Goal: Task Accomplishment & Management: Use online tool/utility

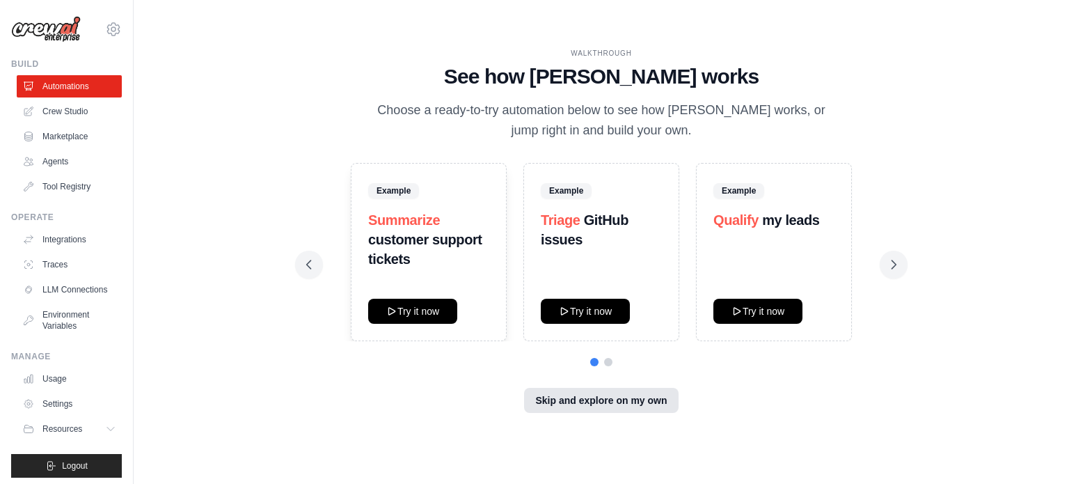
click at [582, 396] on button "Skip and explore on my own" at bounding box center [601, 400] width 154 height 25
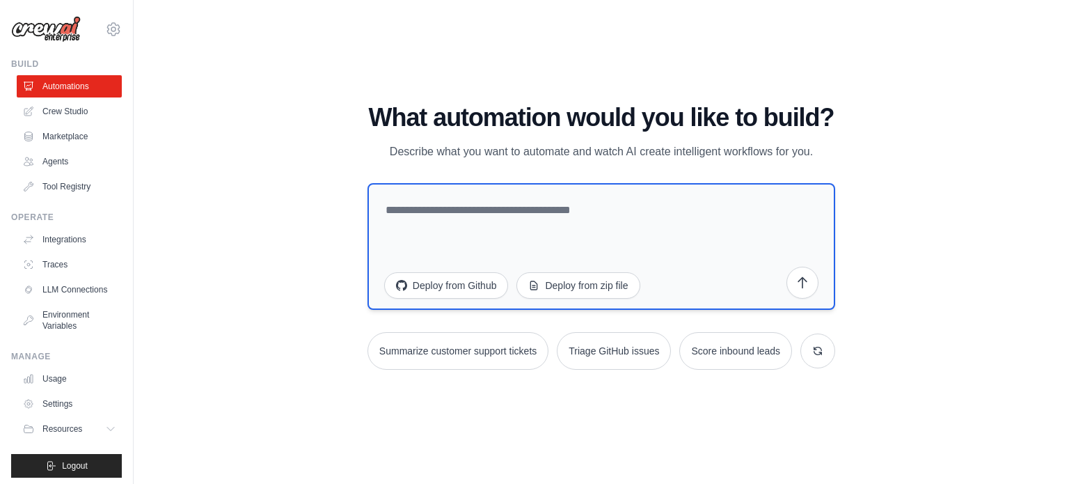
click at [476, 225] on textarea at bounding box center [601, 246] width 468 height 127
paste textarea "**********"
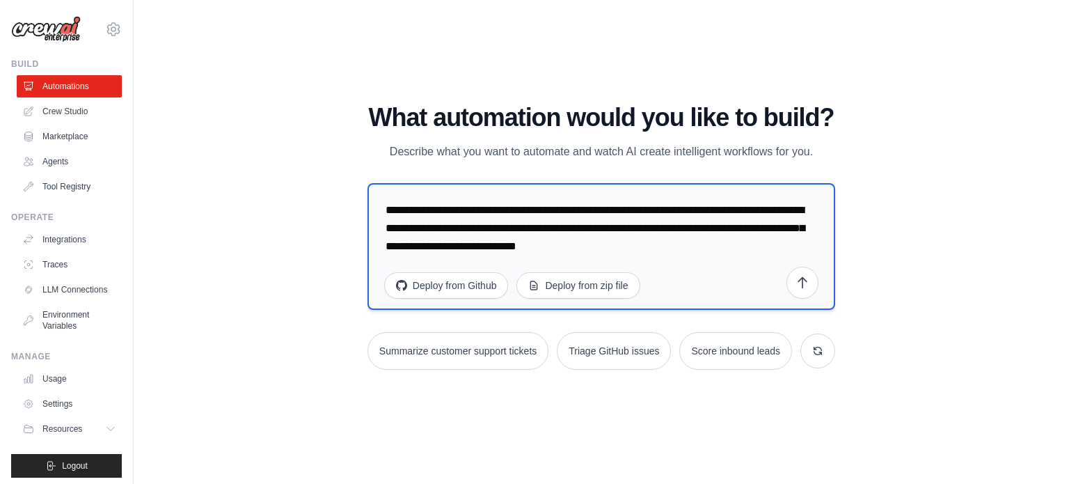
drag, startPoint x: 572, startPoint y: 210, endPoint x: 487, endPoint y: 214, distance: 85.7
click at [487, 214] on textarea "**********" at bounding box center [601, 246] width 468 height 127
type textarea "**********"
click at [806, 278] on icon "submit" at bounding box center [803, 282] width 14 height 14
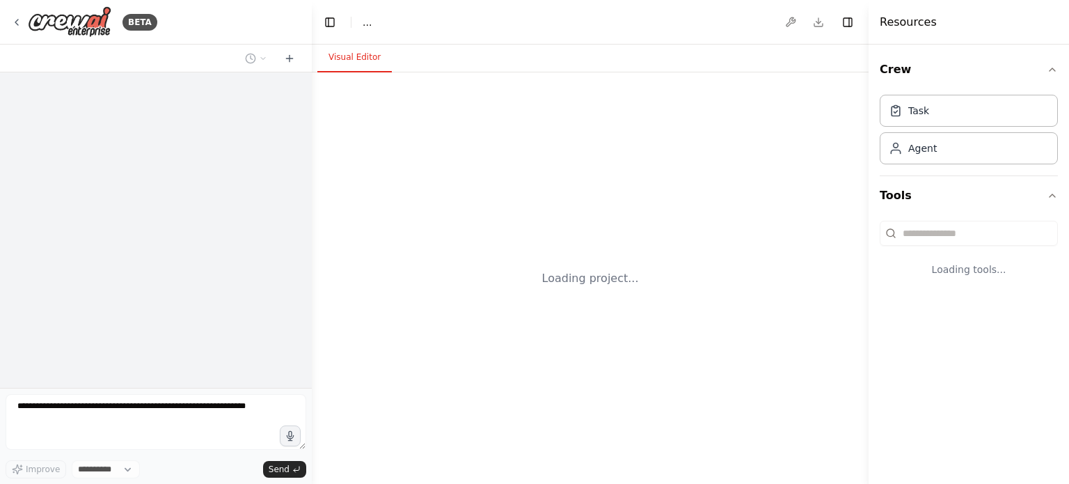
select select "****"
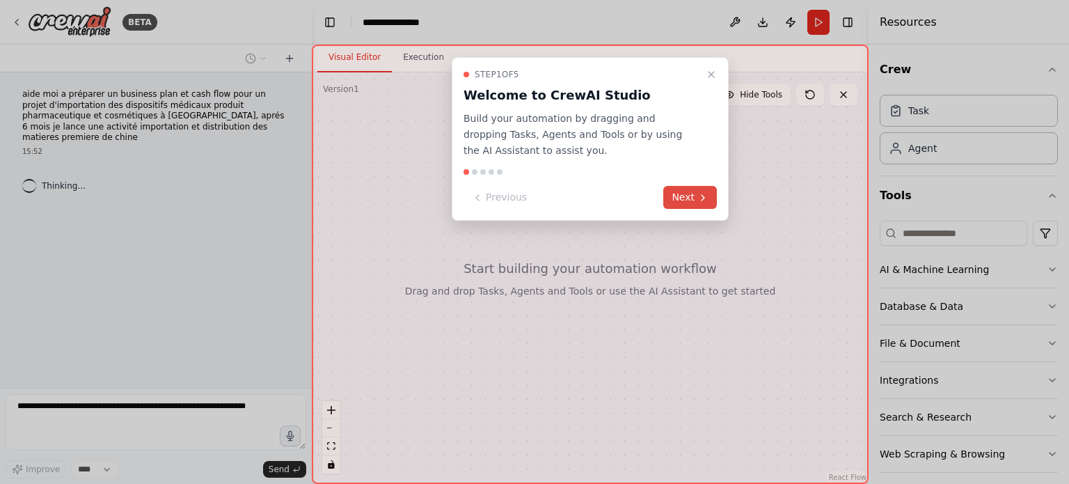
click at [697, 200] on button "Next" at bounding box center [690, 197] width 54 height 23
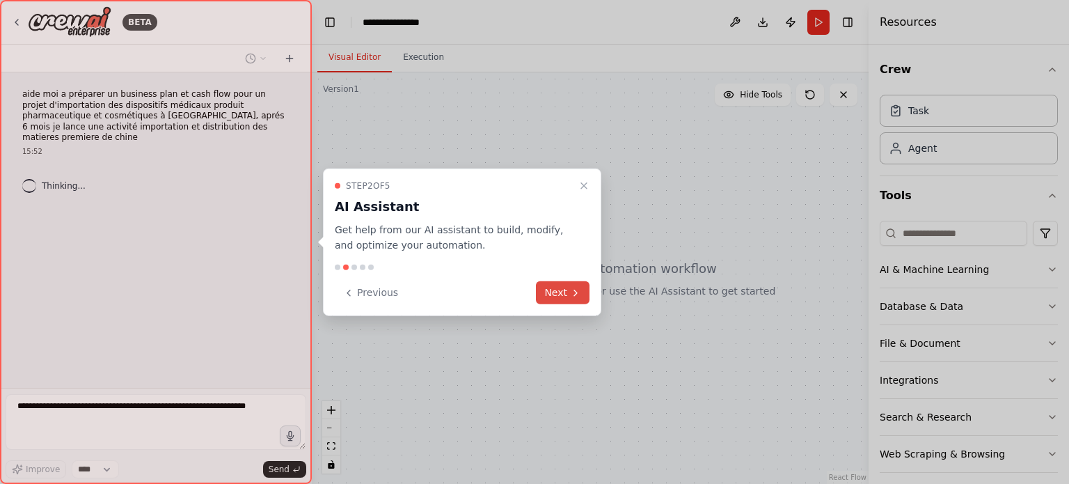
click at [569, 292] on button "Next" at bounding box center [563, 292] width 54 height 23
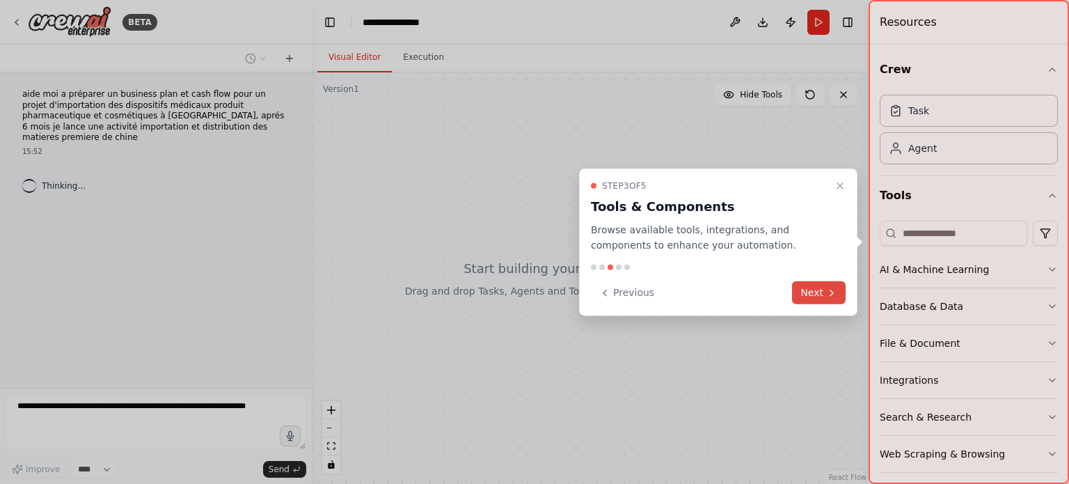
click at [801, 289] on button "Next" at bounding box center [819, 292] width 54 height 23
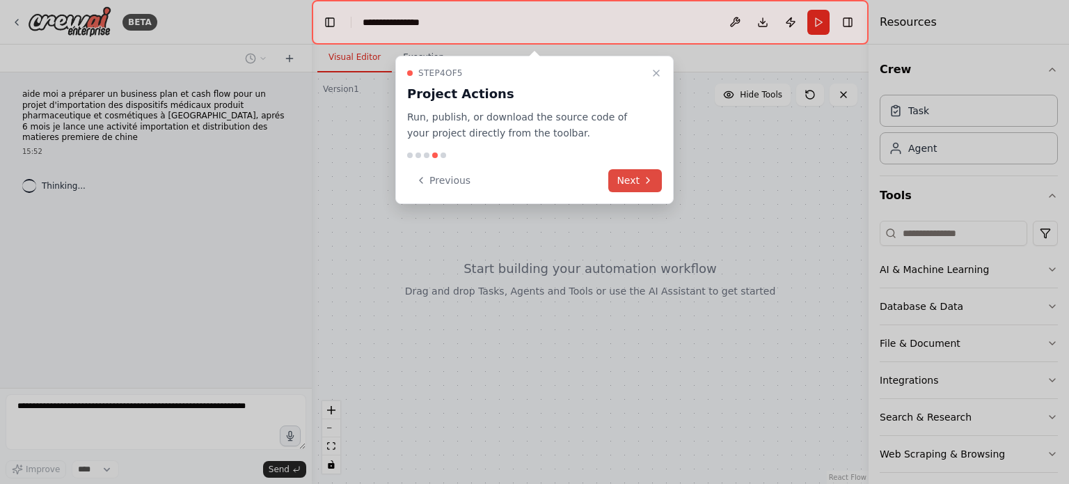
click at [647, 182] on icon at bounding box center [648, 180] width 3 height 6
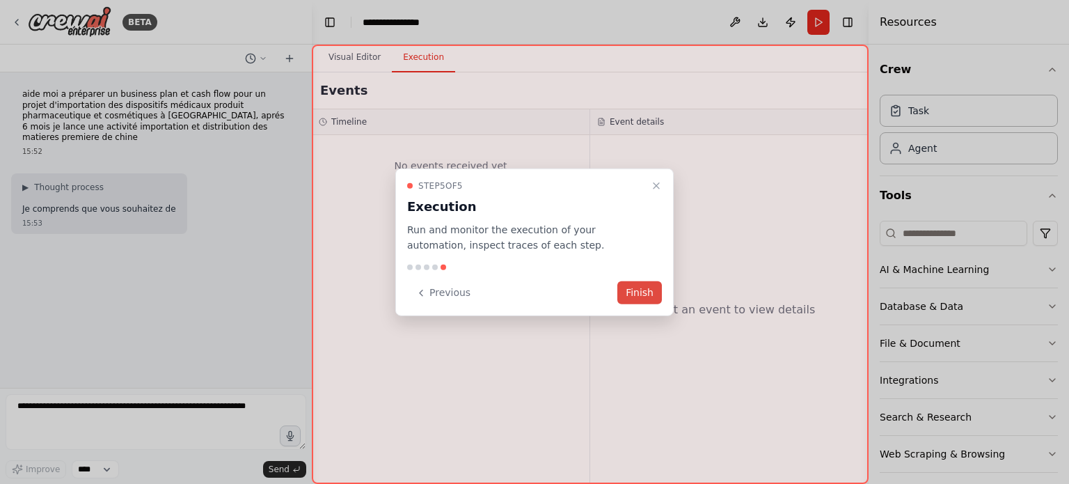
click at [647, 292] on button "Finish" at bounding box center [639, 292] width 45 height 23
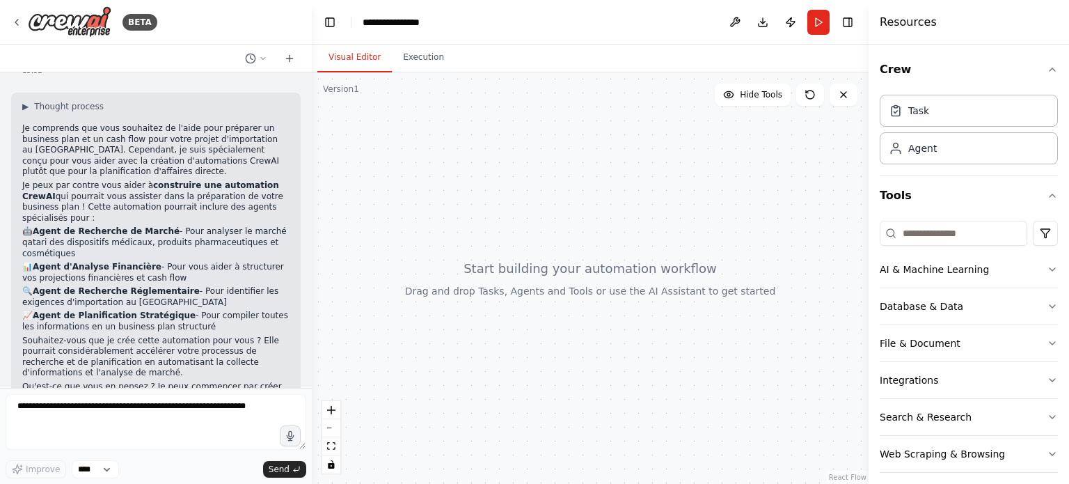
scroll to position [92, 0]
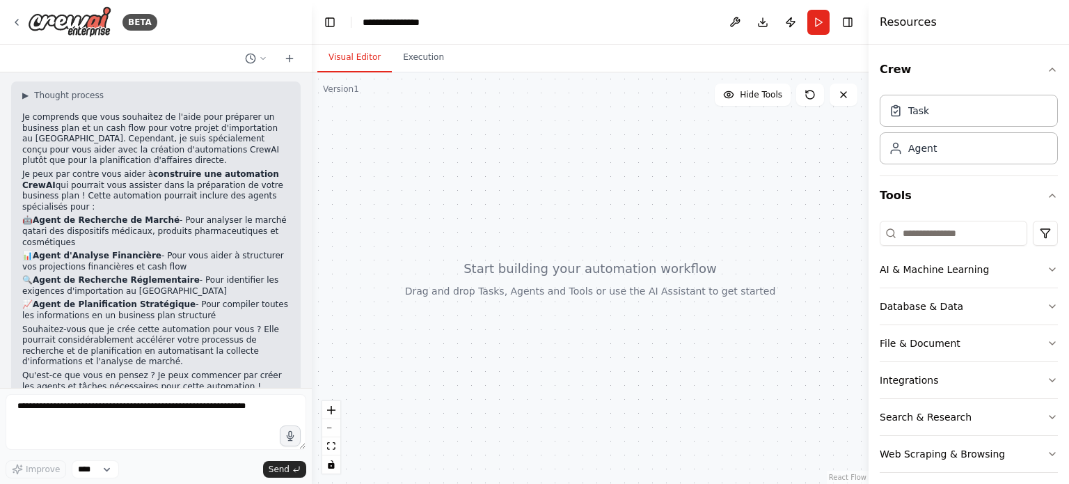
click at [635, 260] on div at bounding box center [590, 277] width 557 height 411
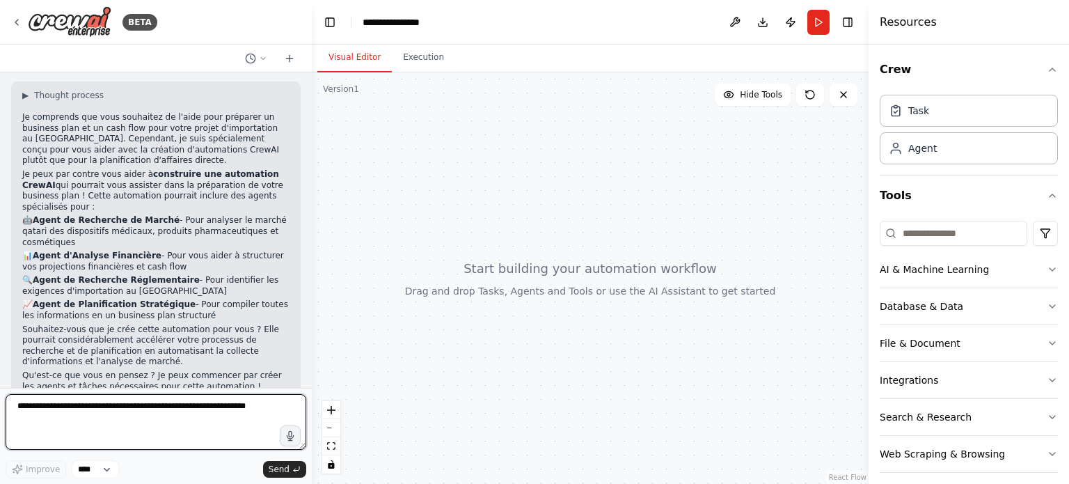
click at [172, 403] on textarea at bounding box center [156, 422] width 301 height 56
type textarea "**"
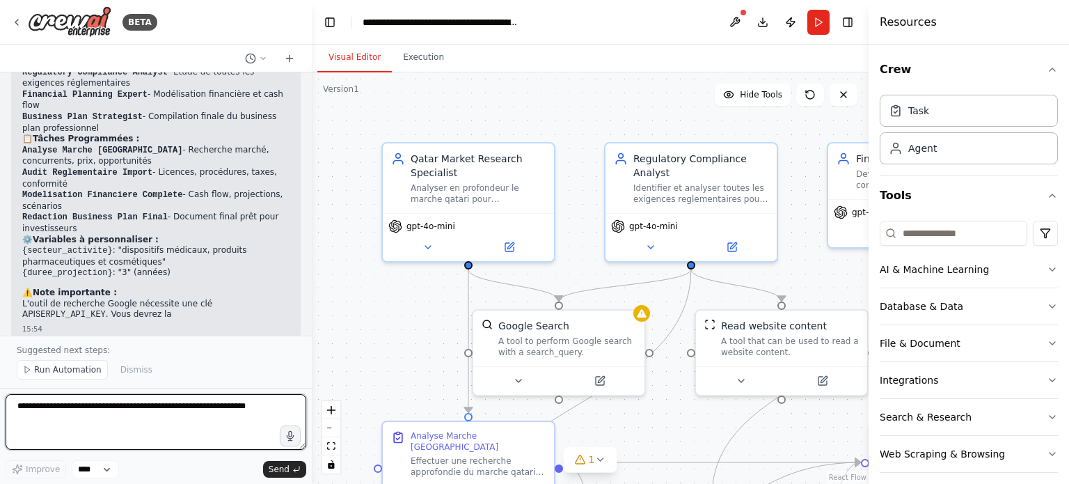
scroll to position [1433, 0]
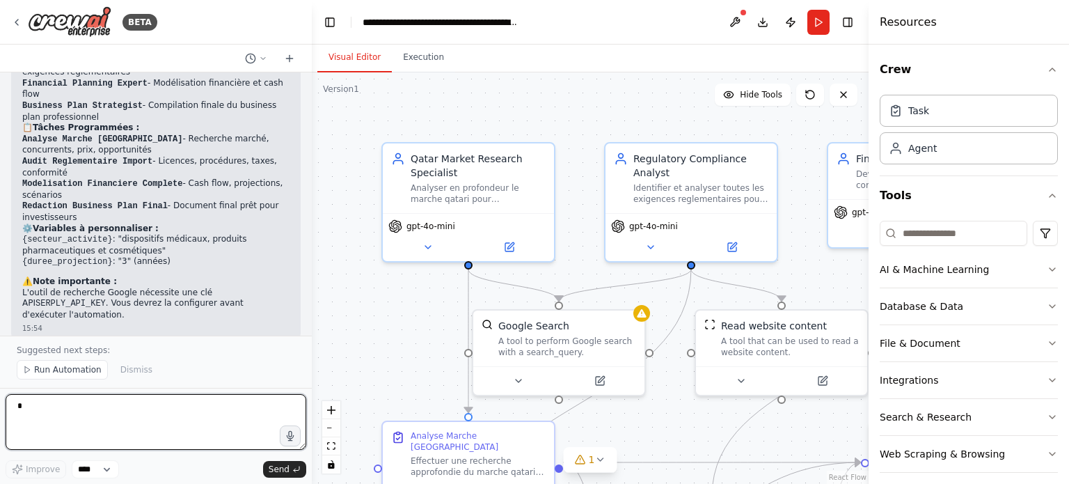
type textarea "**"
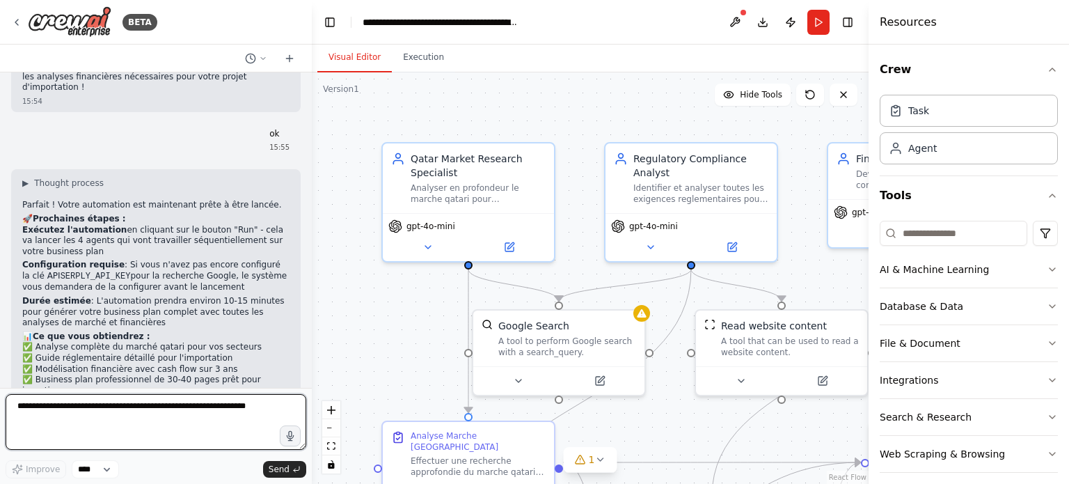
scroll to position [1750, 0]
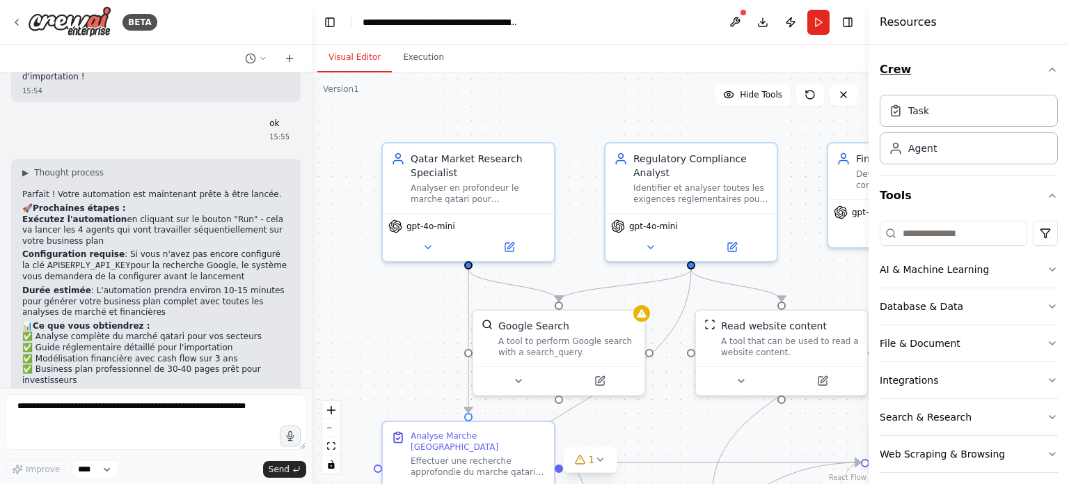
click at [1047, 68] on icon "button" at bounding box center [1052, 69] width 11 height 11
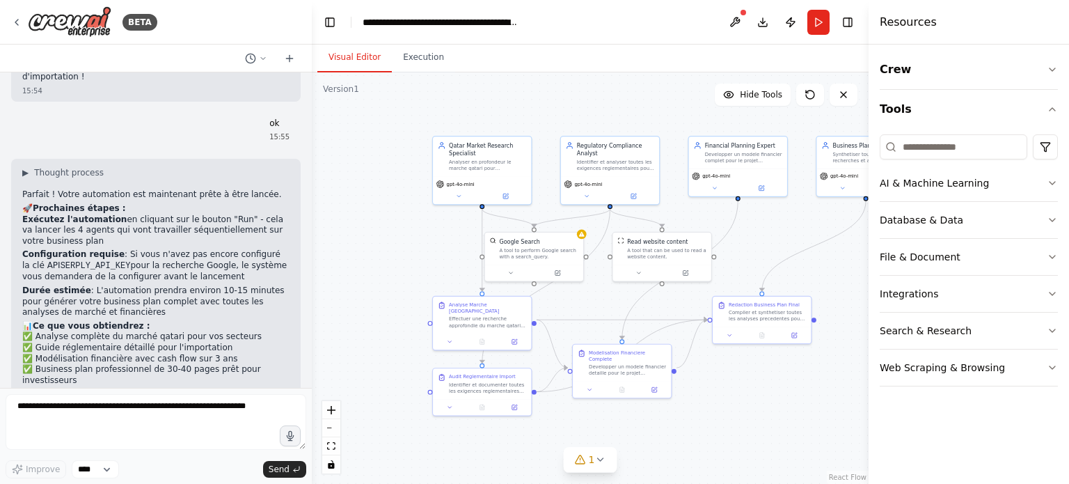
drag, startPoint x: 635, startPoint y: 115, endPoint x: 599, endPoint y: 91, distance: 42.7
click at [599, 91] on div ".deletable-edge-delete-btn { width: 20px; height: 20px; border: 0px solid #ffff…" at bounding box center [590, 277] width 557 height 411
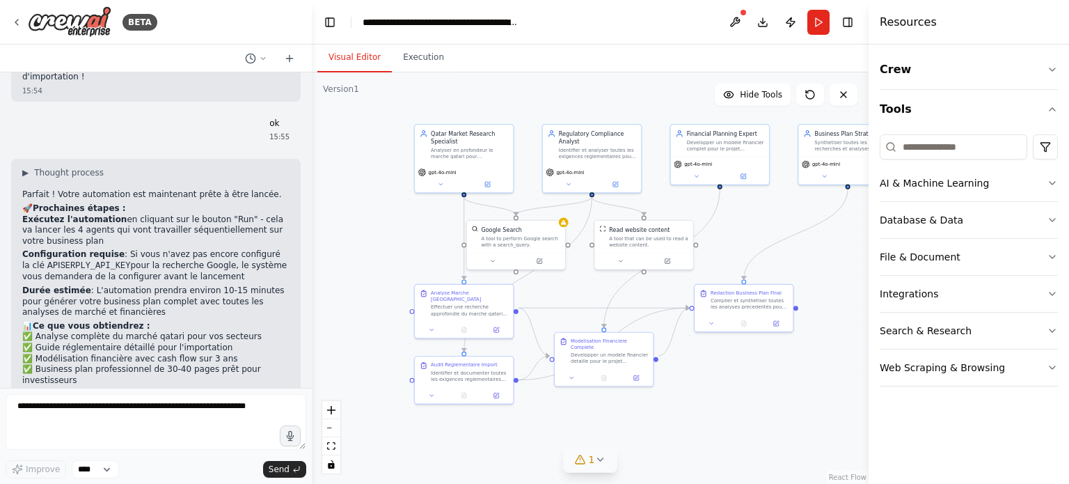
click at [592, 461] on span "1" at bounding box center [592, 459] width 6 height 14
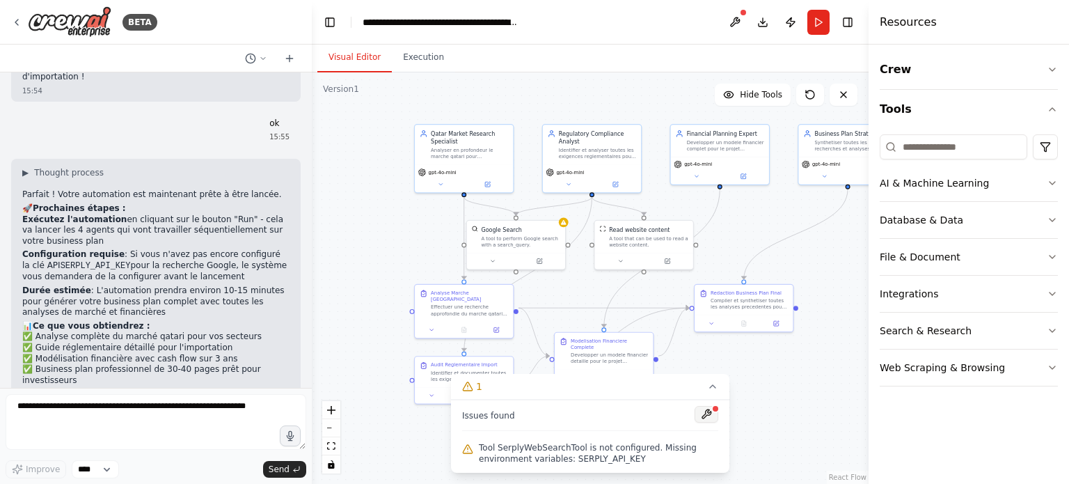
click at [706, 413] on button at bounding box center [707, 414] width 24 height 17
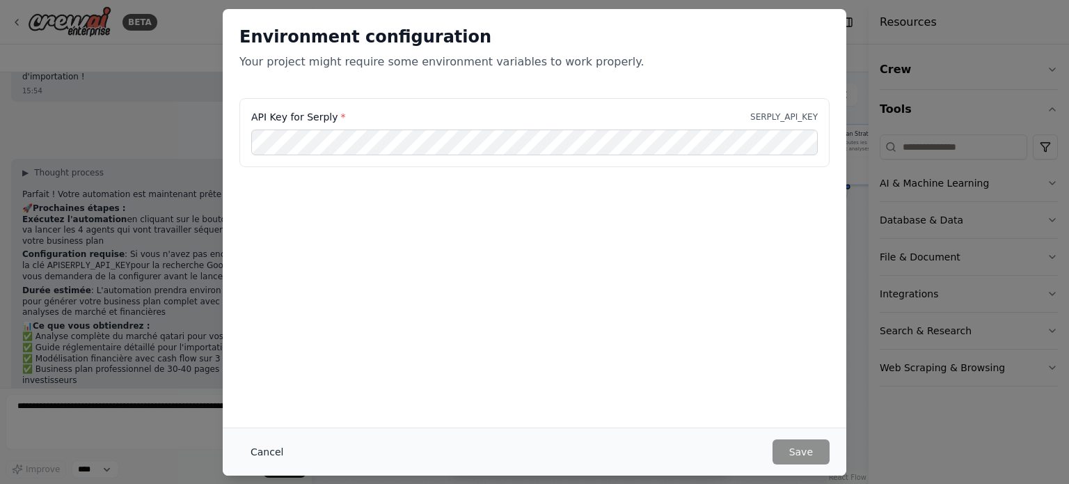
click at [259, 451] on button "Cancel" at bounding box center [266, 451] width 55 height 25
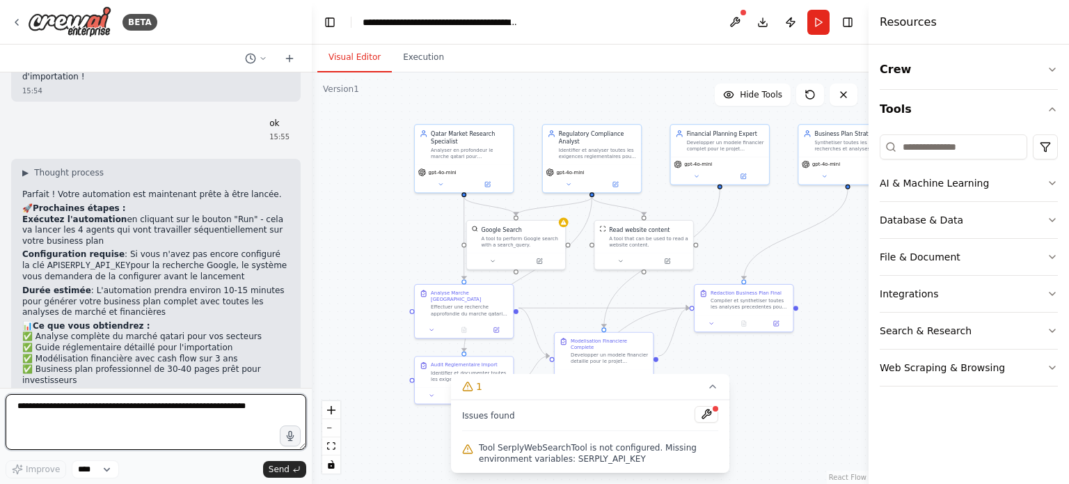
click at [185, 406] on textarea at bounding box center [156, 422] width 301 height 56
type textarea "******"
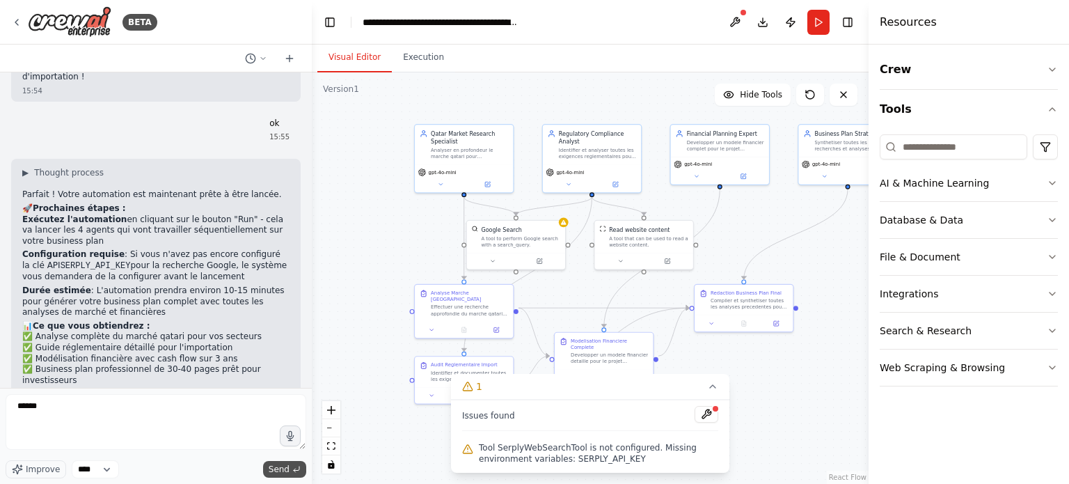
click at [297, 473] on icon "submit" at bounding box center [296, 469] width 8 height 8
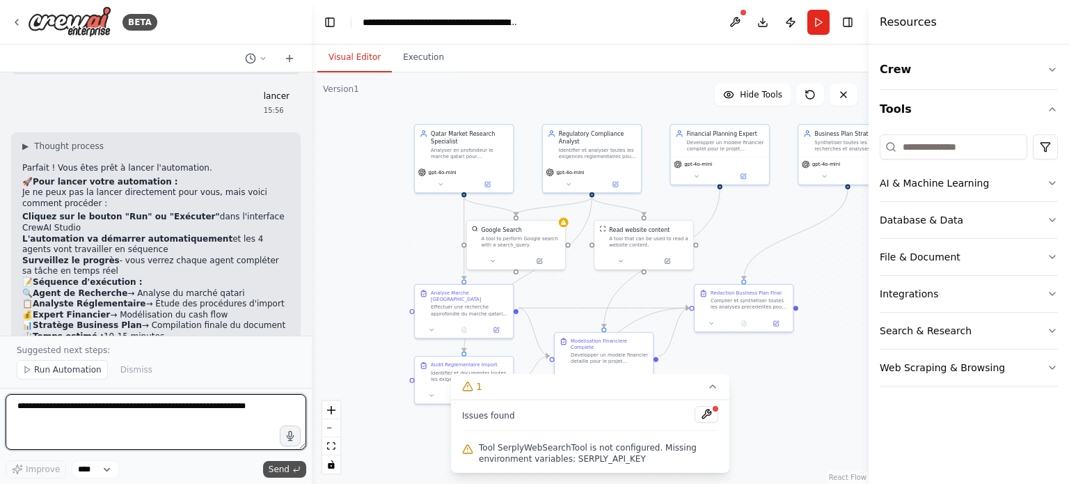
scroll to position [2156, 0]
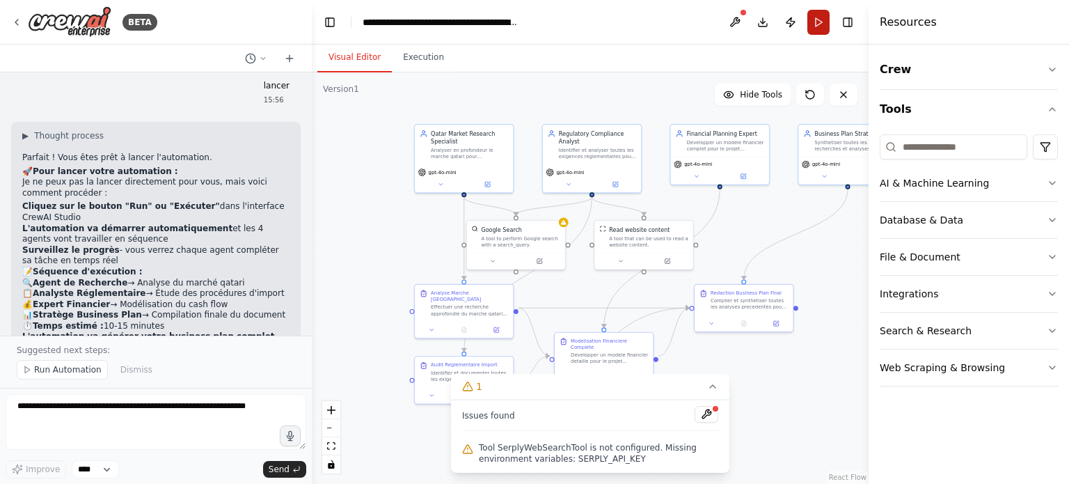
click at [823, 21] on button "Run" at bounding box center [818, 22] width 22 height 25
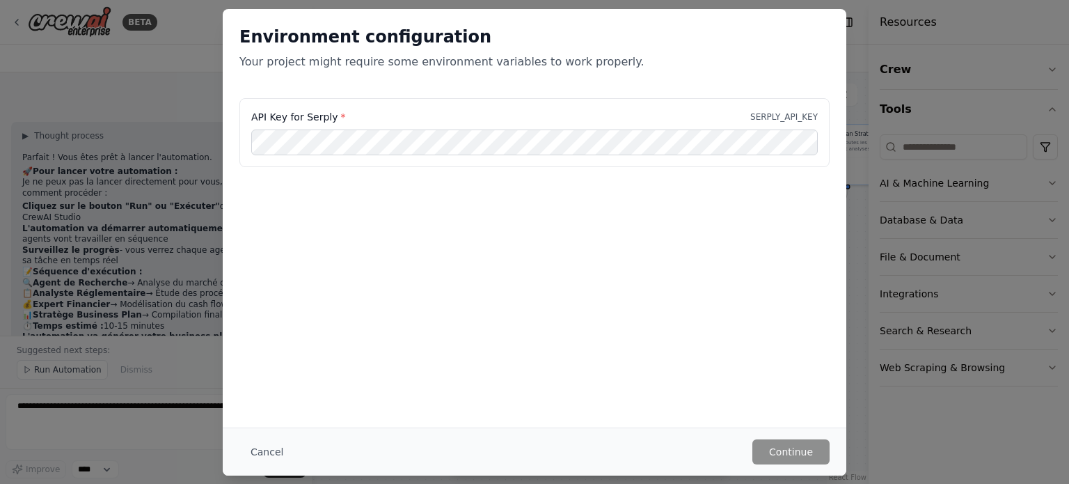
click at [262, 457] on button "Cancel" at bounding box center [266, 451] width 55 height 25
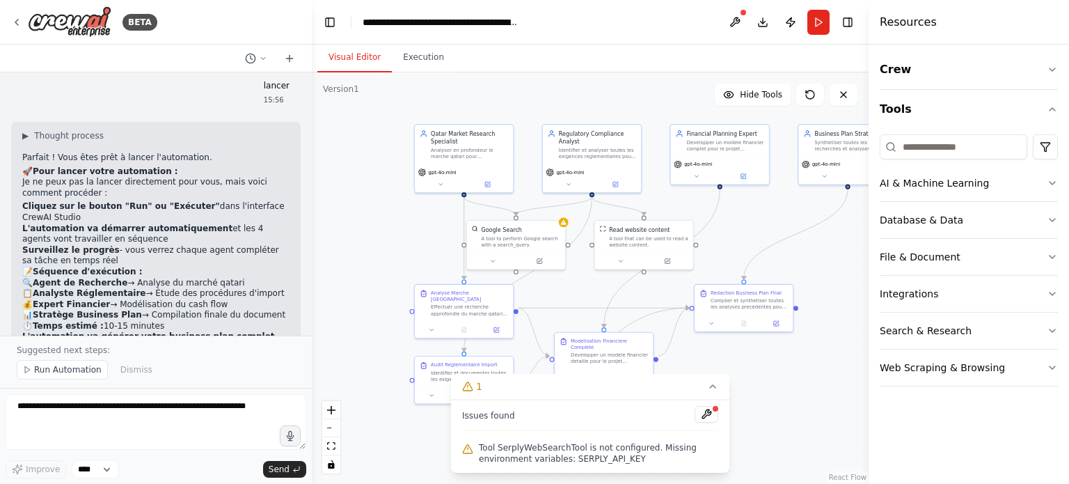
drag, startPoint x: 365, startPoint y: 292, endPoint x: 711, endPoint y: 66, distance: 412.3
click at [711, 66] on div "Visual Editor Execution" at bounding box center [590, 59] width 557 height 28
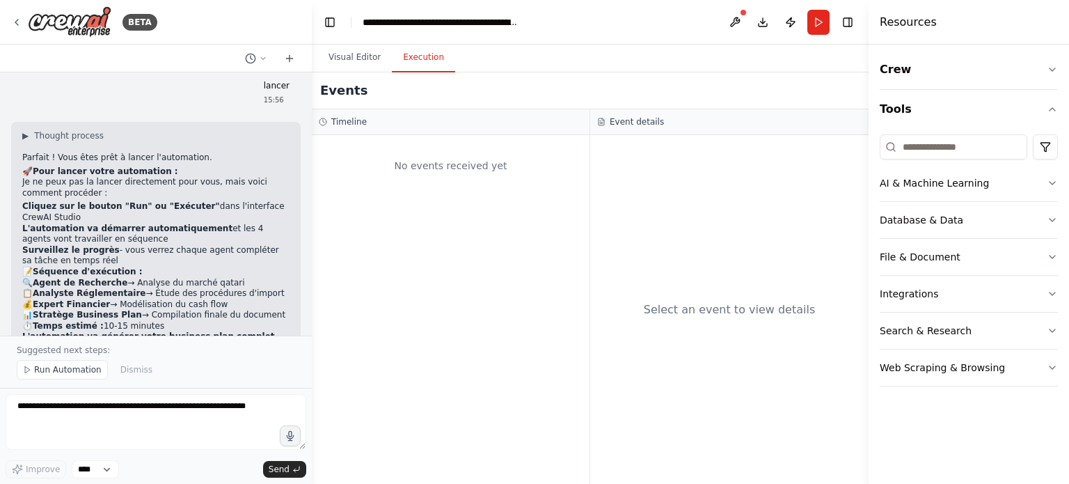
click at [429, 65] on button "Execution" at bounding box center [423, 57] width 63 height 29
click at [365, 56] on button "Visual Editor" at bounding box center [354, 57] width 74 height 29
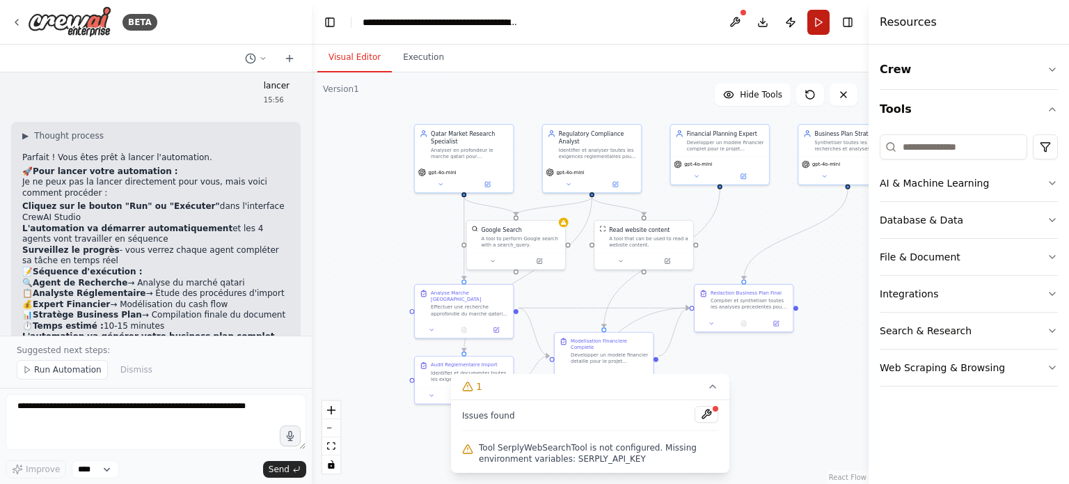
click at [809, 24] on button "Run" at bounding box center [818, 22] width 22 height 25
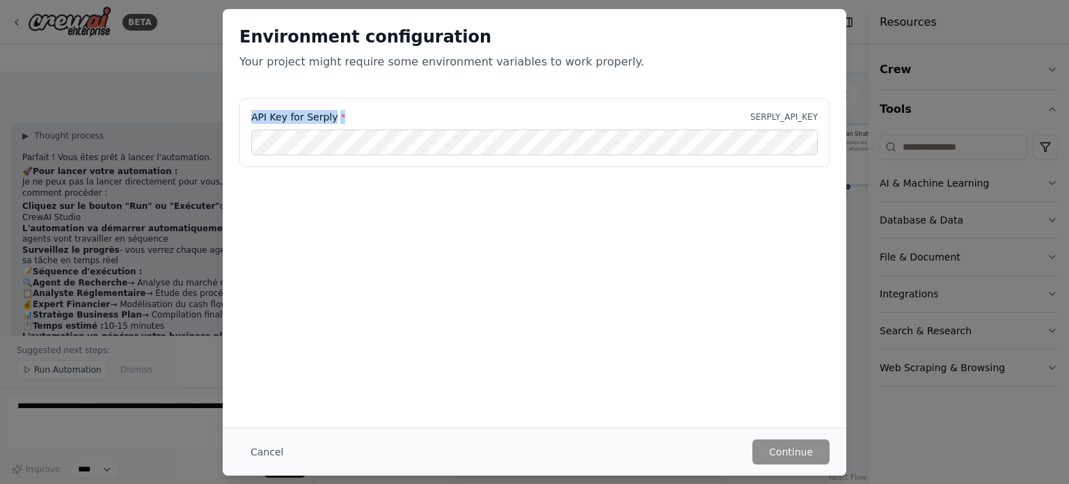
drag, startPoint x: 267, startPoint y: 120, endPoint x: 239, endPoint y: 122, distance: 27.2
click at [239, 122] on div "API Key for Serply * SERPLY_API_KEY" at bounding box center [534, 133] width 590 height 70
copy label "API Key for Serply *"
drag, startPoint x: 153, startPoint y: 351, endPoint x: 118, endPoint y: 389, distance: 51.2
click at [150, 356] on div "Environment configuration Your project might require some environment variables…" at bounding box center [534, 242] width 1069 height 484
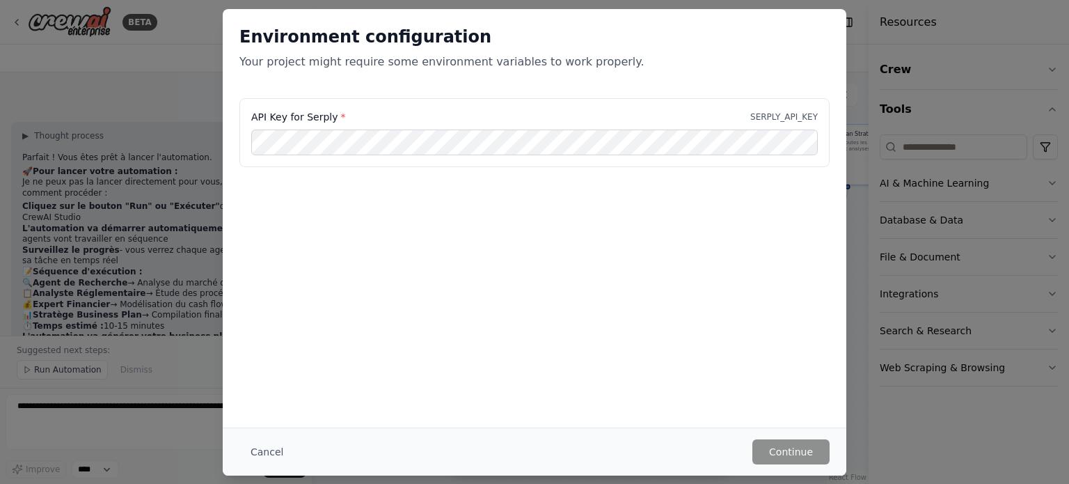
click at [103, 403] on div "Environment configuration Your project might require some environment variables…" at bounding box center [534, 242] width 1069 height 484
click at [258, 456] on button "Cancel" at bounding box center [266, 451] width 55 height 25
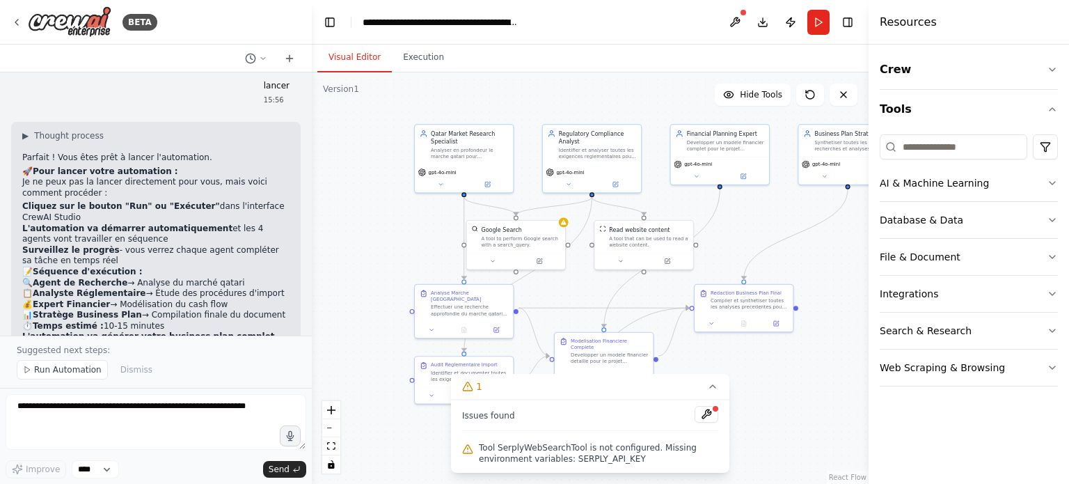
click at [128, 392] on form "Improve **** Send" at bounding box center [156, 436] width 312 height 96
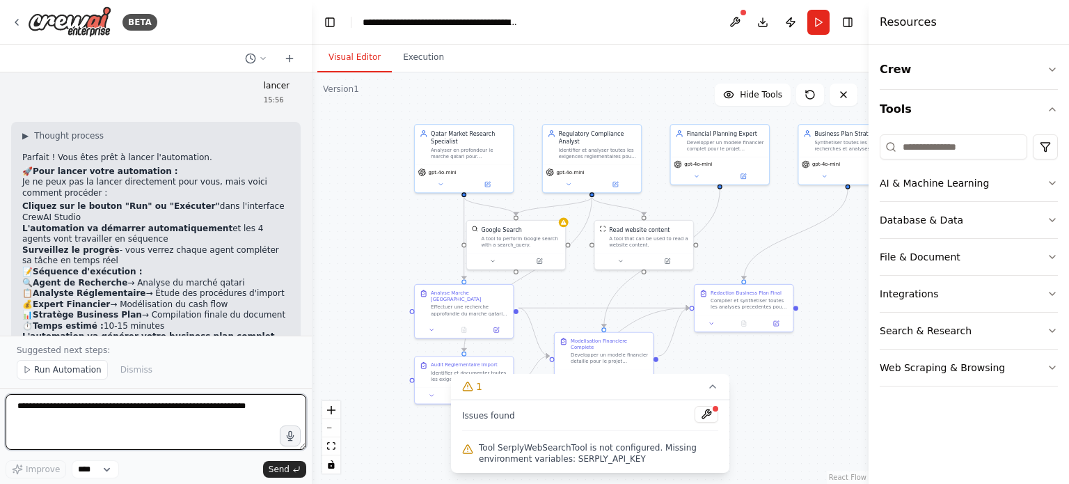
click at [116, 406] on textarea at bounding box center [156, 422] width 301 height 56
paste textarea "**********"
type textarea "**********"
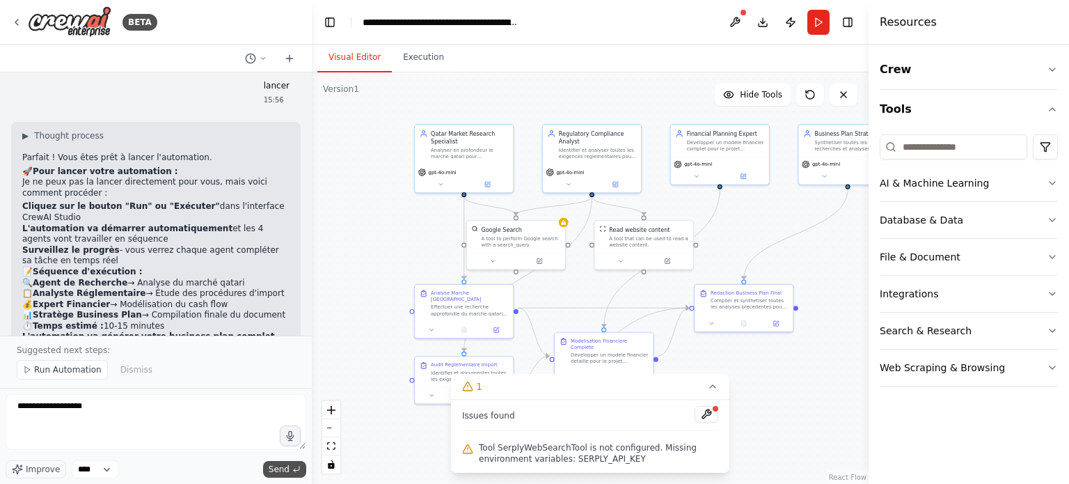
click at [294, 467] on icon "submit" at bounding box center [296, 469] width 8 height 8
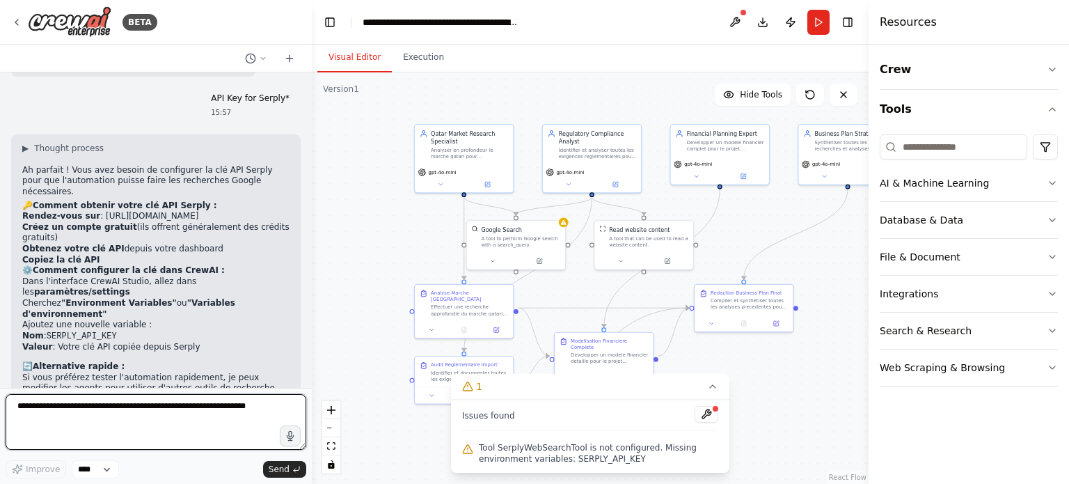
scroll to position [2358, 0]
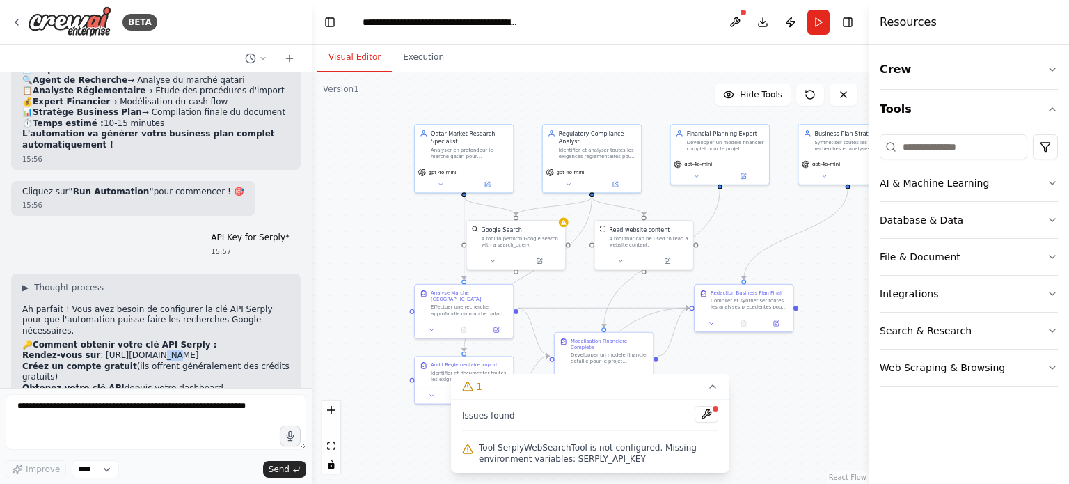
click at [132, 350] on li "Rendez-vous sur : https://serply.io/" at bounding box center [155, 355] width 267 height 11
click at [166, 350] on li "Rendez-vous sur : https://serply.io/" at bounding box center [155, 355] width 267 height 11
drag, startPoint x: 154, startPoint y: 255, endPoint x: 118, endPoint y: 261, distance: 36.7
click at [118, 350] on ol "Rendez-vous sur : https://serply.io/ Créez un compte gratuit (ils offrent génér…" at bounding box center [155, 377] width 267 height 54
click at [99, 350] on li "Rendez-vous sur : https://serply.io/" at bounding box center [155, 355] width 267 height 11
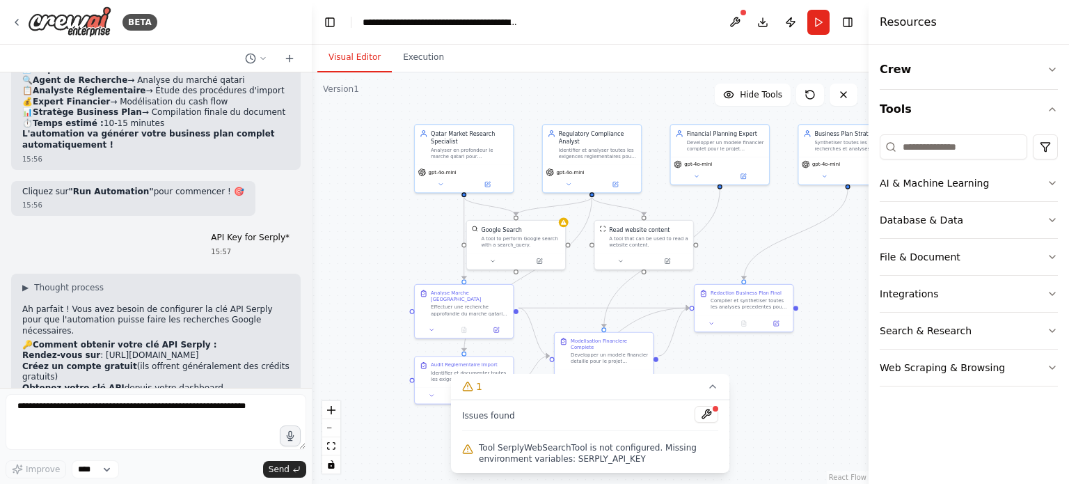
drag, startPoint x: 94, startPoint y: 254, endPoint x: 171, endPoint y: 253, distance: 76.6
click at [171, 350] on li "Rendez-vous sur : https://serply.io/" at bounding box center [155, 355] width 267 height 11
copy li "https://serply.io/"
click at [702, 416] on button at bounding box center [707, 414] width 24 height 17
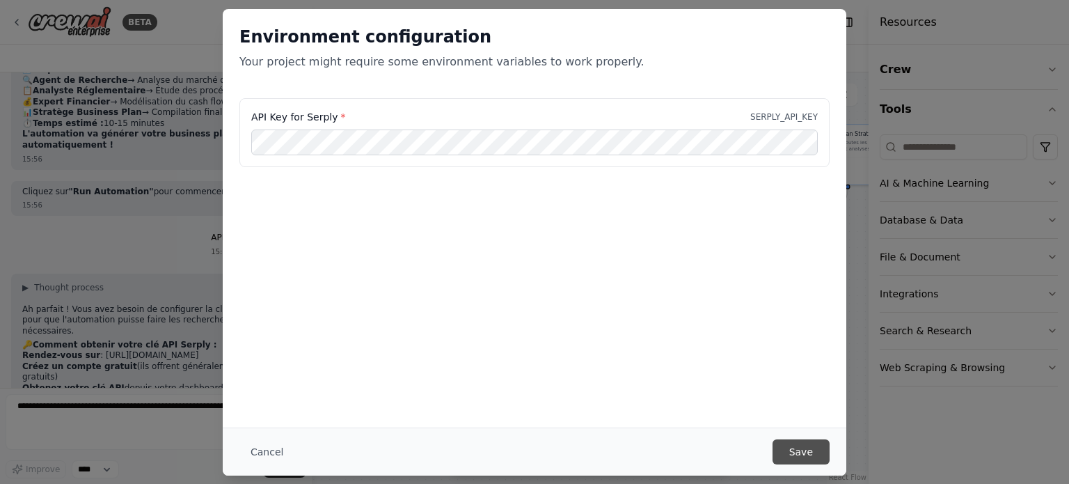
click at [805, 450] on button "Save" at bounding box center [801, 451] width 57 height 25
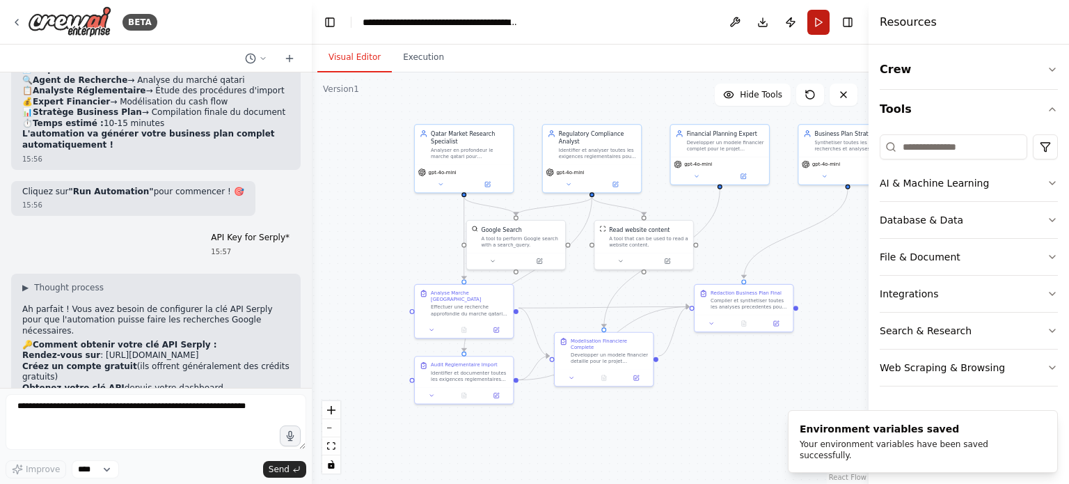
click at [812, 26] on button "Run" at bounding box center [818, 22] width 22 height 25
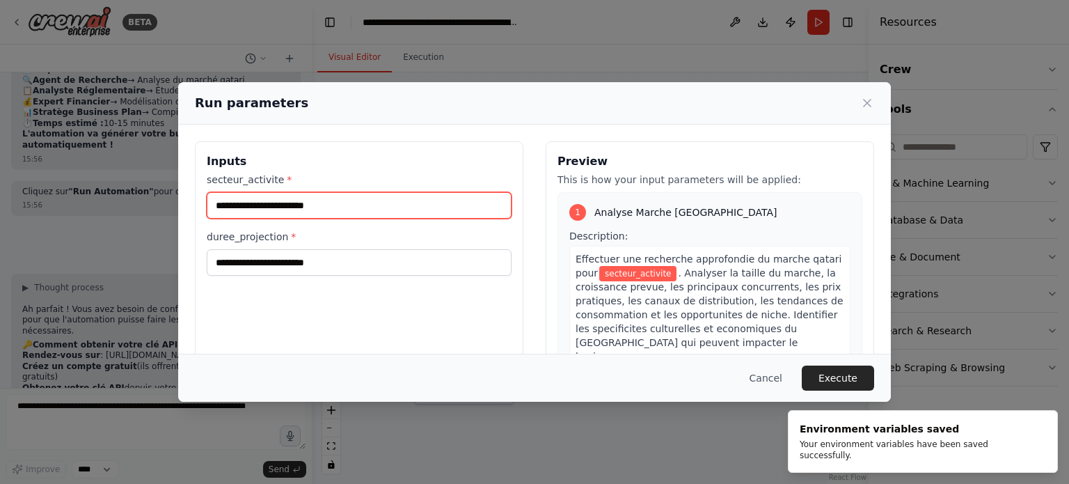
click at [288, 215] on input "secteur_activite *" at bounding box center [359, 205] width 305 height 26
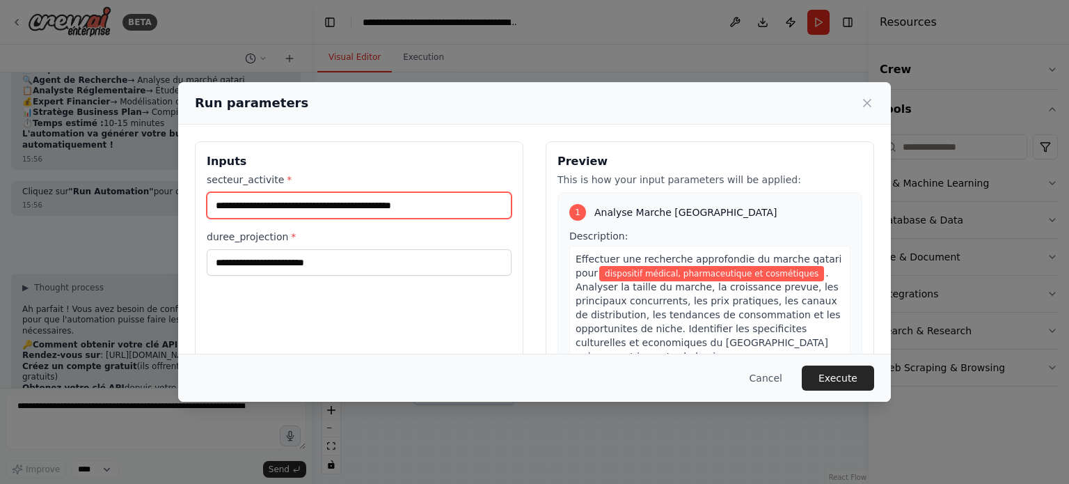
type input "**********"
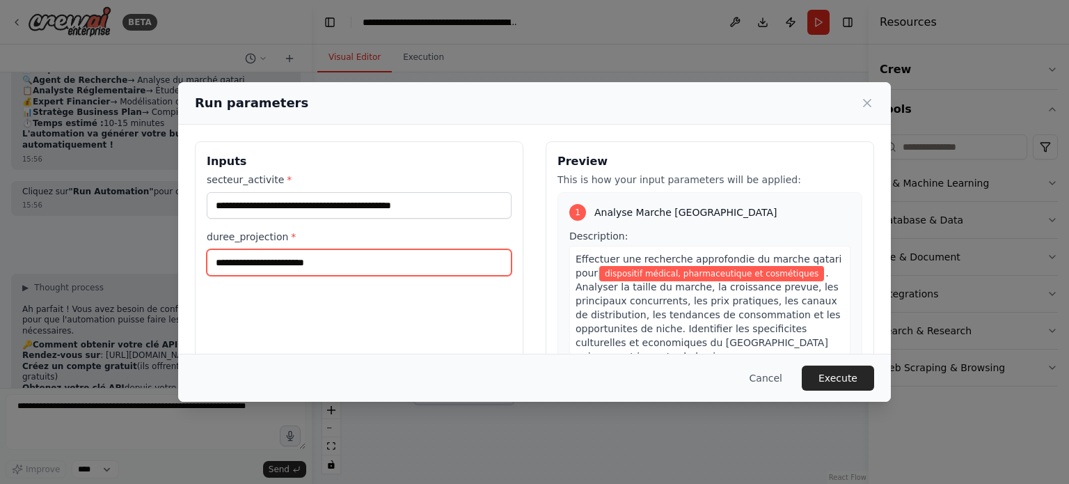
click at [275, 266] on input "duree_projection *" at bounding box center [359, 262] width 305 height 26
type input "********"
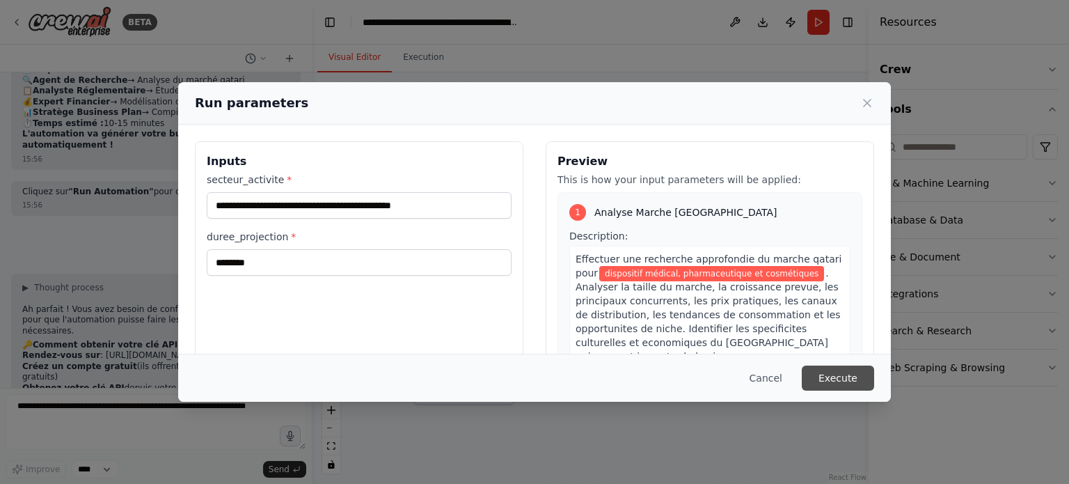
click at [851, 371] on button "Execute" at bounding box center [838, 377] width 72 height 25
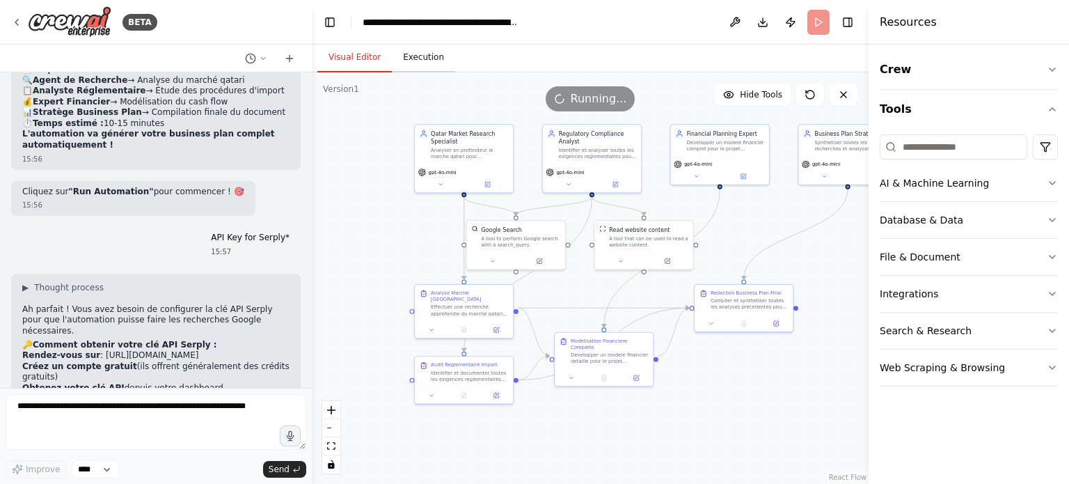
click at [434, 59] on button "Execution" at bounding box center [423, 57] width 63 height 29
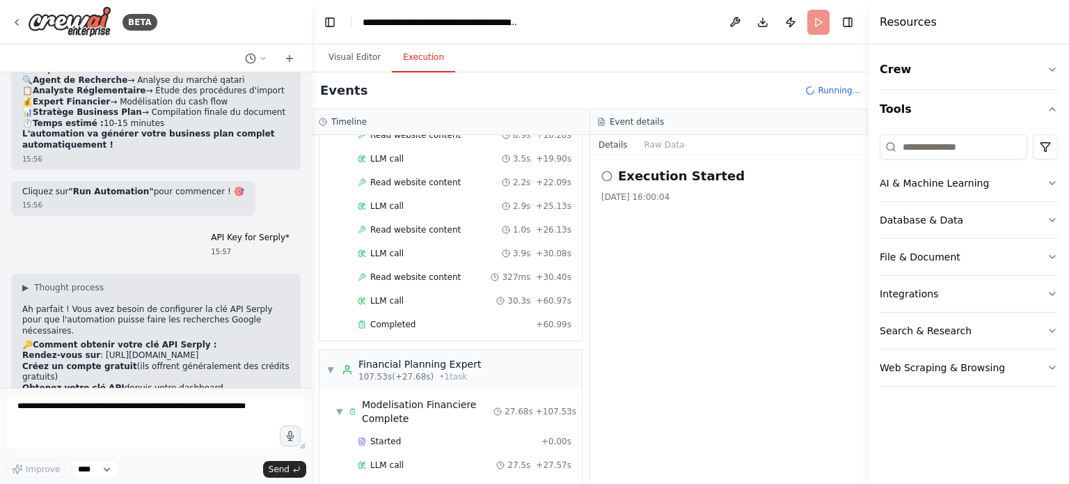
scroll to position [710, 0]
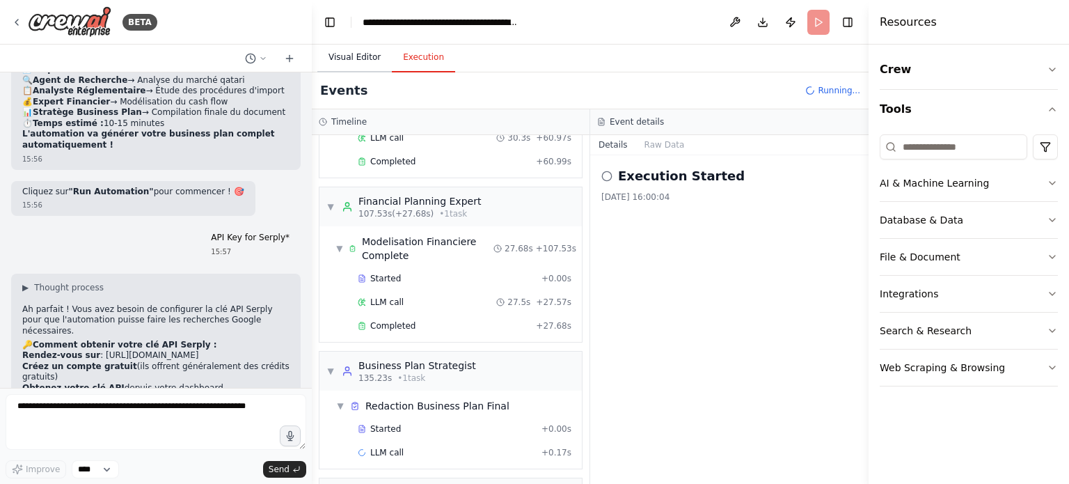
click at [358, 57] on button "Visual Editor" at bounding box center [354, 57] width 74 height 29
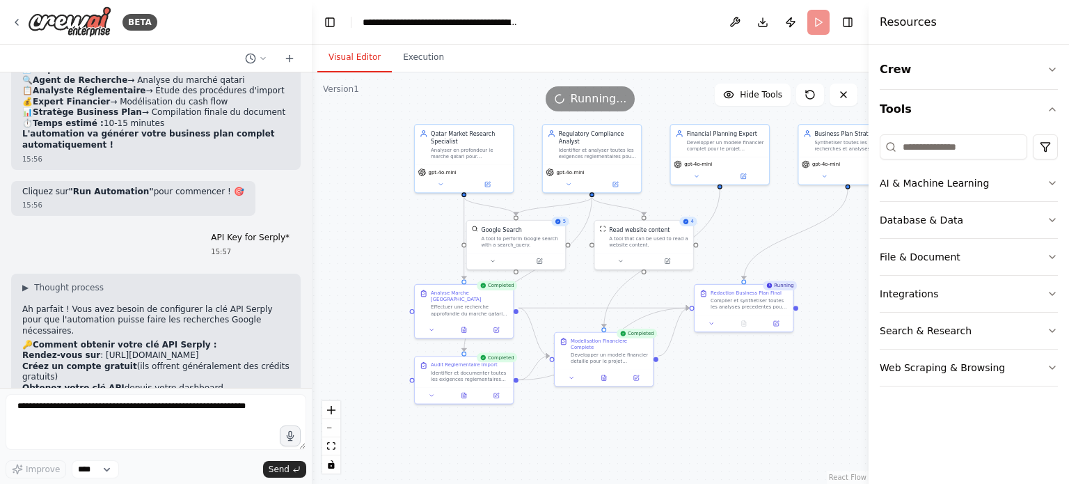
scroll to position [2497, 0]
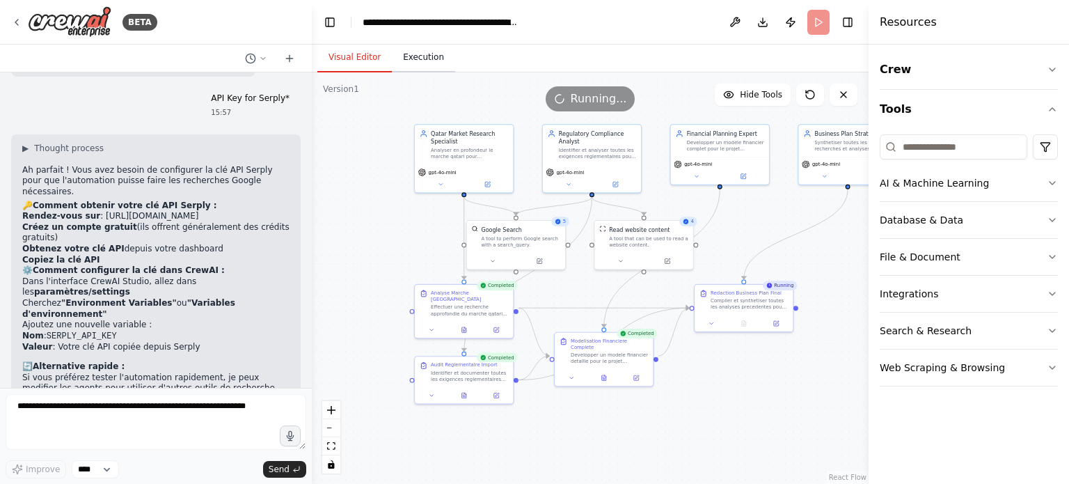
click at [413, 65] on button "Execution" at bounding box center [423, 57] width 63 height 29
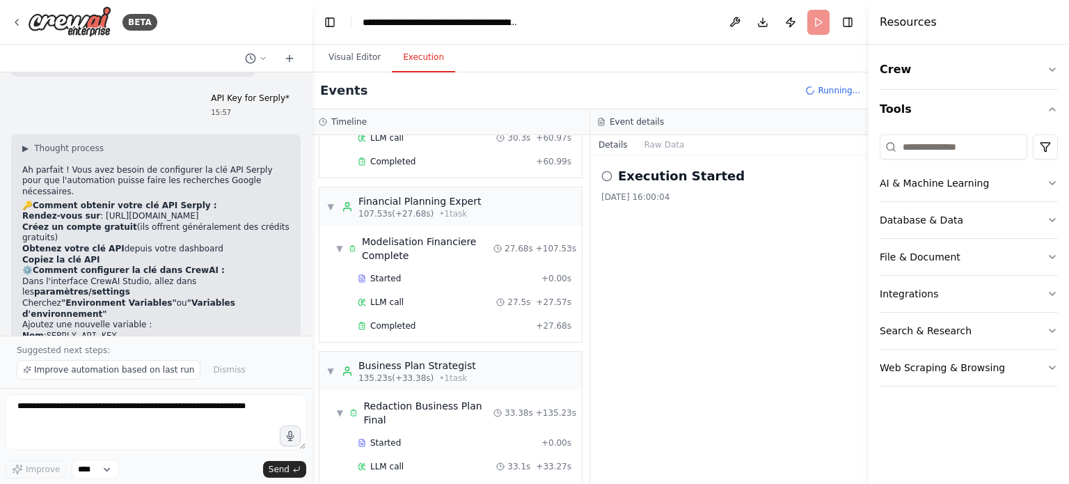
scroll to position [734, 0]
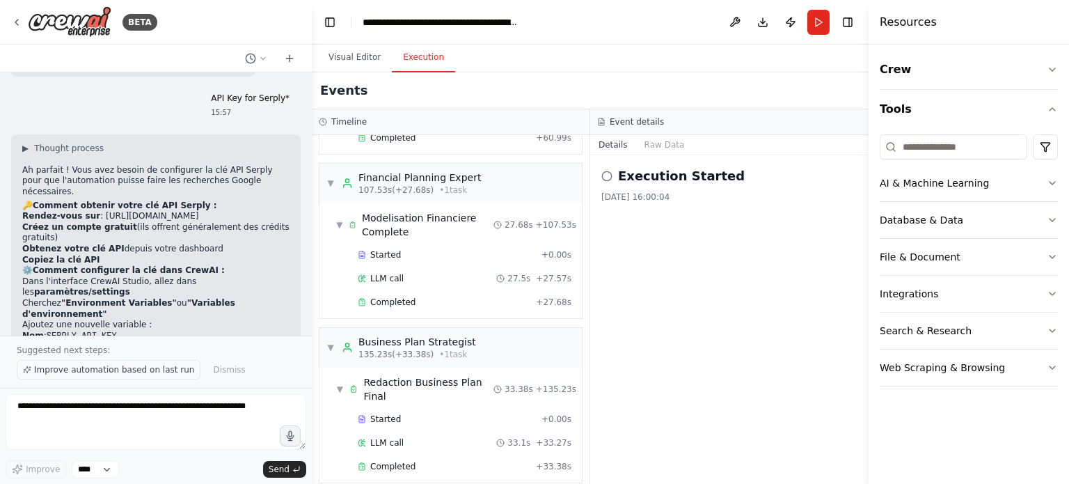
click at [104, 374] on span "Improve automation based on last run" at bounding box center [114, 369] width 160 height 11
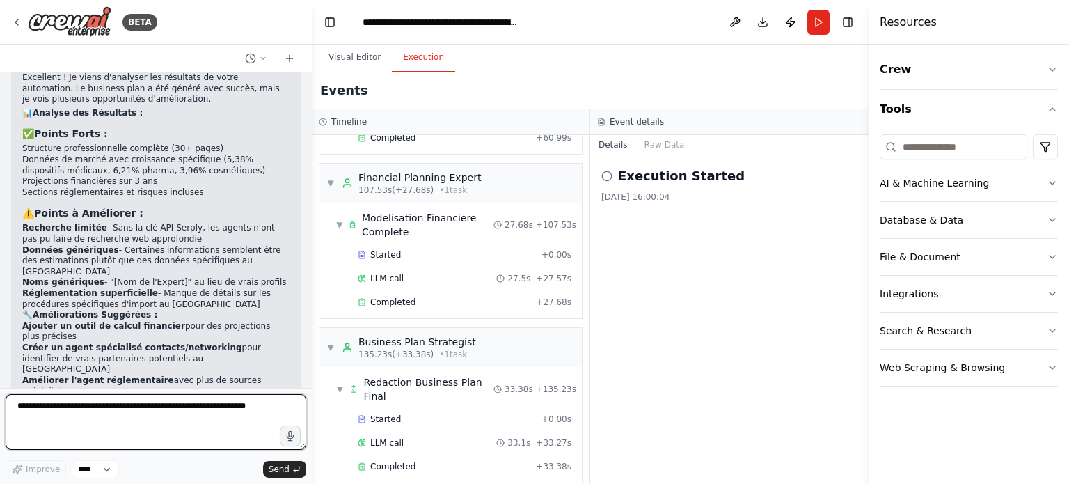
scroll to position [3037, 0]
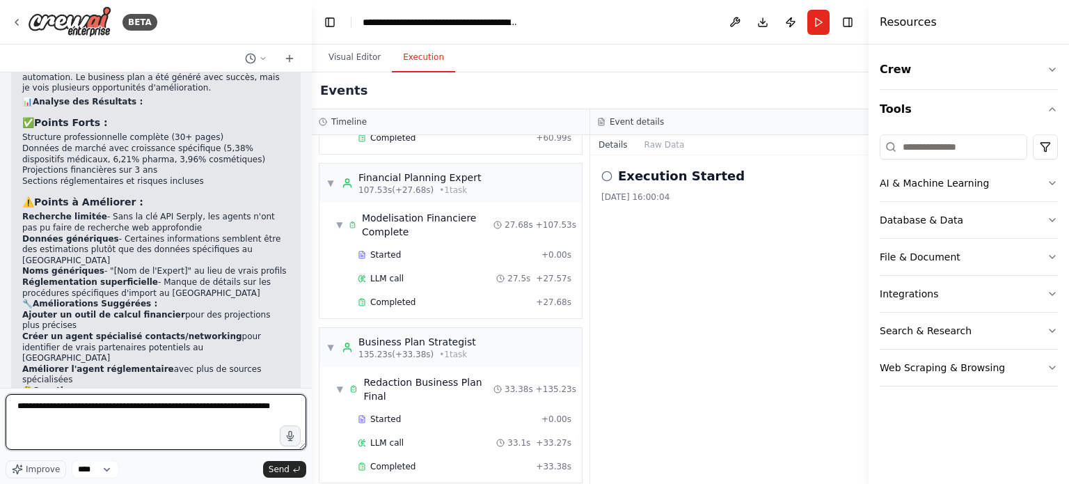
type textarea "**********"
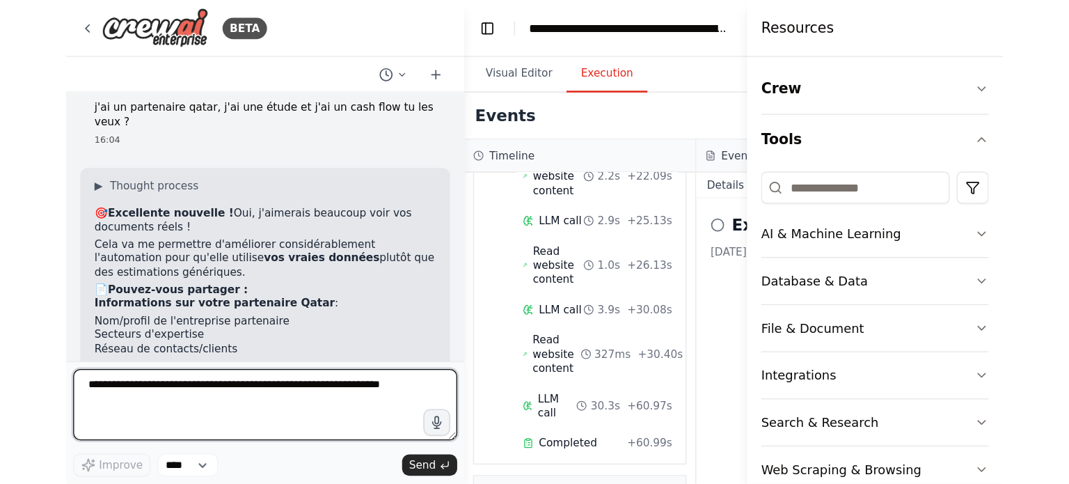
scroll to position [962, 0]
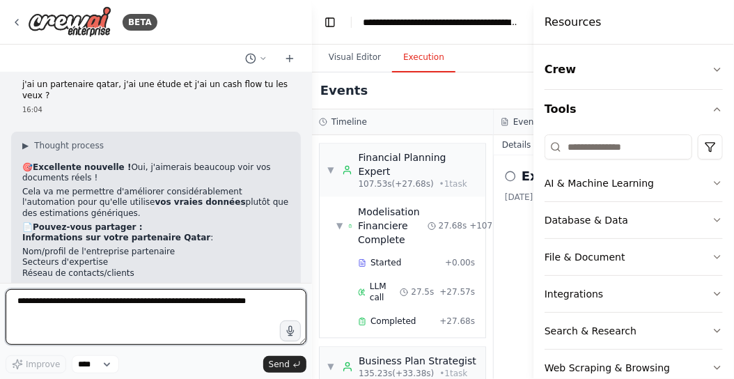
click at [79, 313] on textarea at bounding box center [156, 317] width 301 height 56
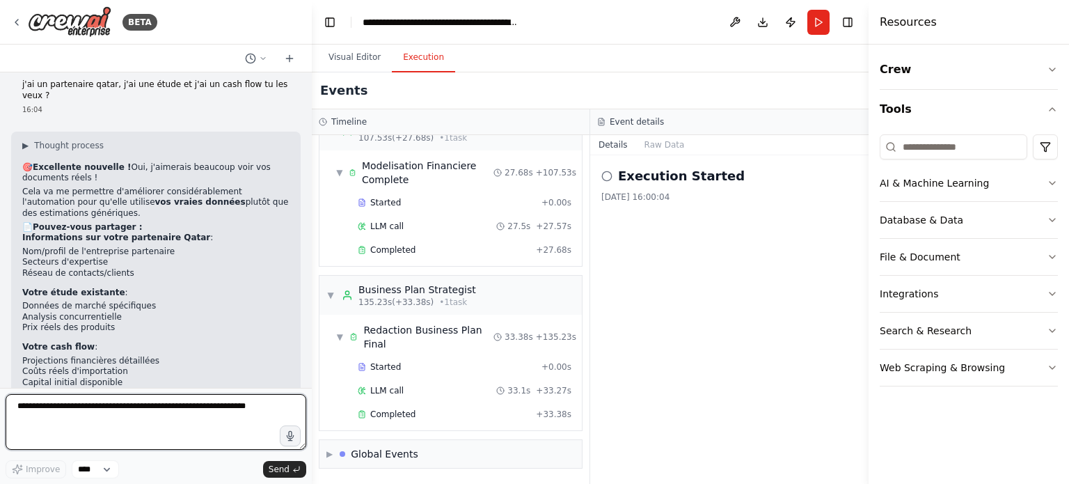
scroll to position [734, 0]
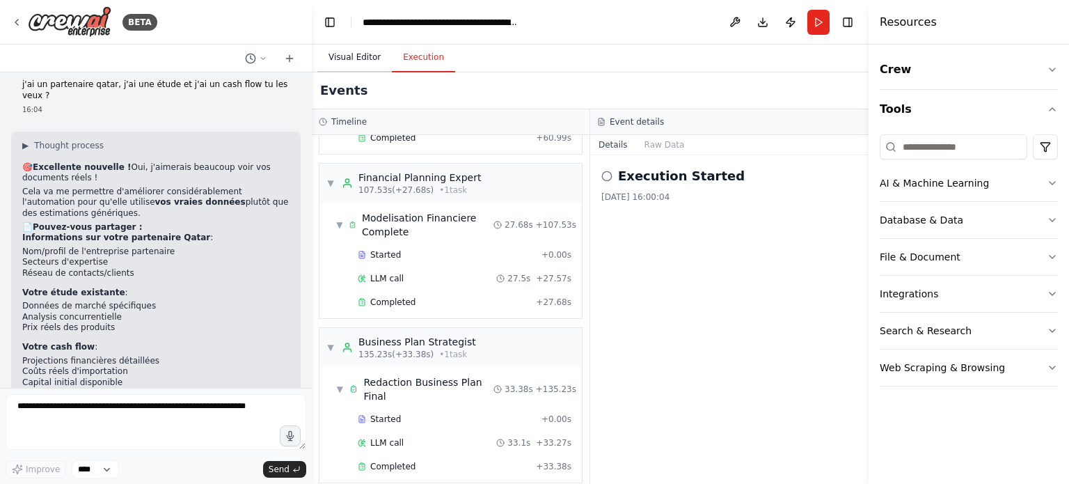
drag, startPoint x: 741, startPoint y: 202, endPoint x: 348, endPoint y: 51, distance: 420.6
click at [348, 51] on button "Visual Editor" at bounding box center [354, 57] width 74 height 29
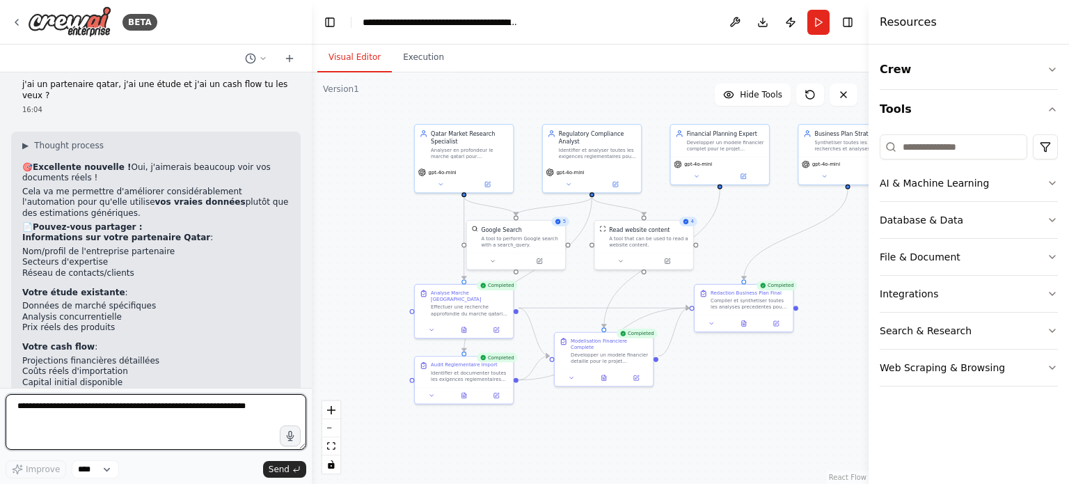
click at [180, 406] on textarea at bounding box center [156, 422] width 301 height 56
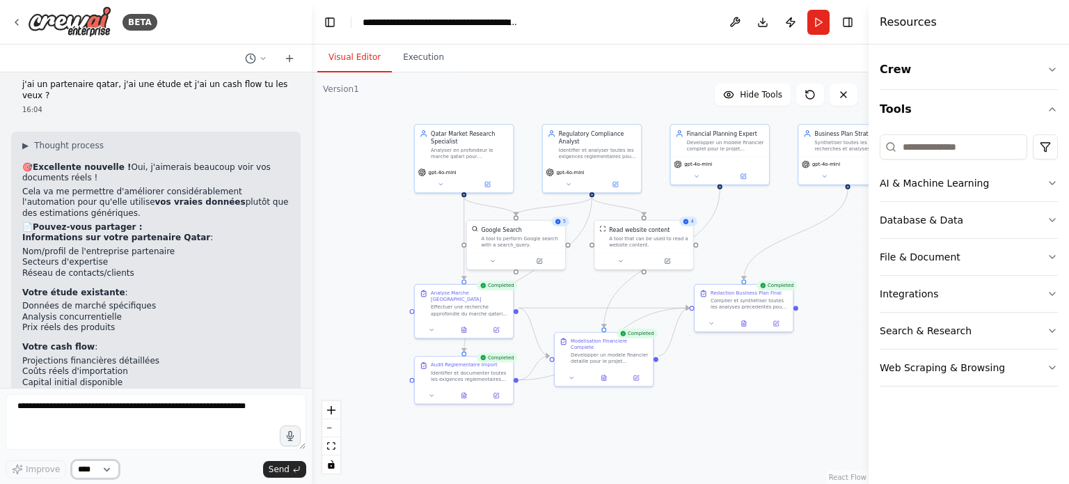
click at [104, 468] on select "****" at bounding box center [95, 469] width 47 height 18
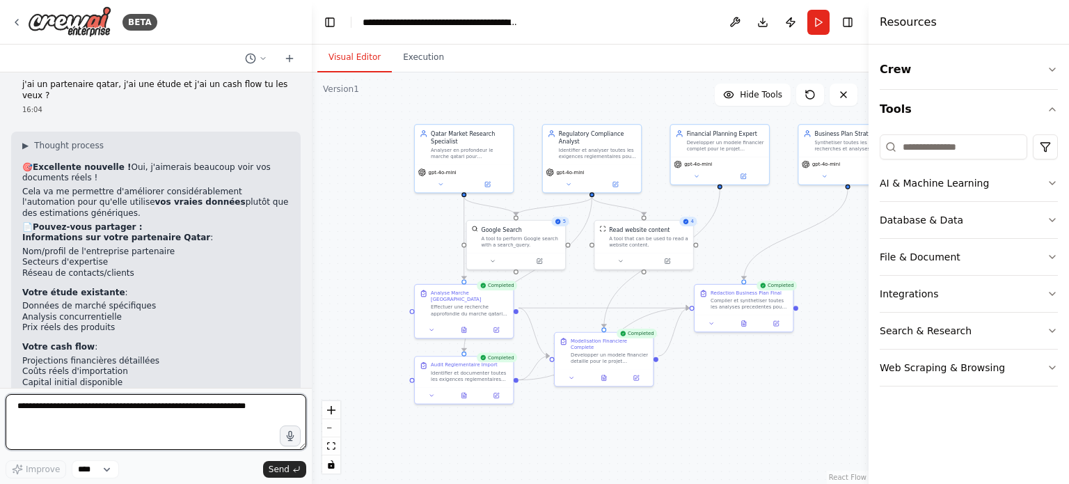
click at [167, 420] on textarea at bounding box center [156, 422] width 301 height 56
paste textarea "*"
type textarea "*"
click at [189, 412] on textarea "*" at bounding box center [156, 422] width 301 height 56
type textarea "**********"
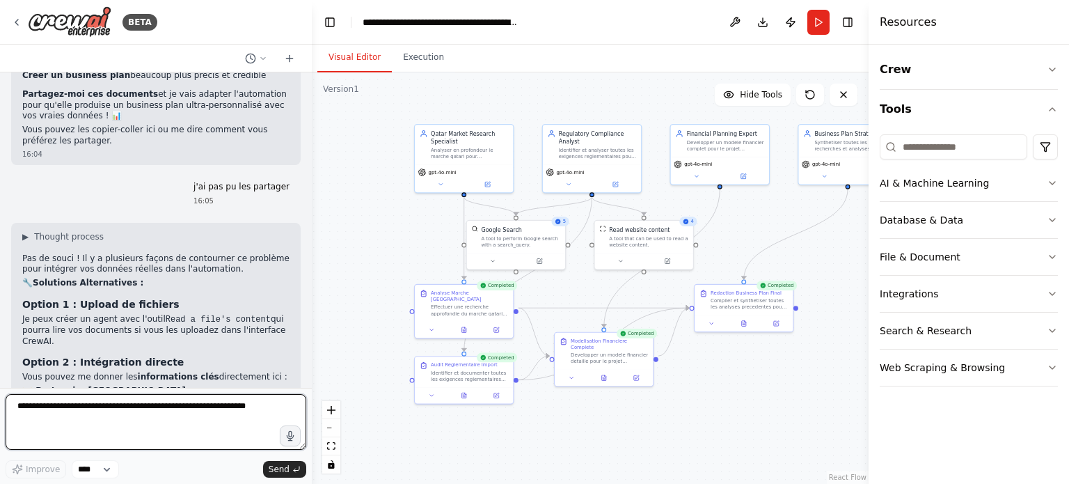
scroll to position [3749, 0]
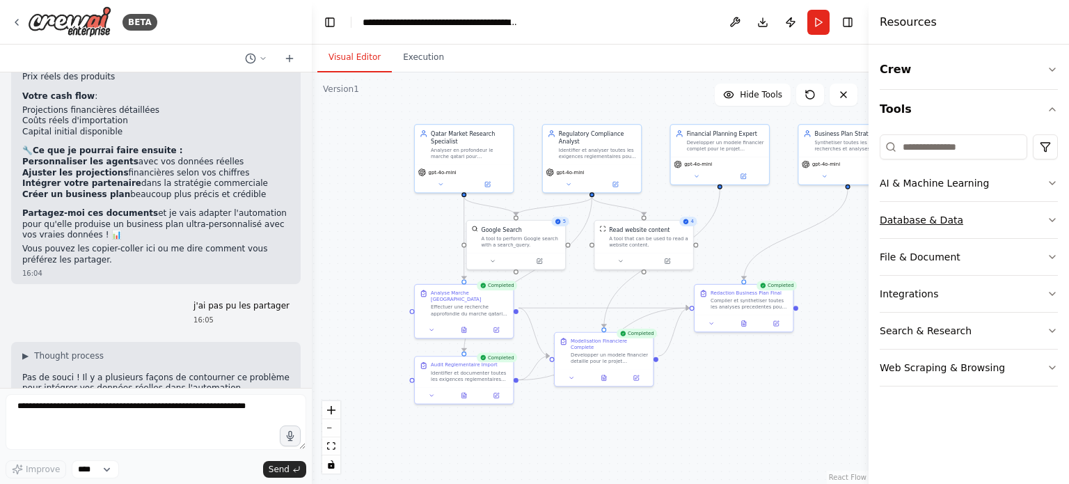
click at [949, 219] on button "Database & Data" at bounding box center [969, 220] width 178 height 36
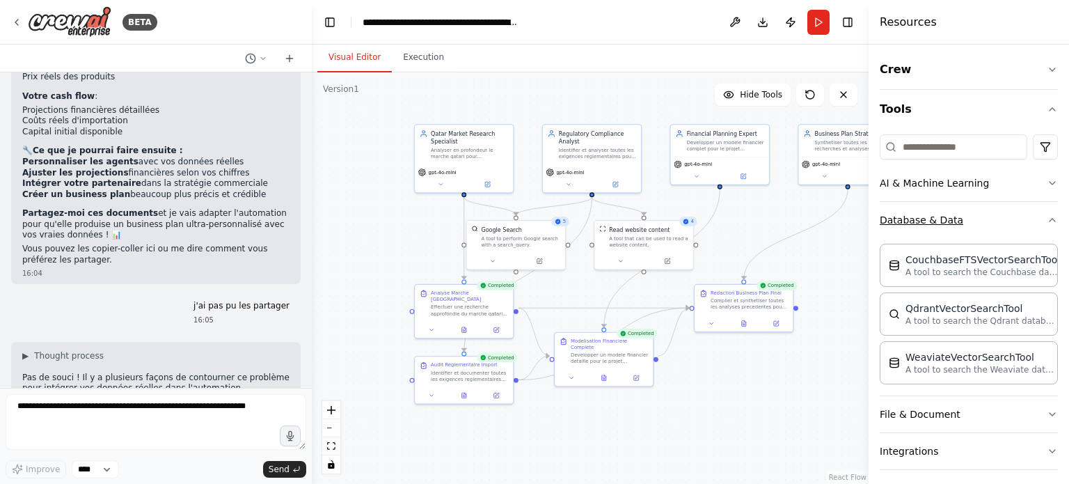
click at [949, 219] on button "Database & Data" at bounding box center [969, 220] width 178 height 36
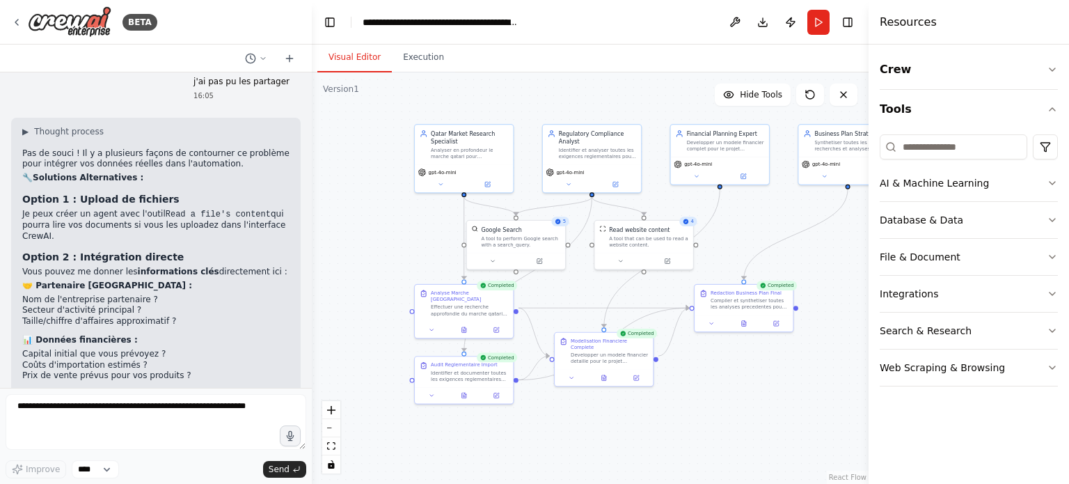
scroll to position [3975, 0]
click at [951, 284] on button "Integrations" at bounding box center [969, 294] width 178 height 36
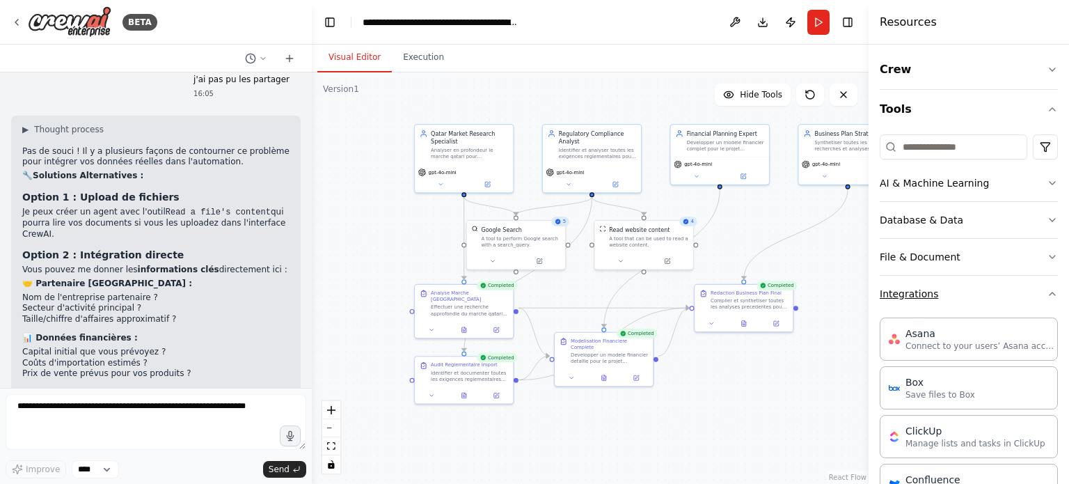
click at [951, 284] on button "Integrations" at bounding box center [969, 294] width 178 height 36
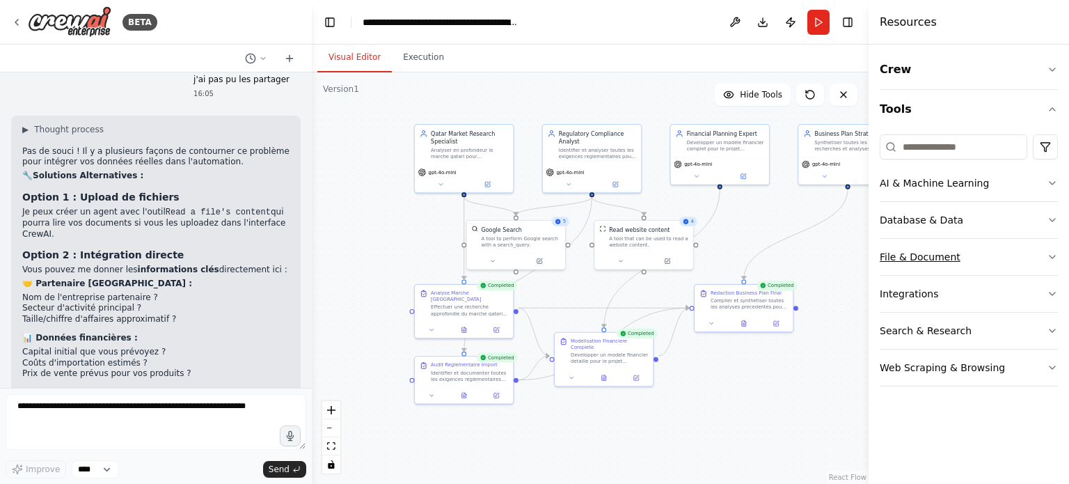
click at [950, 259] on button "File & Document" at bounding box center [969, 257] width 178 height 36
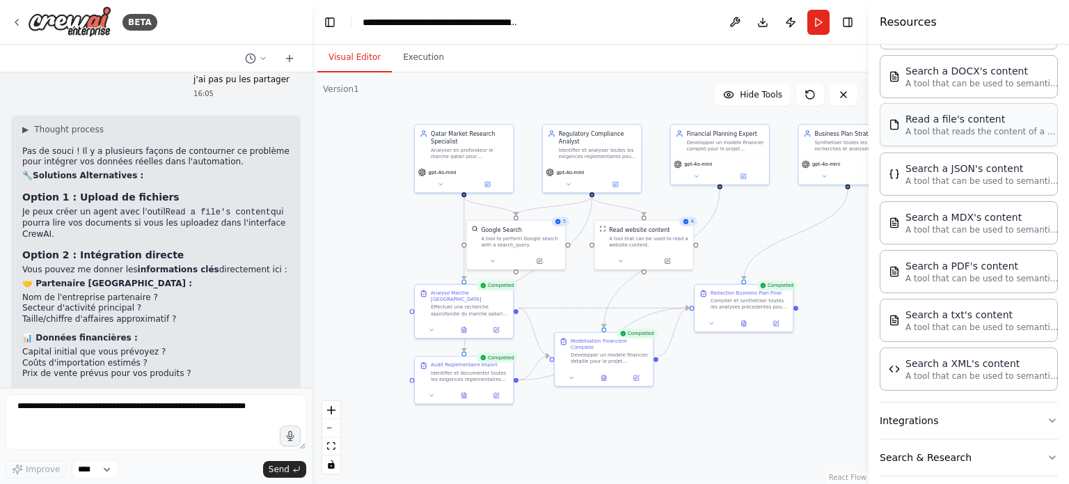
scroll to position [278, 0]
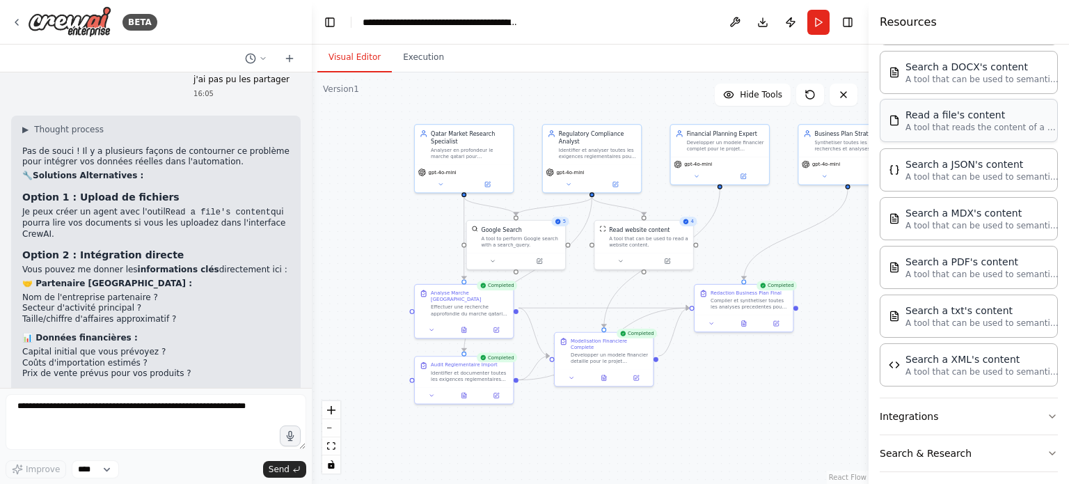
click at [931, 116] on div "Read a file's content" at bounding box center [982, 115] width 153 height 14
click at [980, 128] on p "A tool that reads the content of a file. To use this tool, provide a 'file_path…" at bounding box center [982, 127] width 153 height 11
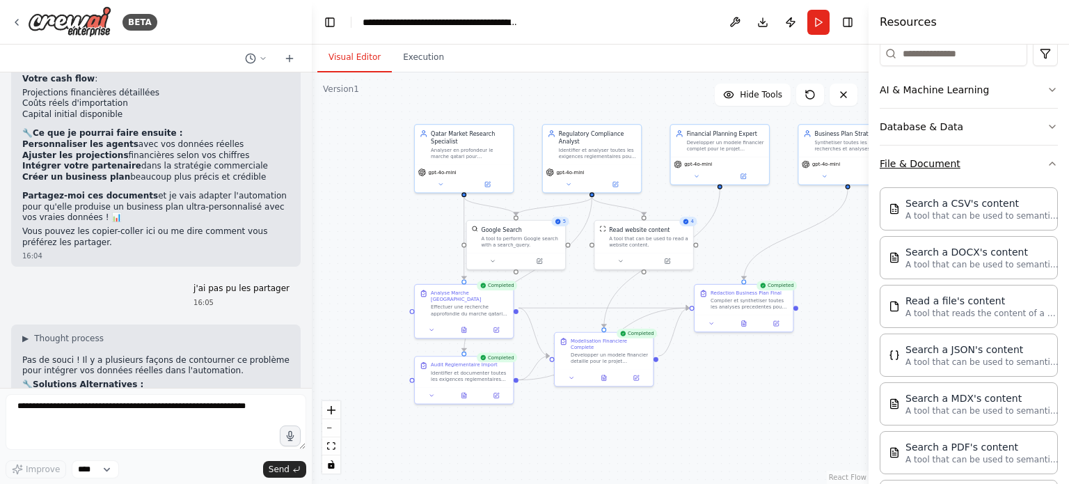
scroll to position [70, 0]
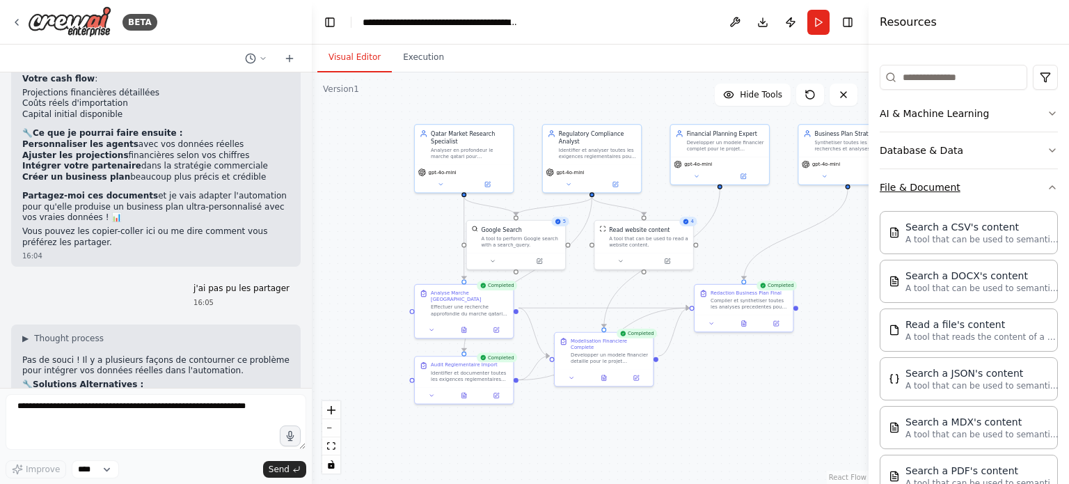
click at [927, 183] on button "File & Document" at bounding box center [969, 187] width 178 height 36
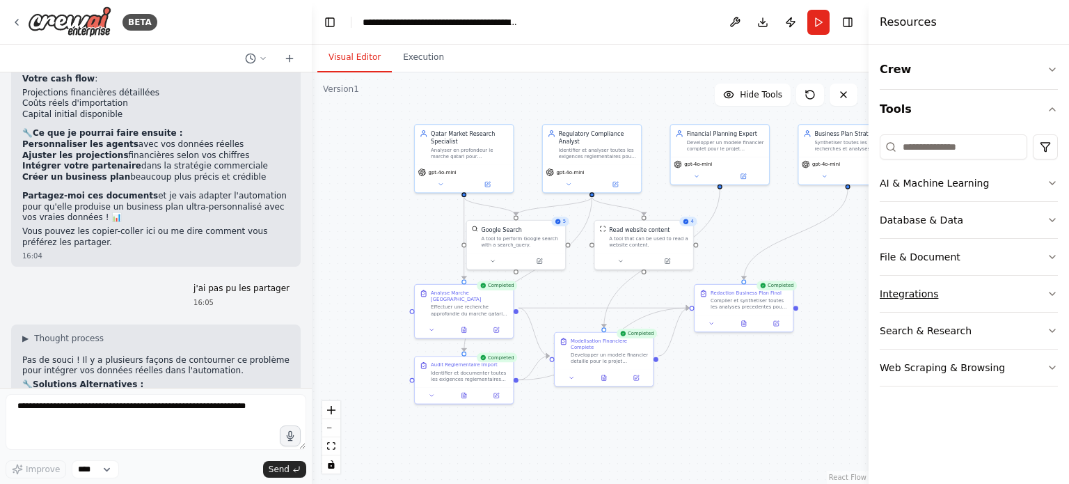
click at [918, 299] on button "Integrations" at bounding box center [969, 294] width 178 height 36
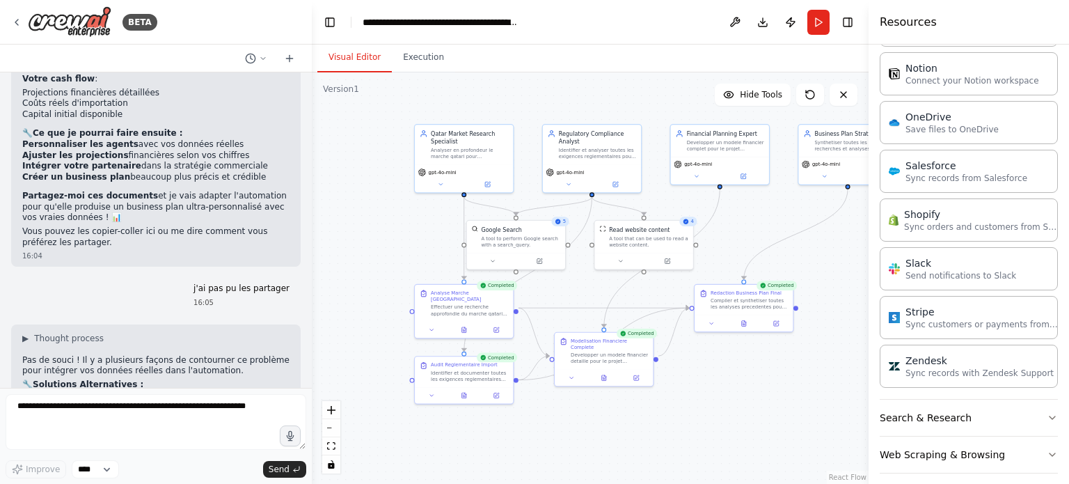
scroll to position [903, 0]
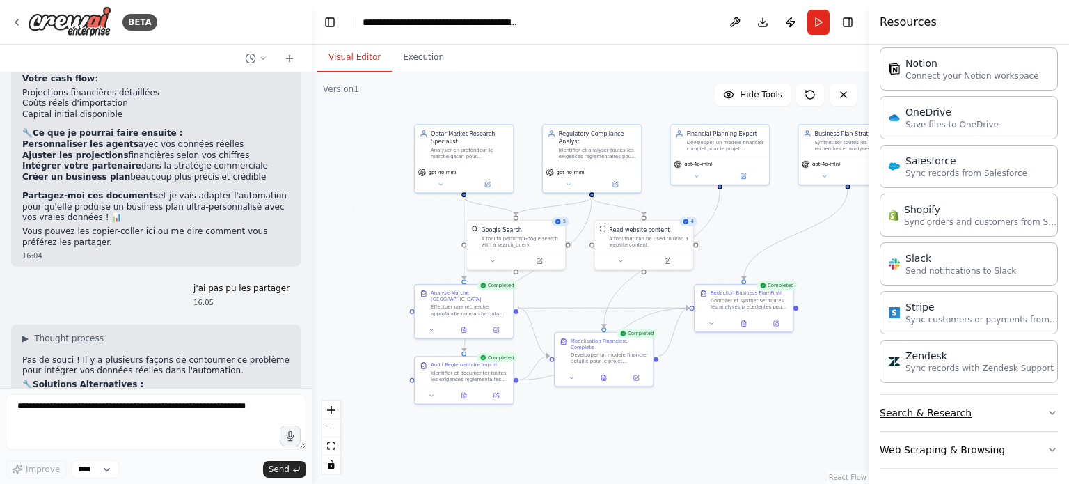
click at [929, 398] on button "Search & Research" at bounding box center [969, 413] width 178 height 36
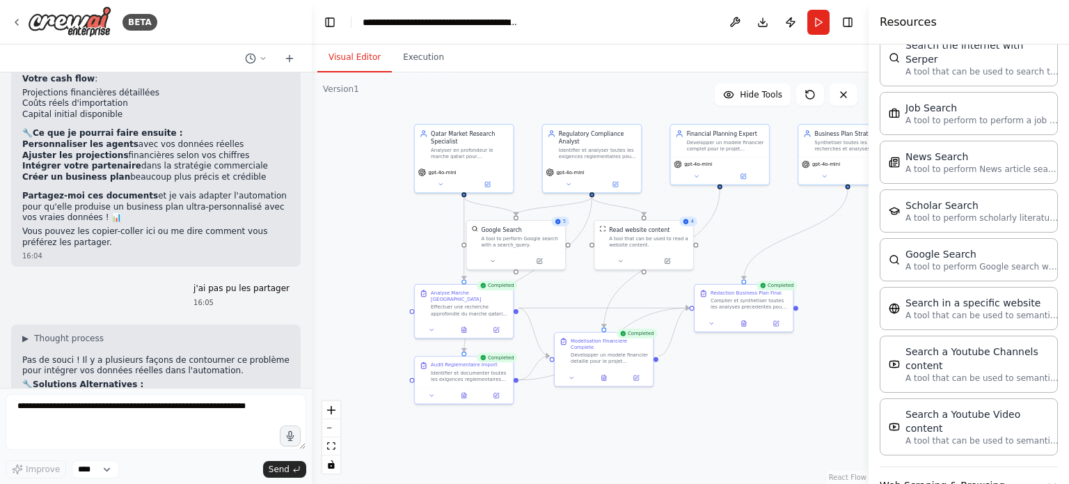
scroll to position [1606, 0]
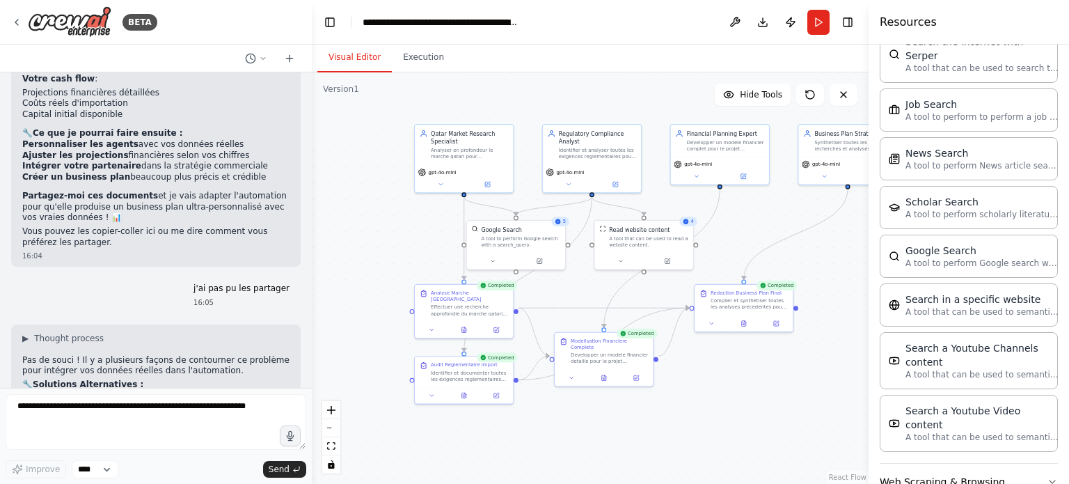
click at [942, 464] on button "Web Scraping & Browsing" at bounding box center [969, 482] width 178 height 36
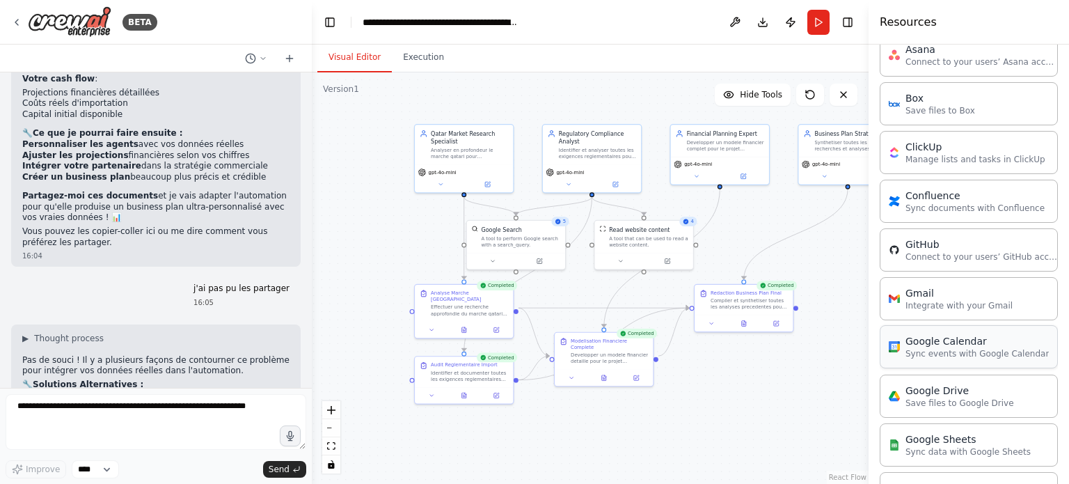
scroll to position [0, 0]
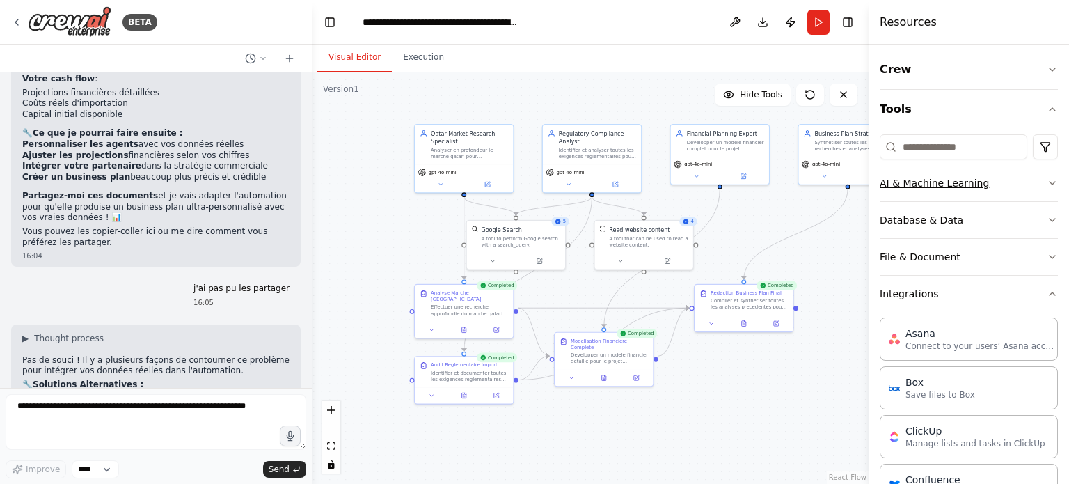
click at [961, 183] on button "AI & Machine Learning" at bounding box center [969, 183] width 178 height 36
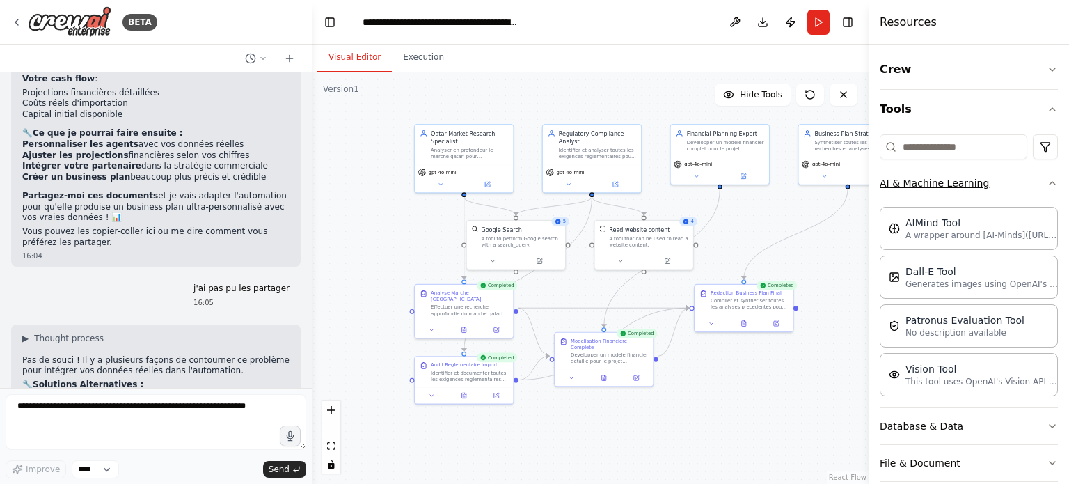
click at [964, 188] on button "AI & Machine Learning" at bounding box center [969, 183] width 178 height 36
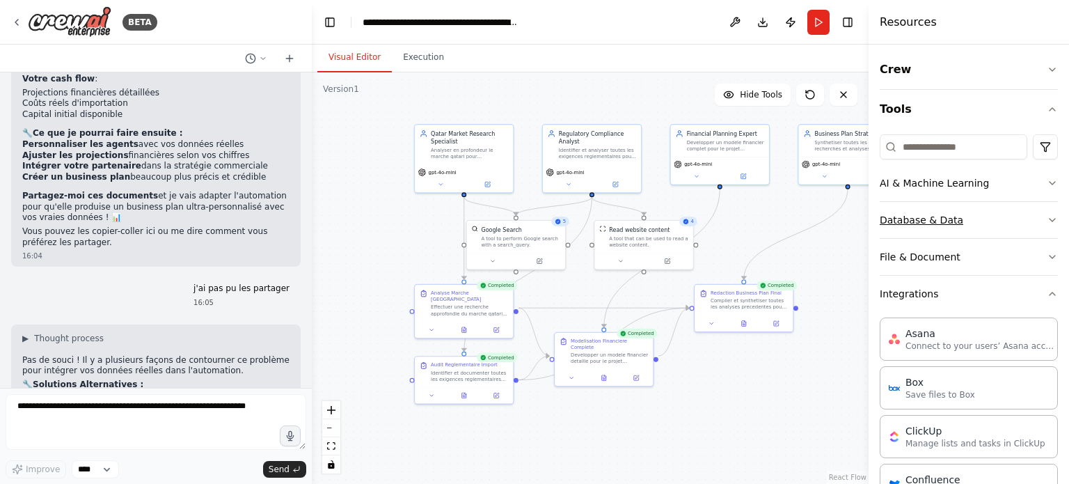
click at [957, 216] on button "Database & Data" at bounding box center [969, 220] width 178 height 36
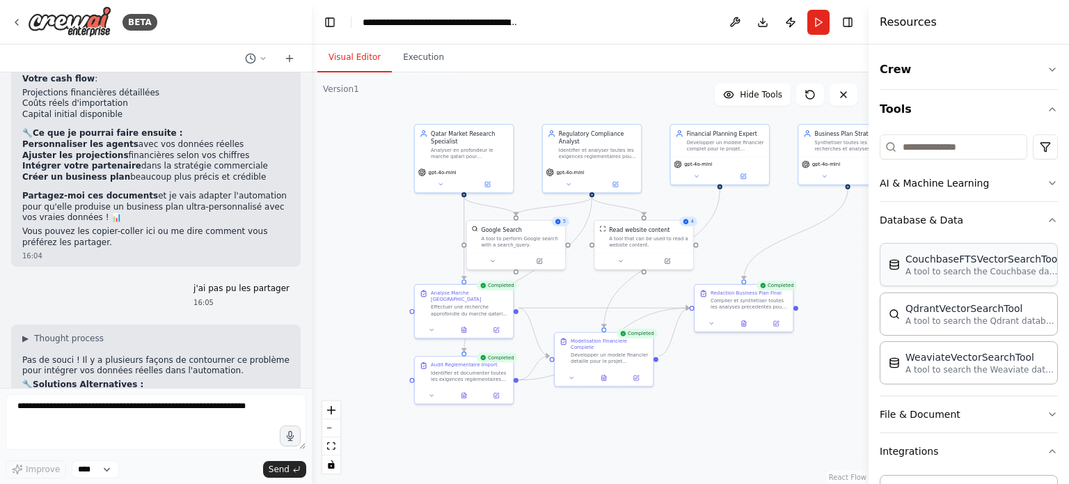
click at [990, 269] on p "A tool to search the Couchbase database for relevant information on internal do…" at bounding box center [982, 271] width 153 height 11
click at [1034, 66] on button "Crew" at bounding box center [969, 69] width 178 height 39
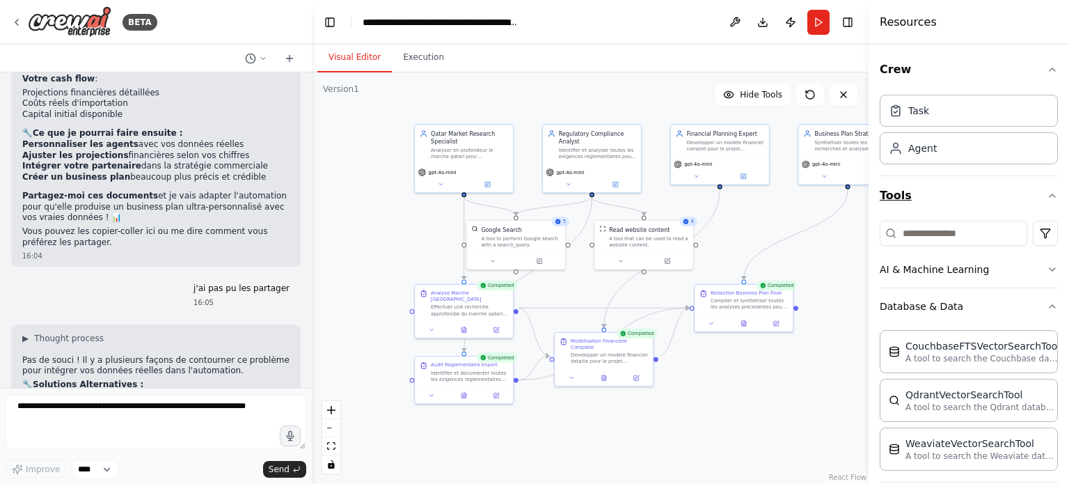
click at [1047, 191] on icon "button" at bounding box center [1052, 195] width 11 height 11
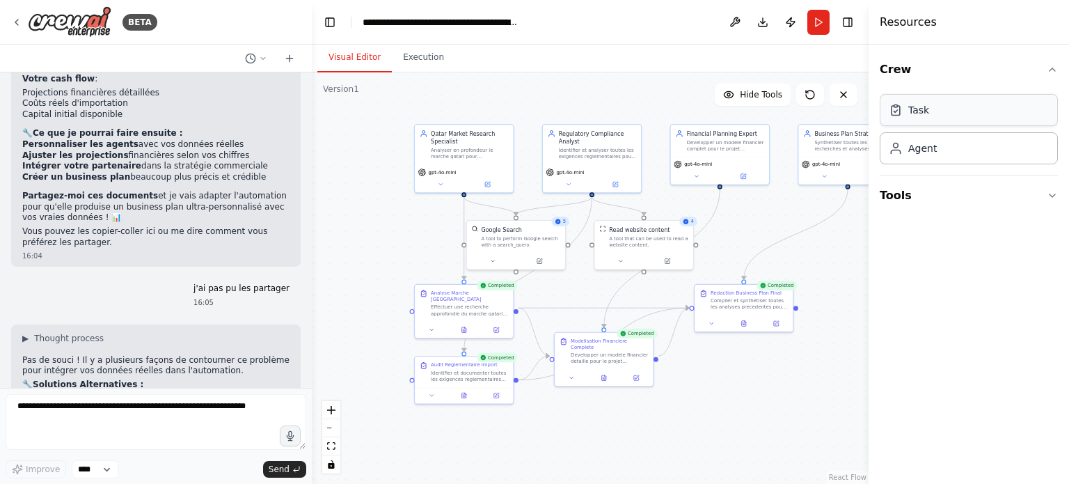
click at [963, 111] on div "Task" at bounding box center [969, 110] width 178 height 32
click at [1054, 68] on icon "button" at bounding box center [1052, 69] width 11 height 11
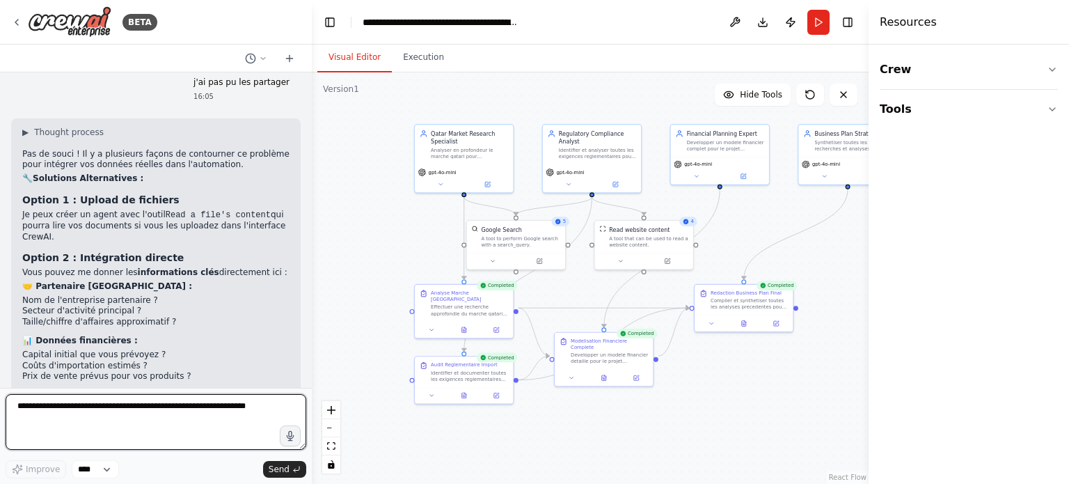
scroll to position [3975, 0]
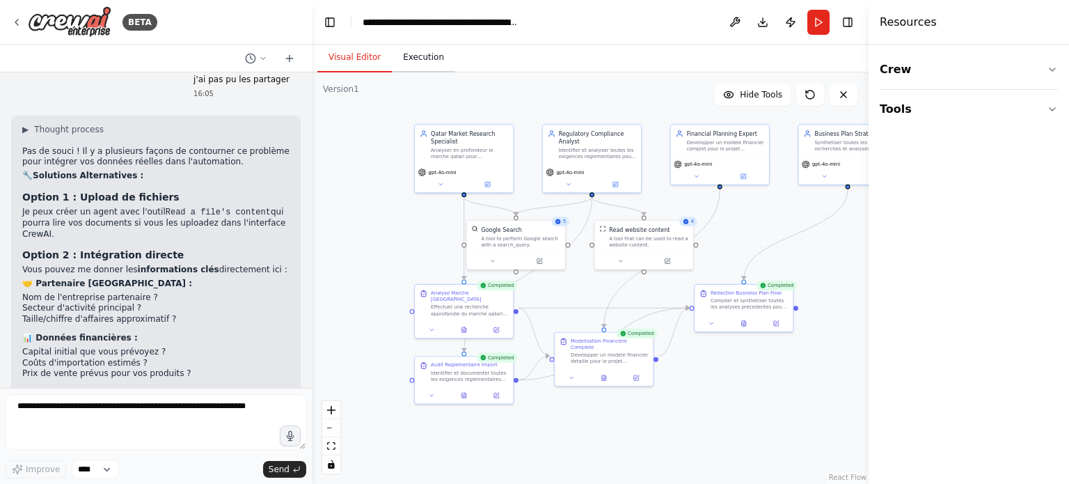
click at [418, 55] on button "Execution" at bounding box center [423, 57] width 63 height 29
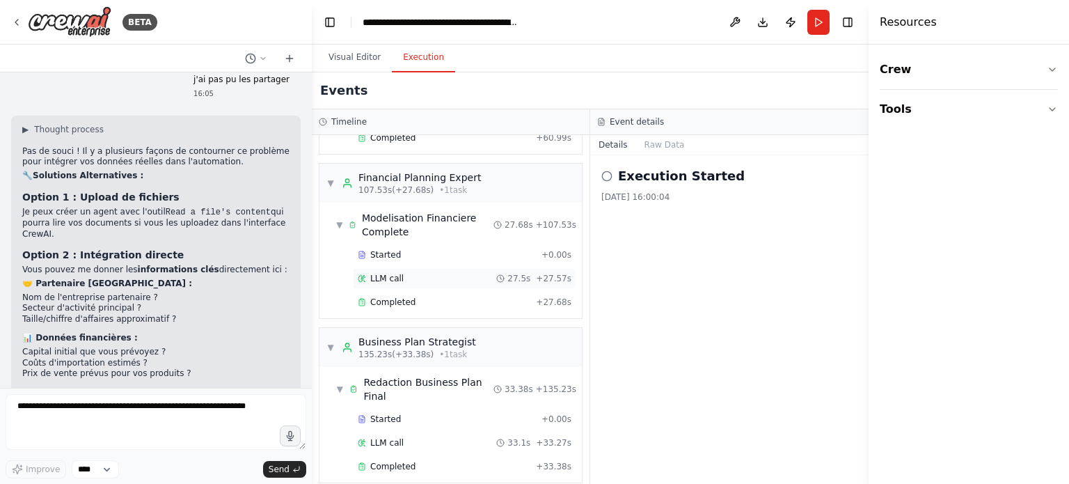
drag, startPoint x: 732, startPoint y: 353, endPoint x: 425, endPoint y: 243, distance: 326.0
drag, startPoint x: 425, startPoint y: 243, endPoint x: 926, endPoint y: 207, distance: 503.1
click at [926, 207] on div "Crew Tools" at bounding box center [969, 264] width 200 height 439
click at [351, 55] on button "Visual Editor" at bounding box center [354, 57] width 74 height 29
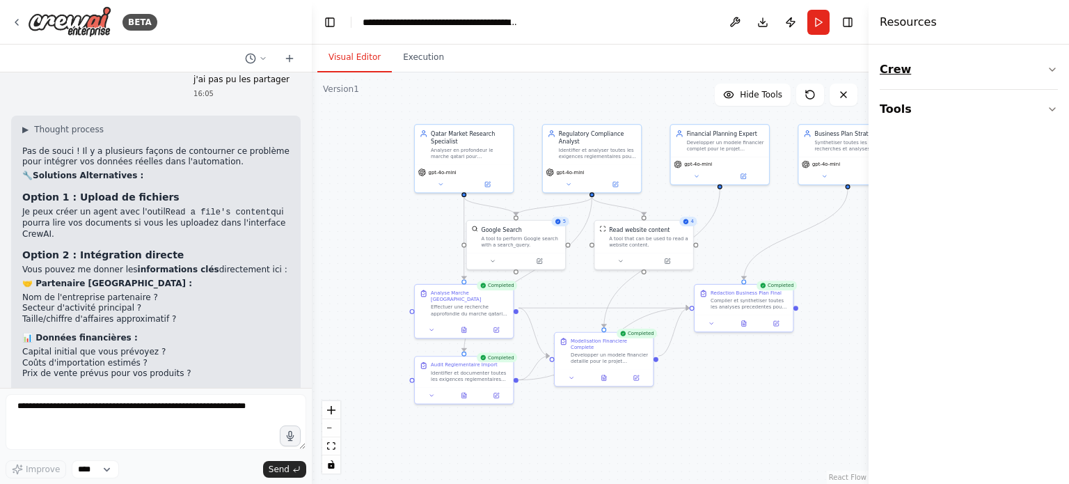
click at [919, 71] on button "Crew" at bounding box center [969, 69] width 178 height 39
click at [917, 22] on h4 "Resources" at bounding box center [908, 22] width 57 height 17
click at [929, 61] on button "Crew" at bounding box center [969, 69] width 178 height 39
click at [918, 110] on button "Tools" at bounding box center [969, 109] width 178 height 39
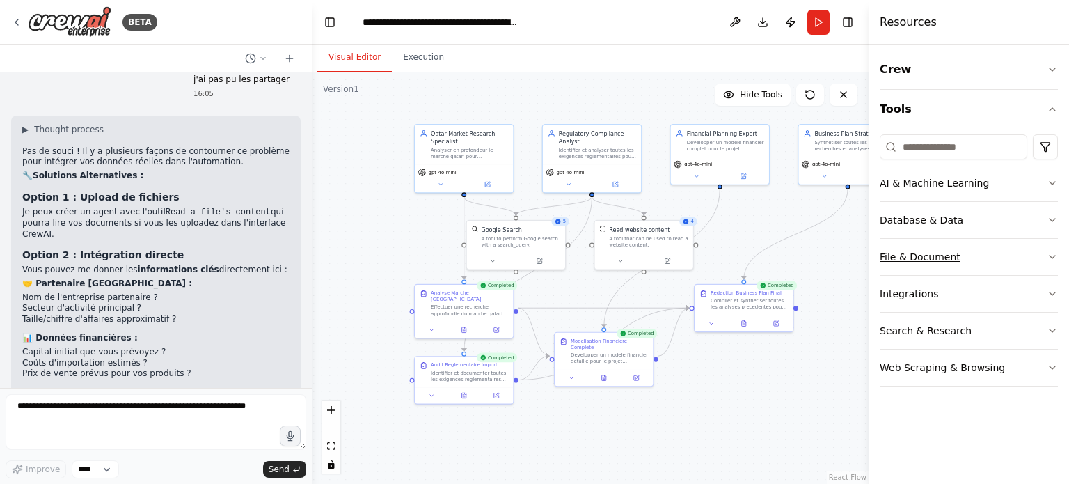
click at [935, 248] on button "File & Document" at bounding box center [969, 257] width 178 height 36
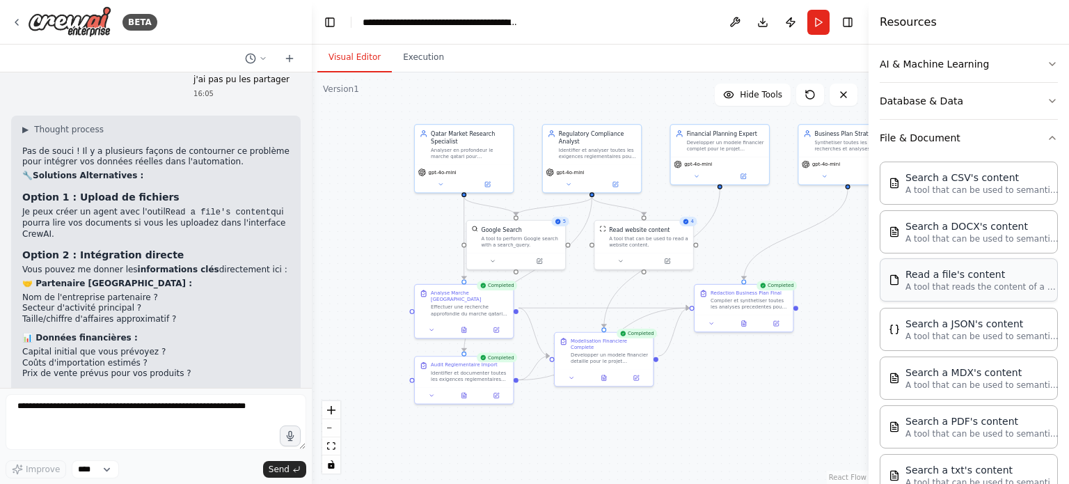
scroll to position [139, 0]
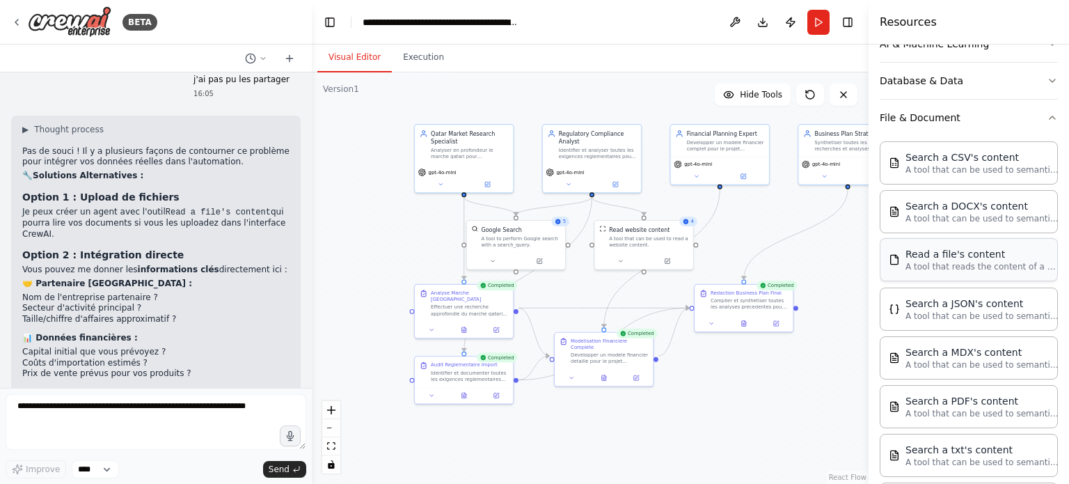
click at [966, 401] on div "Search a PDF's content" at bounding box center [982, 401] width 153 height 14
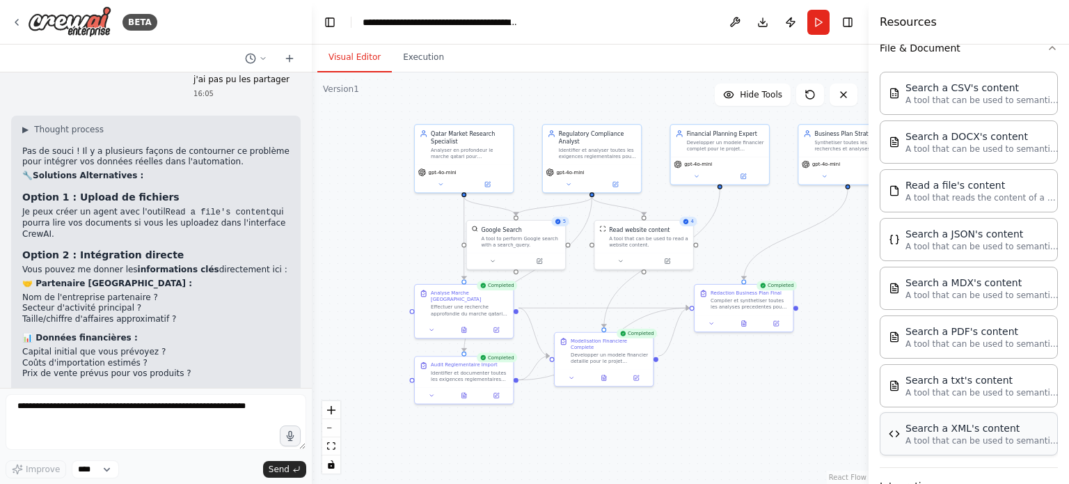
scroll to position [278, 0]
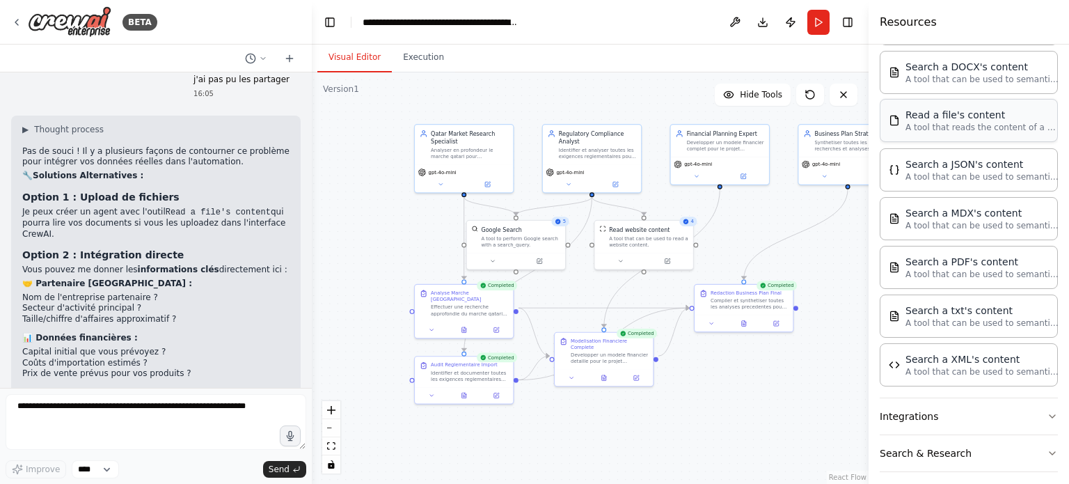
click at [958, 129] on p "A tool that reads the content of a file. To use this tool, provide a 'file_path…" at bounding box center [982, 127] width 153 height 11
drag, startPoint x: 958, startPoint y: 129, endPoint x: 981, endPoint y: 119, distance: 25.9
click at [981, 119] on div "Read a file's content" at bounding box center [982, 115] width 153 height 14
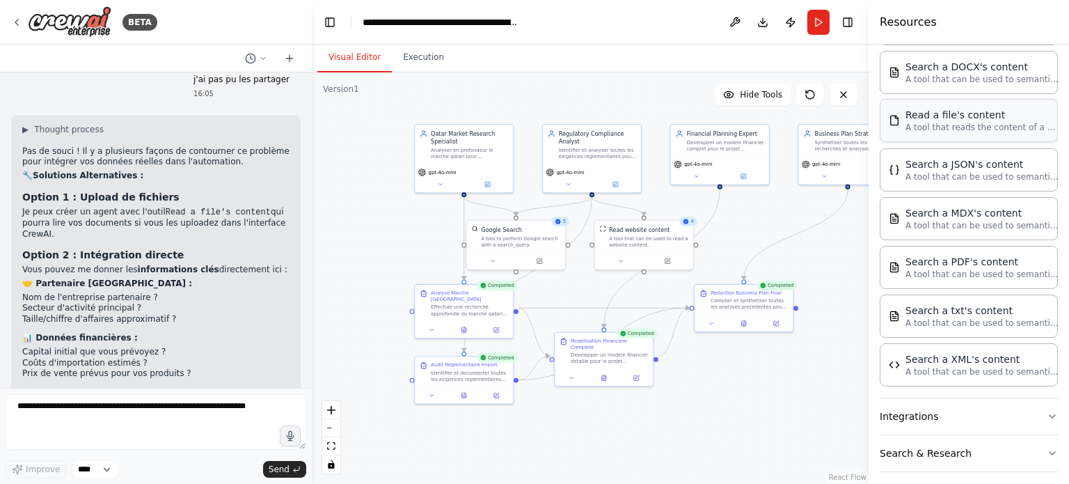
click at [981, 119] on div "Read a file's content" at bounding box center [982, 115] width 153 height 14
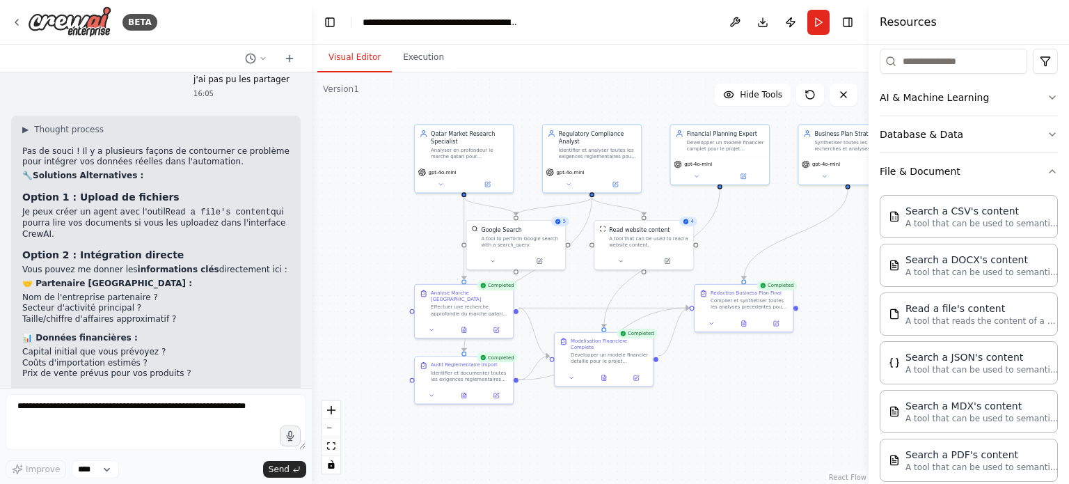
scroll to position [70, 0]
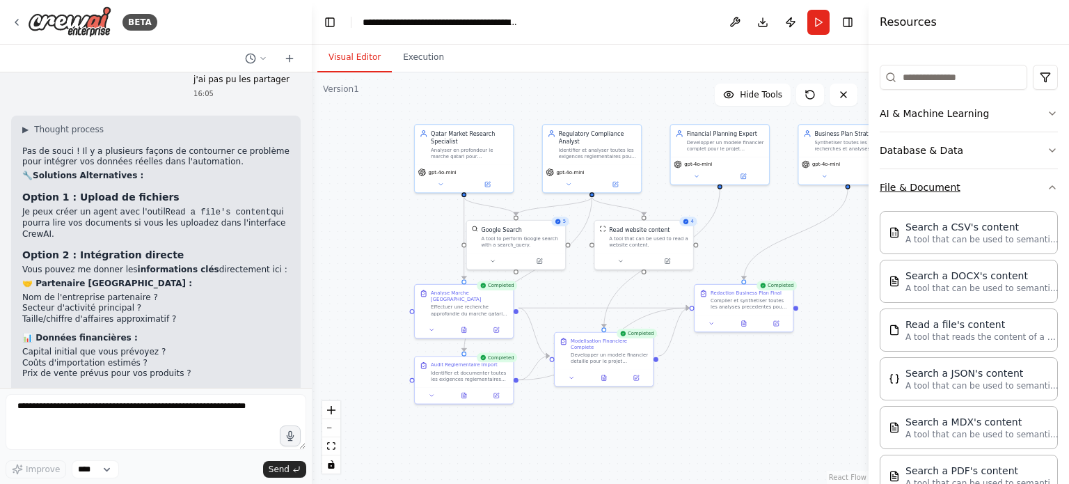
click at [996, 189] on button "File & Document" at bounding box center [969, 187] width 178 height 36
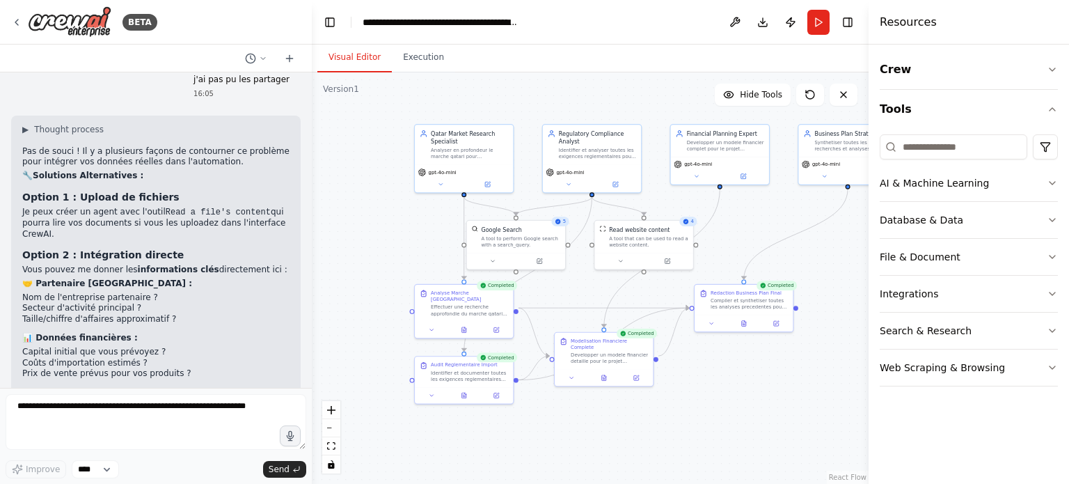
drag, startPoint x: 305, startPoint y: 448, endPoint x: 317, endPoint y: 446, distance: 12.6
click at [317, 446] on div "BETA aide moi a préparer un business plan et cash flow pour un projet d'importa…" at bounding box center [534, 242] width 1069 height 484
click at [267, 61] on icon at bounding box center [263, 58] width 8 height 8
click at [267, 61] on div at bounding box center [156, 242] width 312 height 484
click at [759, 24] on button "Download" at bounding box center [763, 22] width 22 height 25
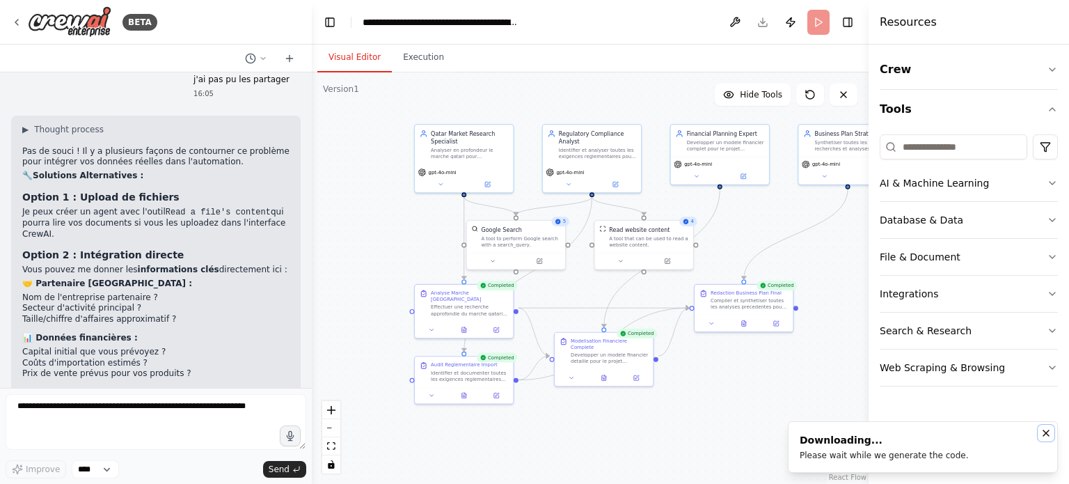
click at [1052, 433] on button "Notifications (F8)" at bounding box center [1046, 433] width 17 height 17
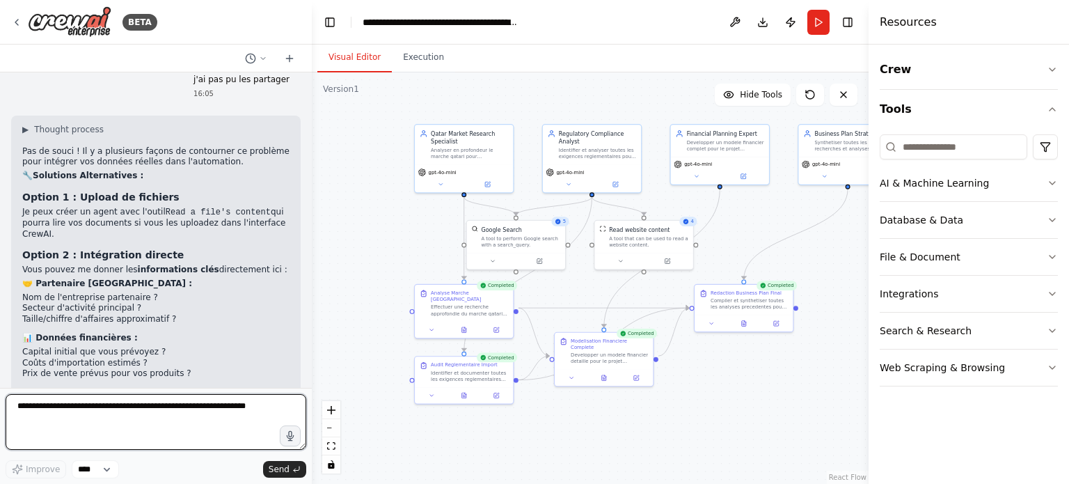
click at [155, 407] on textarea at bounding box center [156, 422] width 301 height 56
type textarea "*"
type textarea "**********"
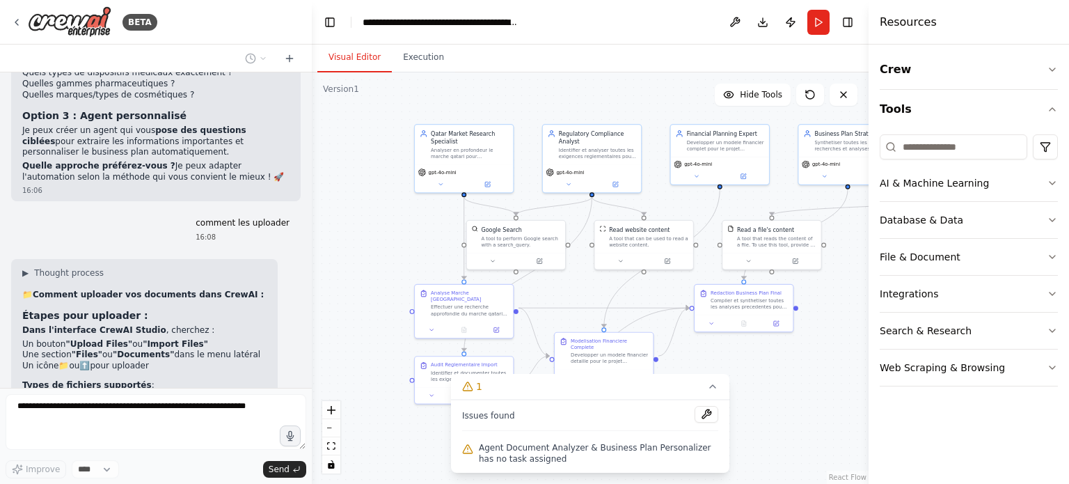
scroll to position [4342, 0]
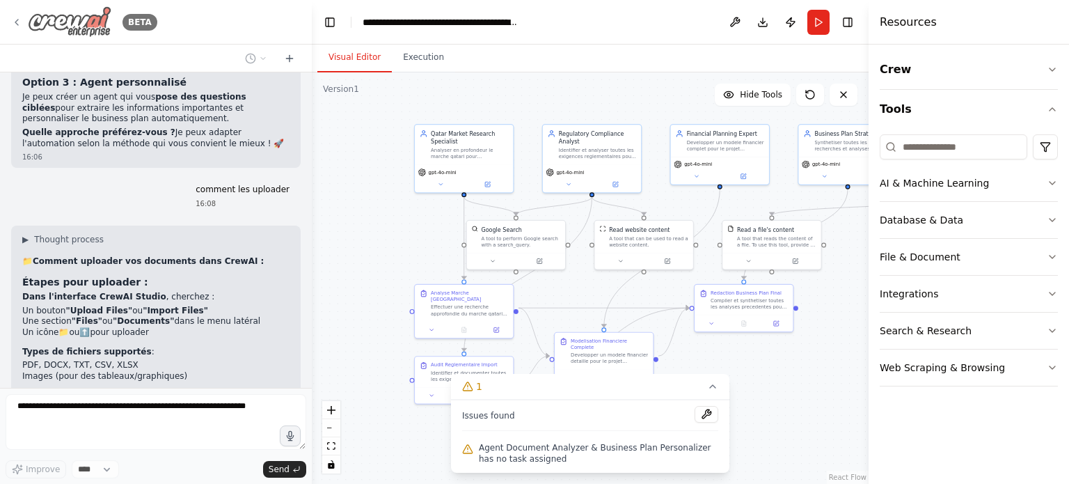
click at [42, 21] on img at bounding box center [70, 21] width 84 height 31
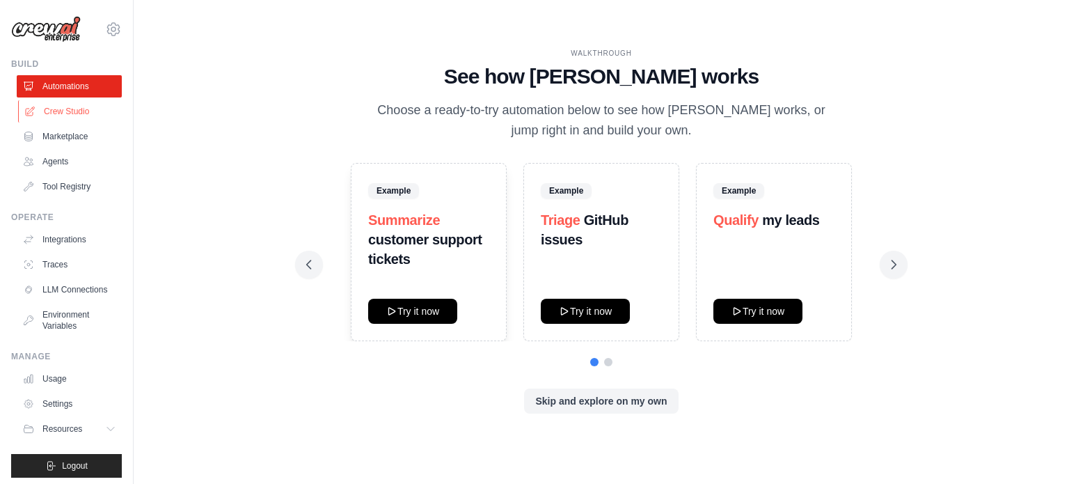
click at [77, 107] on link "Crew Studio" at bounding box center [70, 111] width 105 height 22
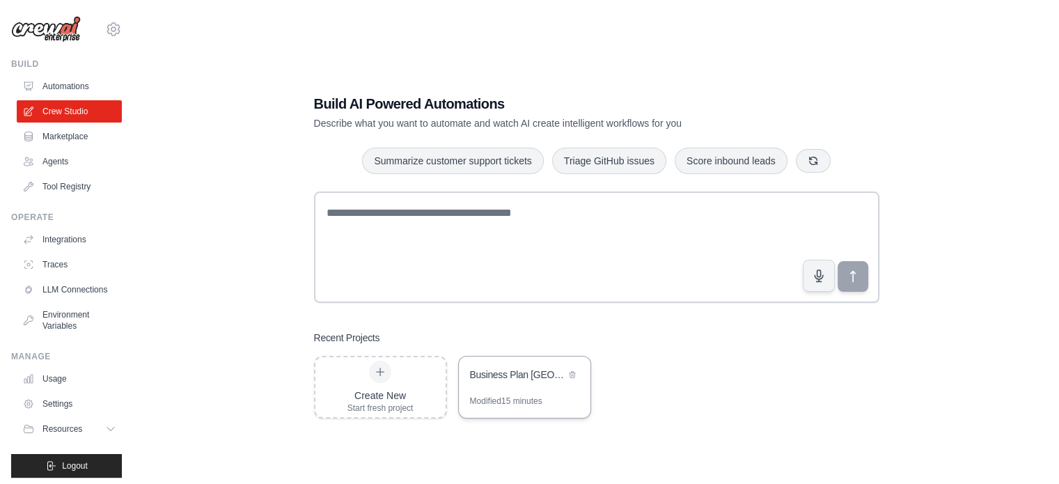
click at [487, 381] on div "Business Plan Qatar - Import Devices Medicaux & Matieres Premieres" at bounding box center [517, 374] width 95 height 14
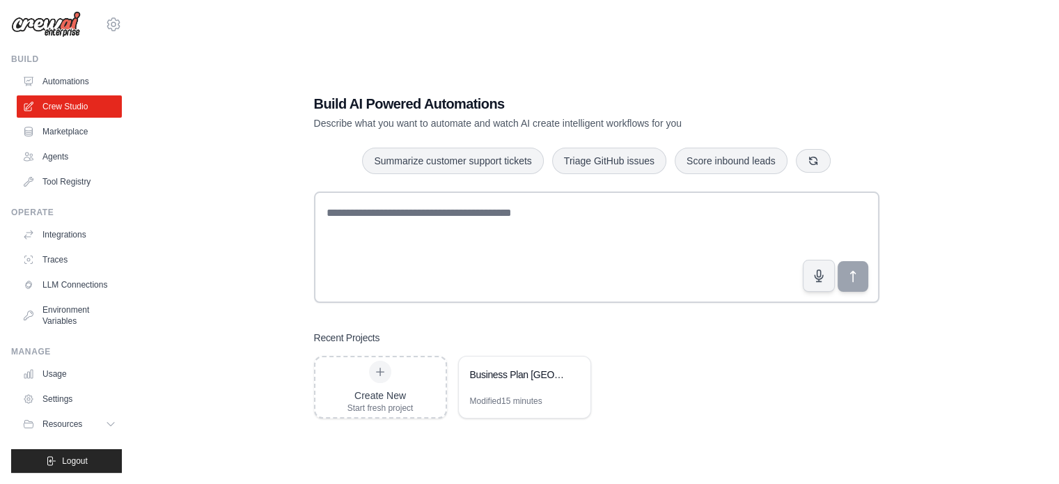
scroll to position [15, 0]
click at [68, 416] on button "Resources" at bounding box center [70, 424] width 105 height 22
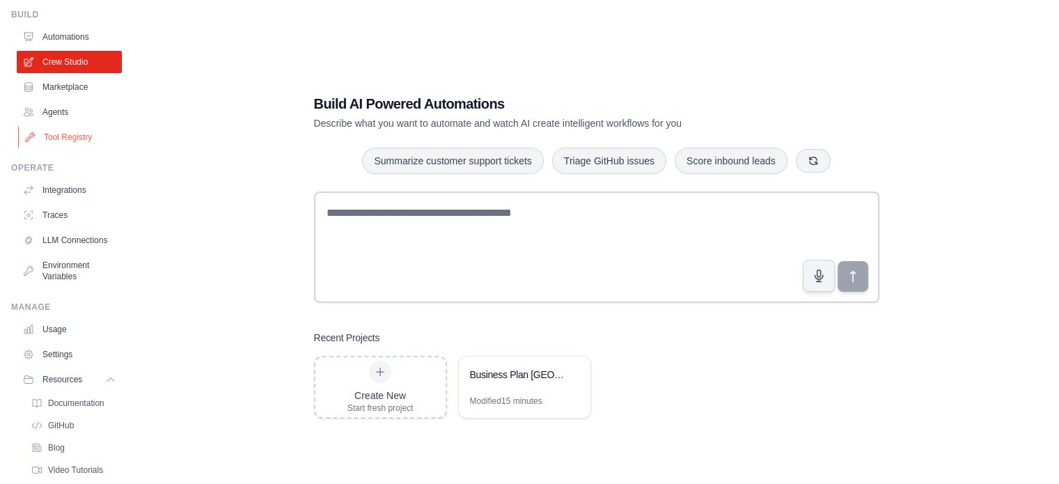
scroll to position [0, 0]
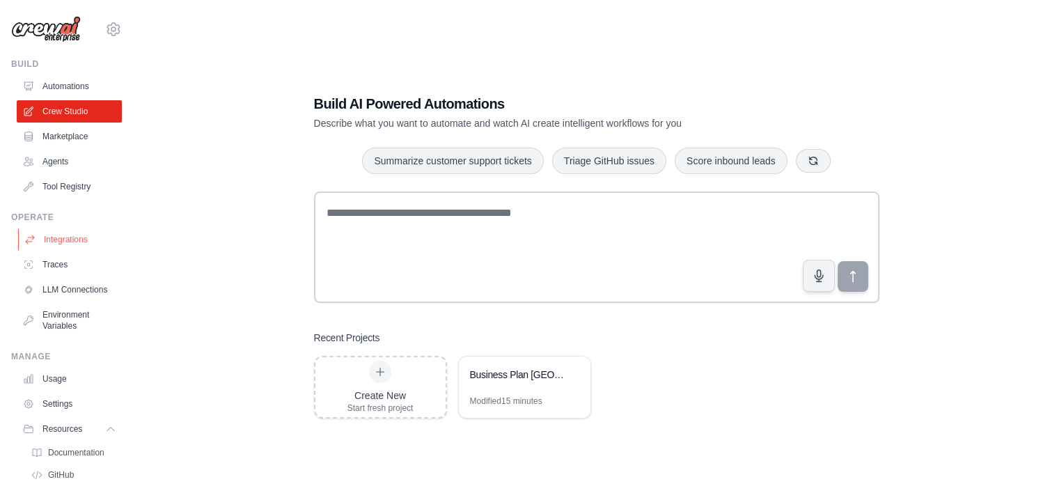
click at [55, 235] on link "Integrations" at bounding box center [70, 239] width 105 height 22
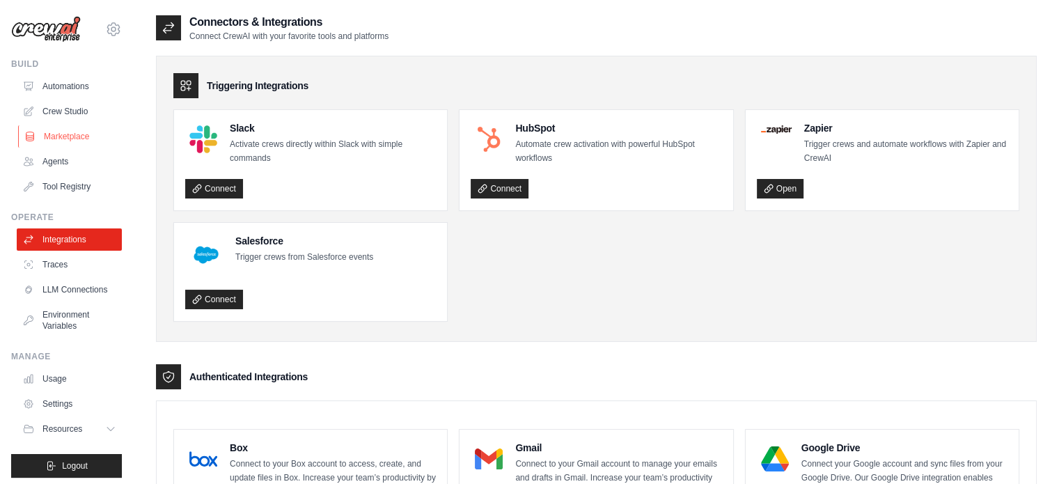
click at [64, 130] on link "Marketplace" at bounding box center [70, 136] width 105 height 22
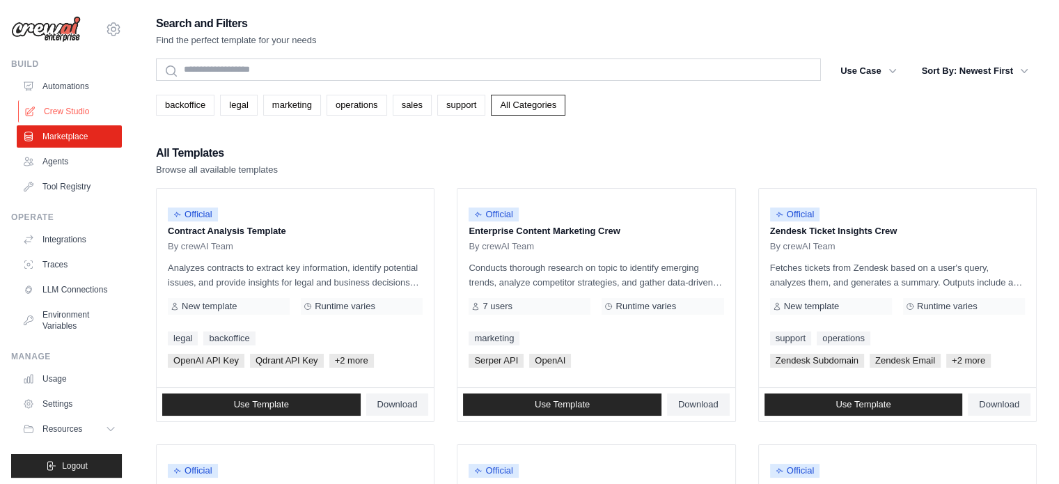
click at [83, 110] on link "Crew Studio" at bounding box center [70, 111] width 105 height 22
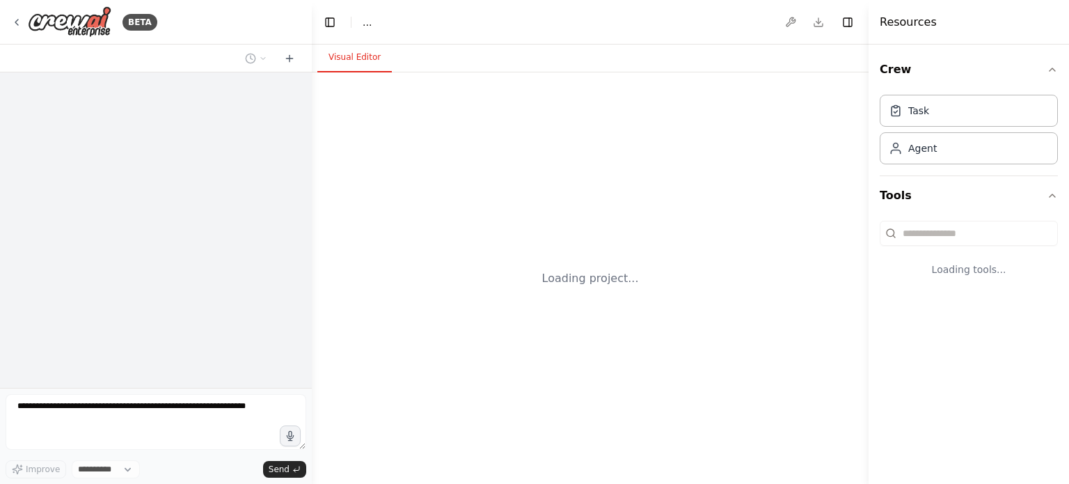
select select "****"
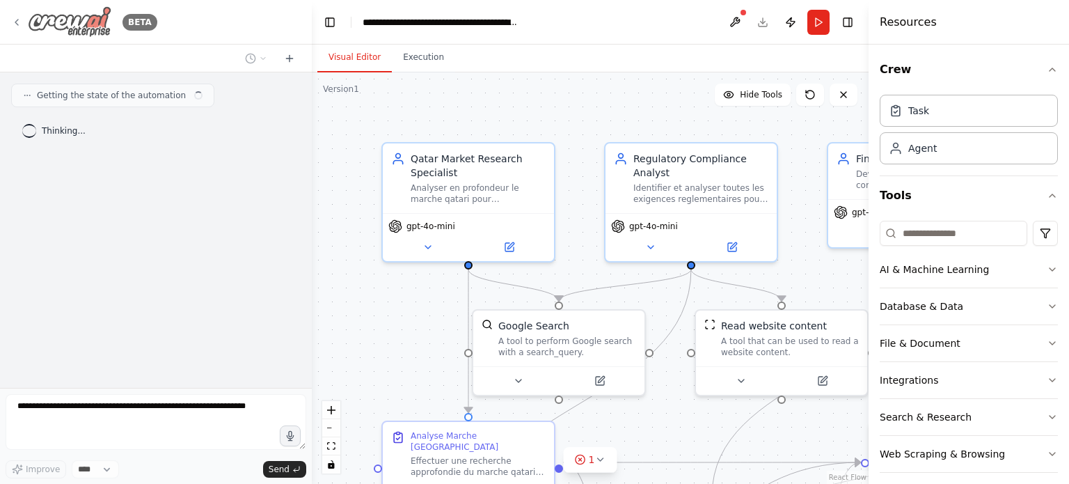
click at [17, 22] on icon at bounding box center [16, 22] width 11 height 11
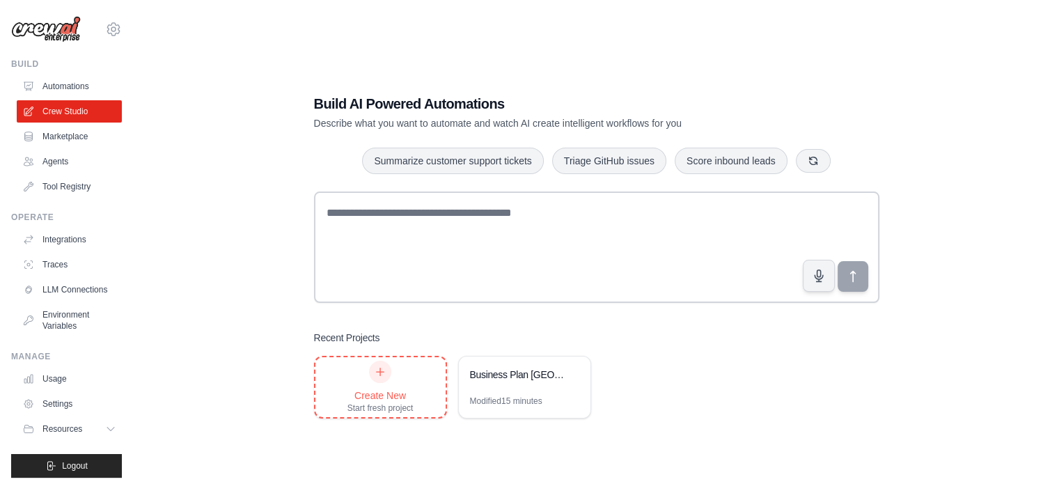
click at [421, 391] on div "Create New Start fresh project" at bounding box center [380, 387] width 130 height 60
click at [503, 389] on div "Business Plan [GEOGRAPHIC_DATA] - Import Devices Medicaux & Matieres Premieres" at bounding box center [525, 375] width 132 height 39
click at [97, 111] on link "Crew Studio" at bounding box center [70, 111] width 105 height 22
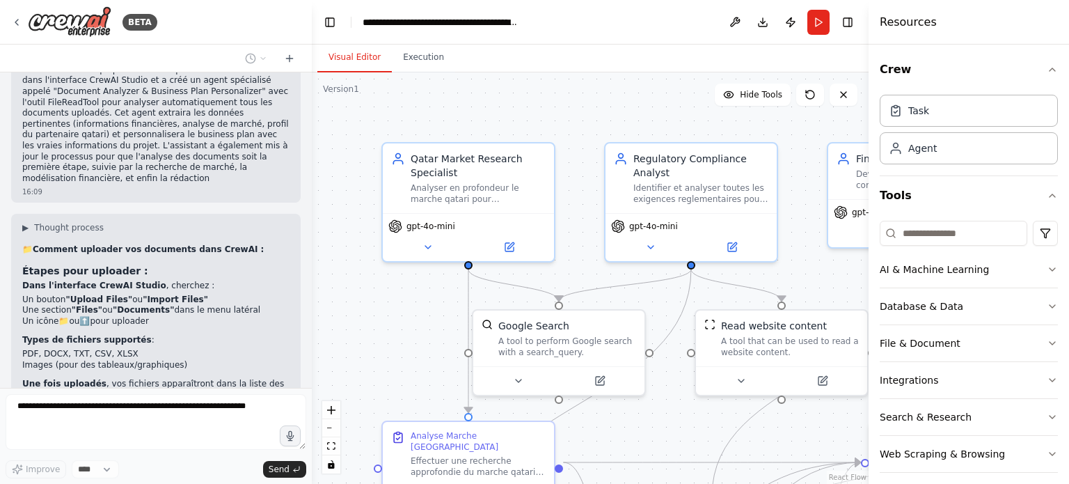
scroll to position [5343, 0]
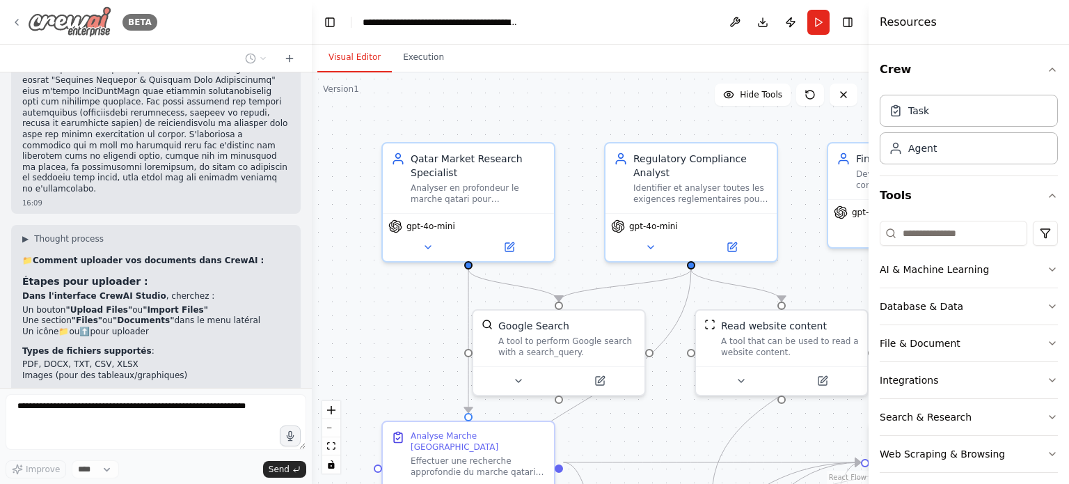
click at [16, 15] on div "BETA" at bounding box center [84, 21] width 146 height 31
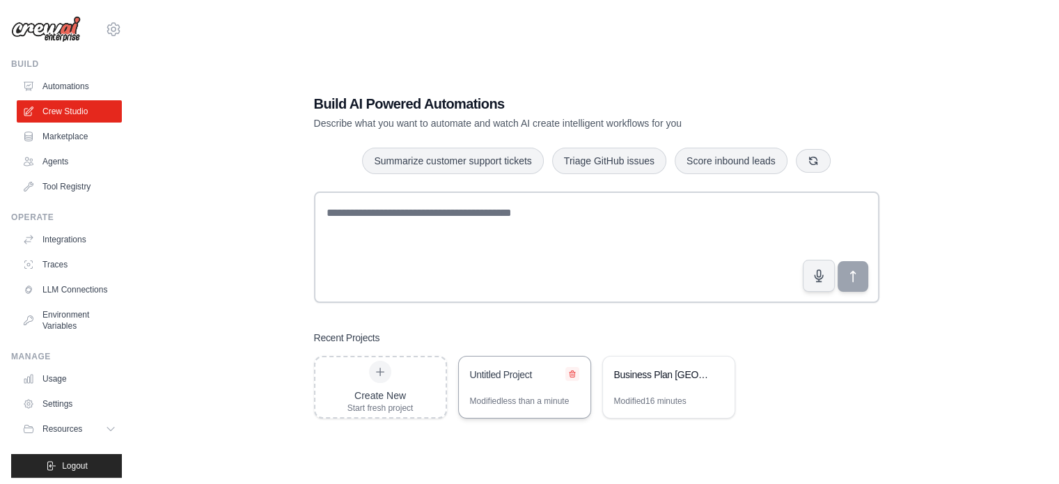
click at [573, 373] on icon at bounding box center [572, 374] width 8 height 8
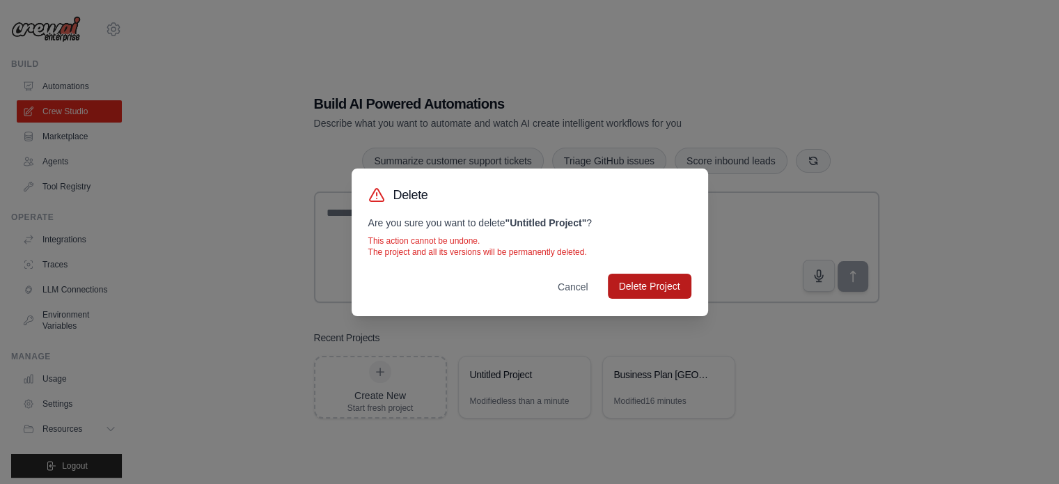
click at [619, 288] on button "Delete Project" at bounding box center [650, 286] width 84 height 25
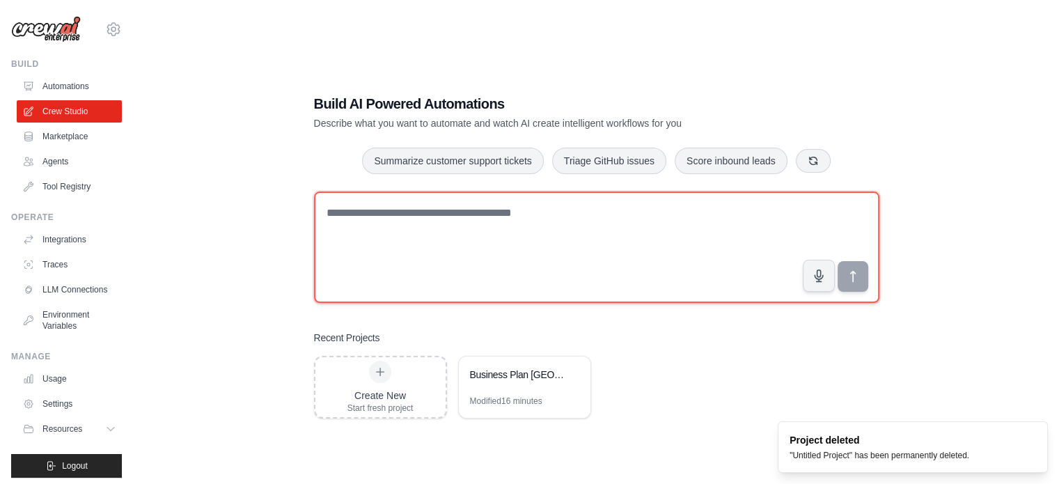
click at [568, 253] on textarea at bounding box center [596, 246] width 565 height 111
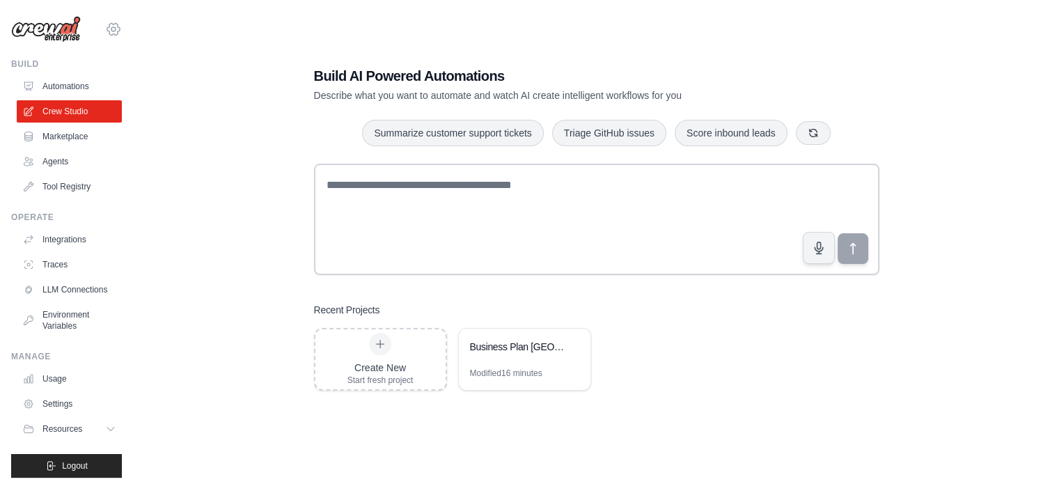
click at [111, 29] on icon at bounding box center [113, 29] width 17 height 17
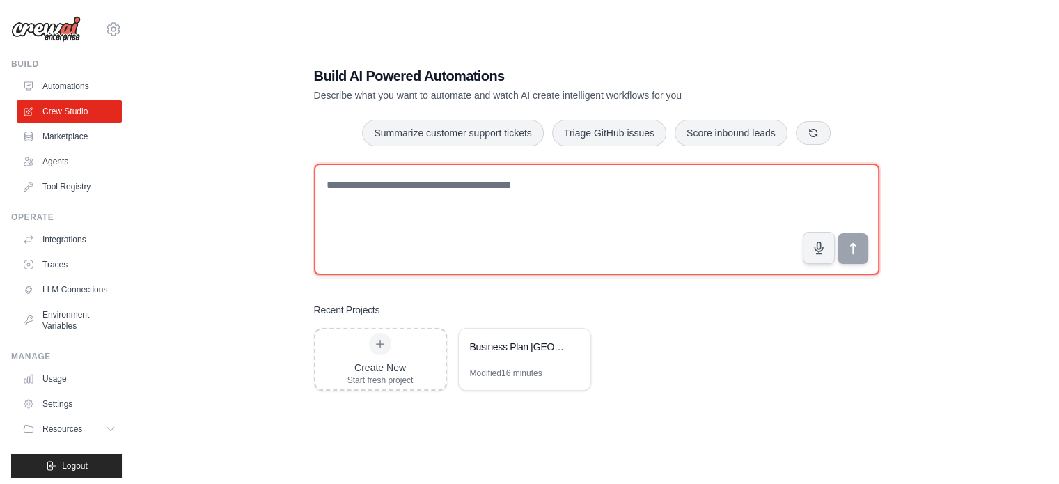
click at [498, 222] on textarea at bounding box center [596, 219] width 565 height 111
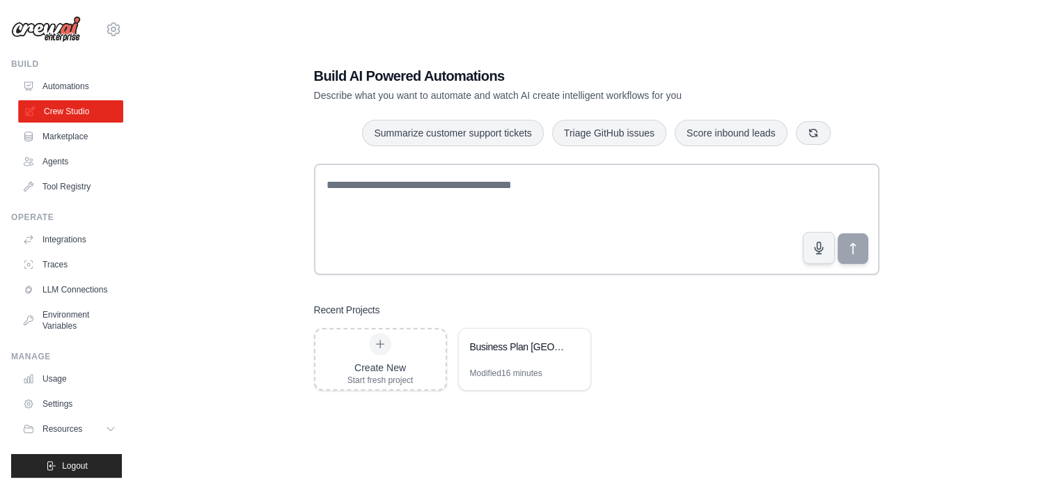
click at [93, 111] on link "Crew Studio" at bounding box center [70, 111] width 105 height 22
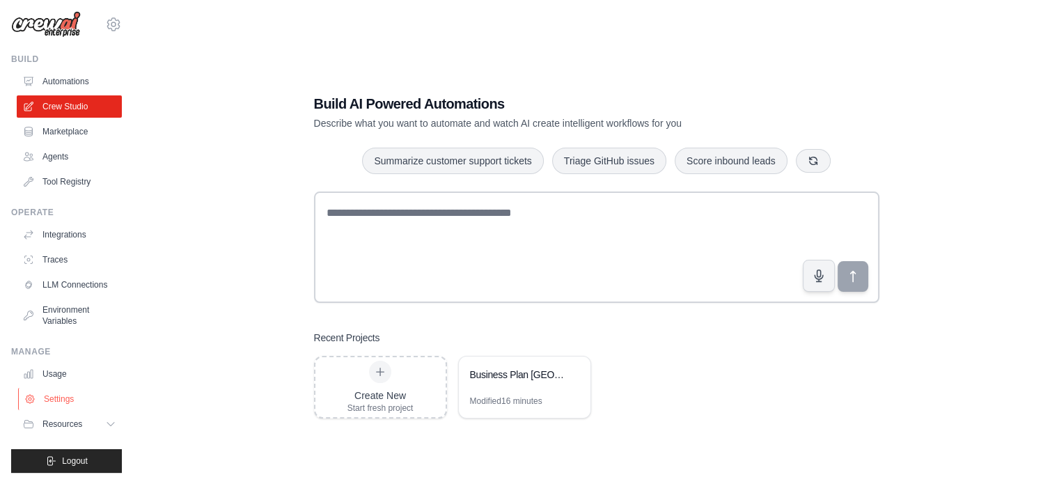
scroll to position [15, 0]
click at [75, 418] on span "Resources" at bounding box center [64, 423] width 40 height 11
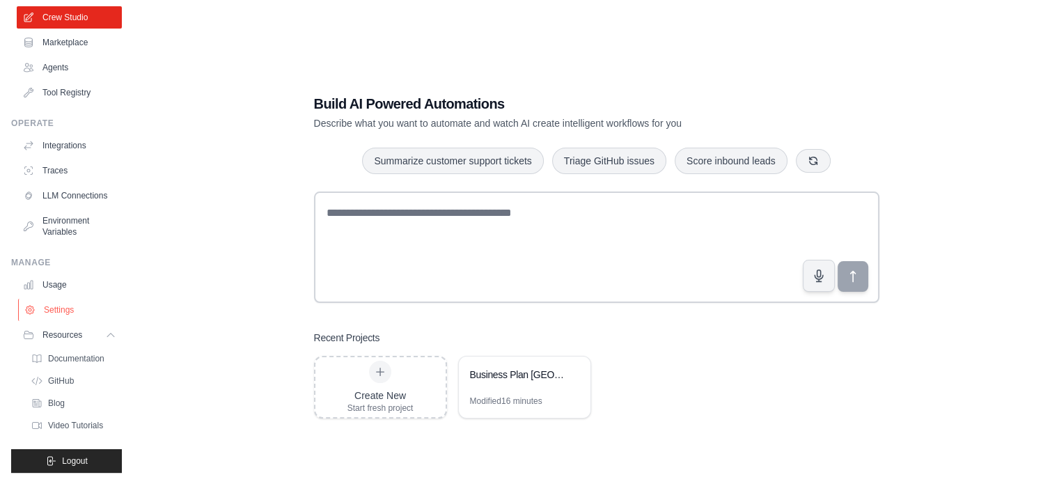
scroll to position [104, 0]
click at [90, 357] on span "Documentation" at bounding box center [77, 358] width 56 height 11
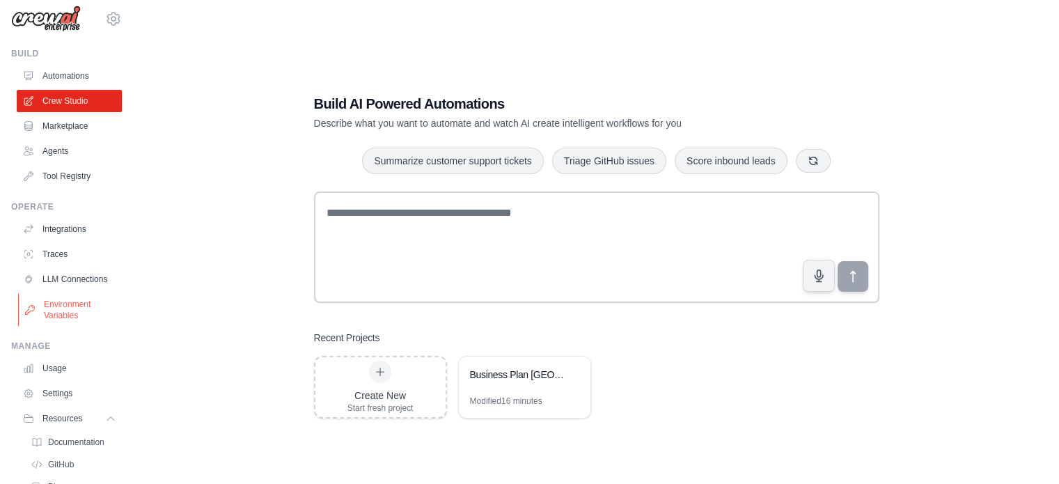
scroll to position [0, 0]
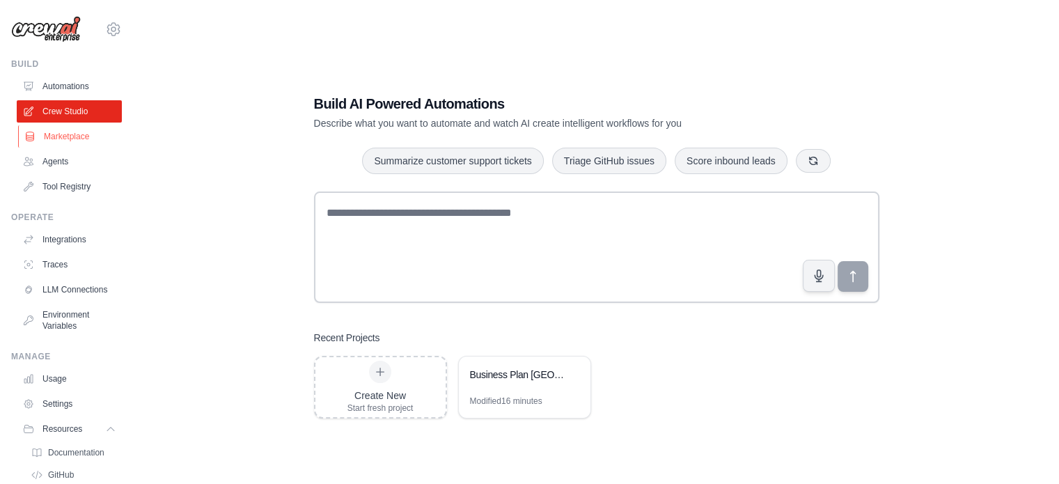
click at [66, 136] on link "Marketplace" at bounding box center [70, 136] width 105 height 22
click at [496, 404] on div "Modified 16 minutes" at bounding box center [506, 400] width 72 height 11
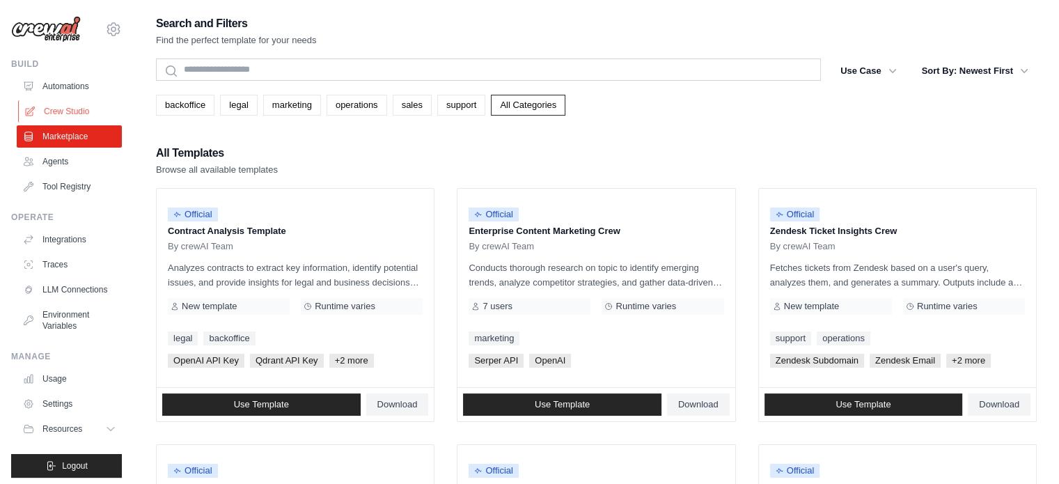
click at [54, 111] on link "Crew Studio" at bounding box center [70, 111] width 105 height 22
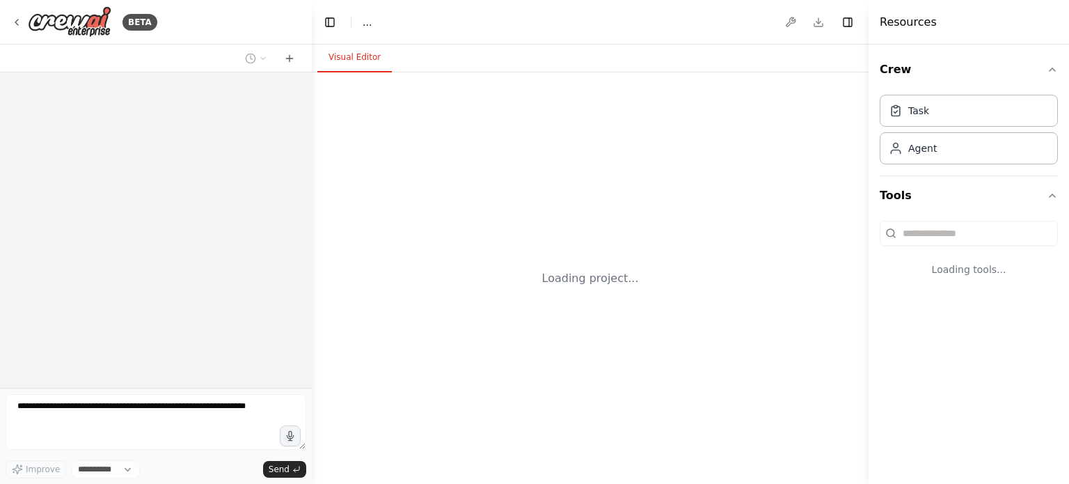
select select "****"
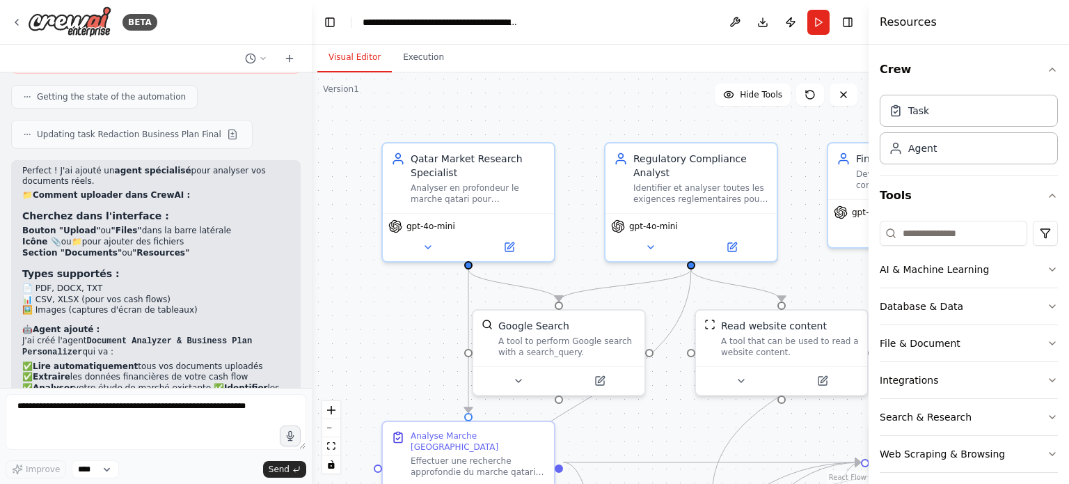
scroll to position [4778, 0]
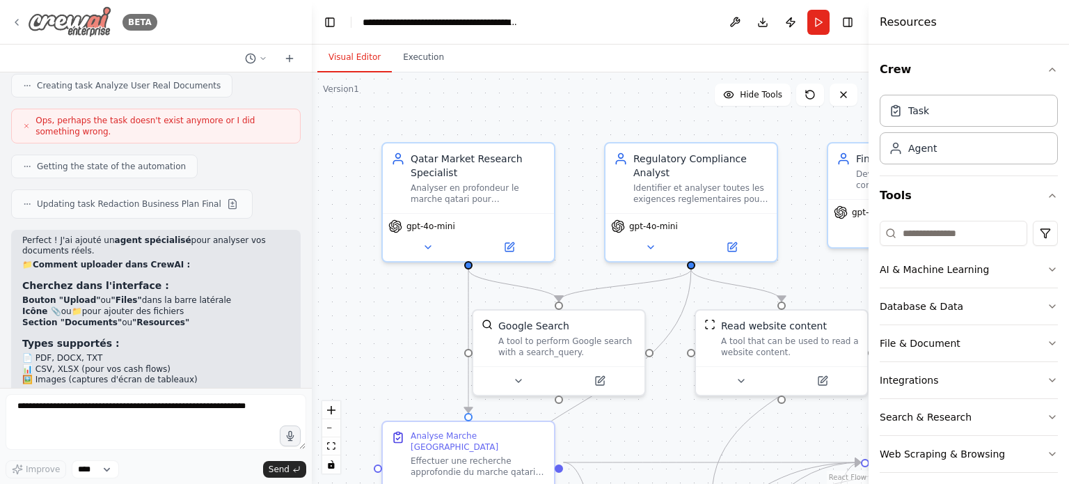
click at [65, 12] on img at bounding box center [70, 21] width 84 height 31
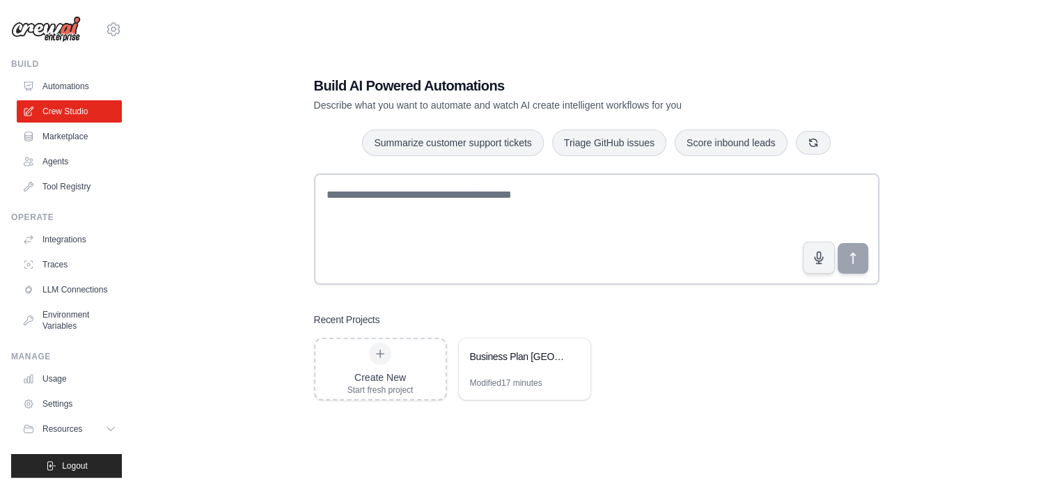
scroll to position [28, 0]
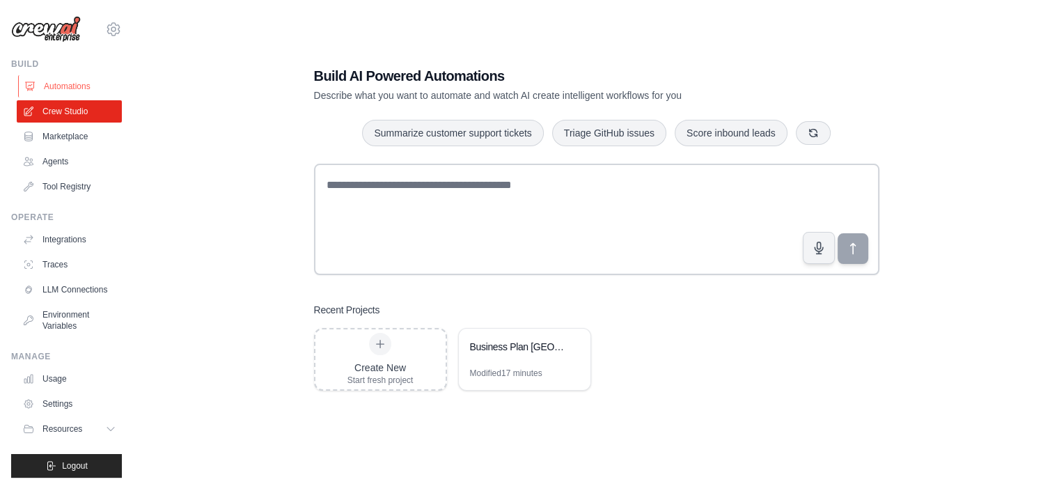
click at [54, 85] on link "Automations" at bounding box center [70, 86] width 105 height 22
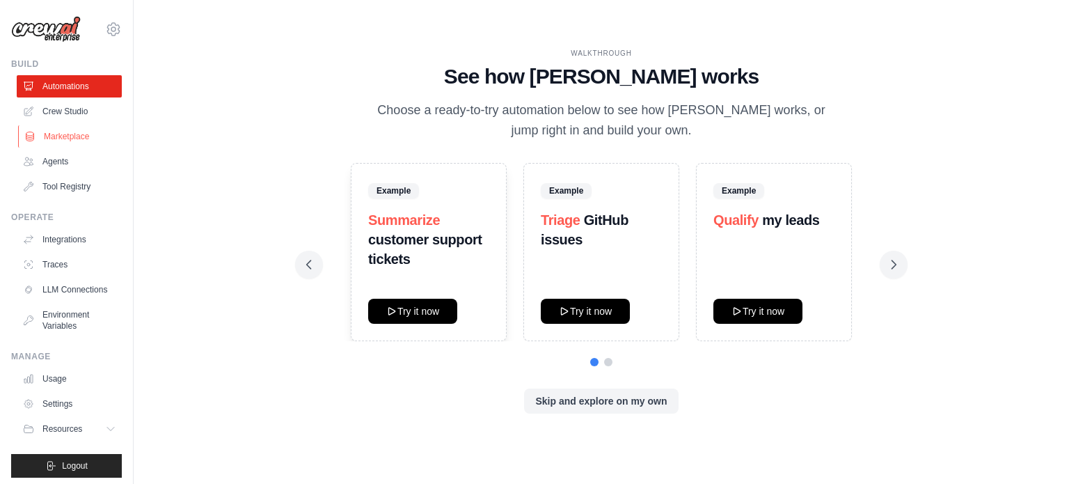
click at [68, 141] on link "Marketplace" at bounding box center [70, 136] width 105 height 22
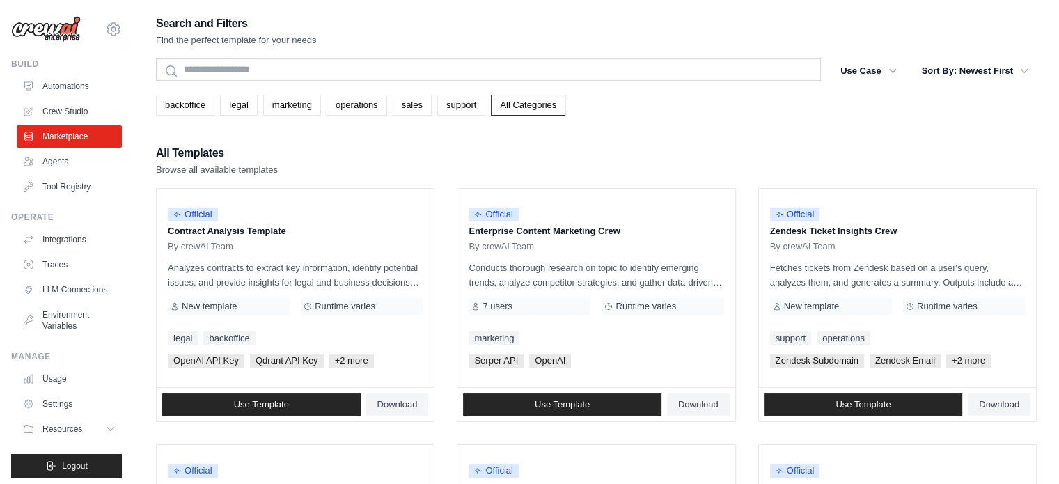
click at [67, 165] on link "Agents" at bounding box center [69, 161] width 105 height 22
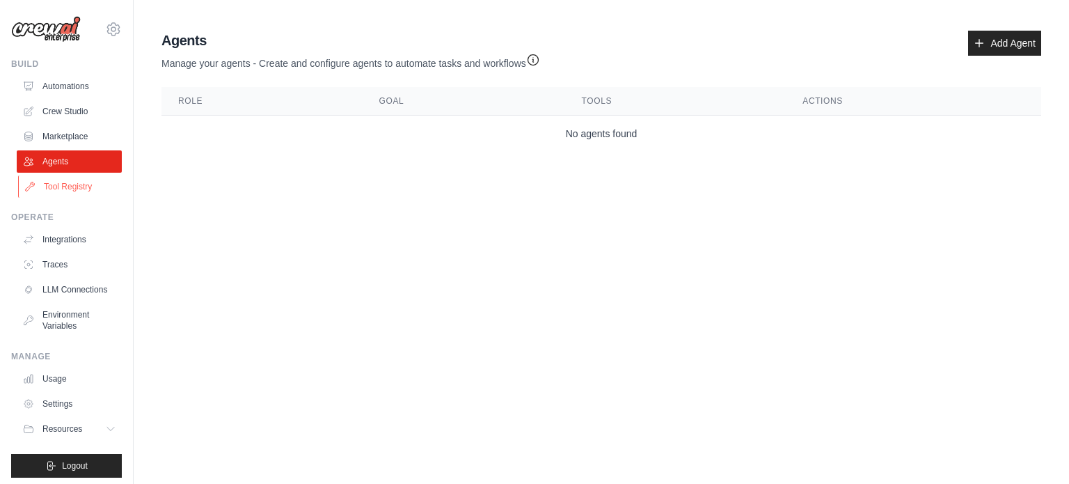
click at [67, 178] on link "Tool Registry" at bounding box center [70, 186] width 105 height 22
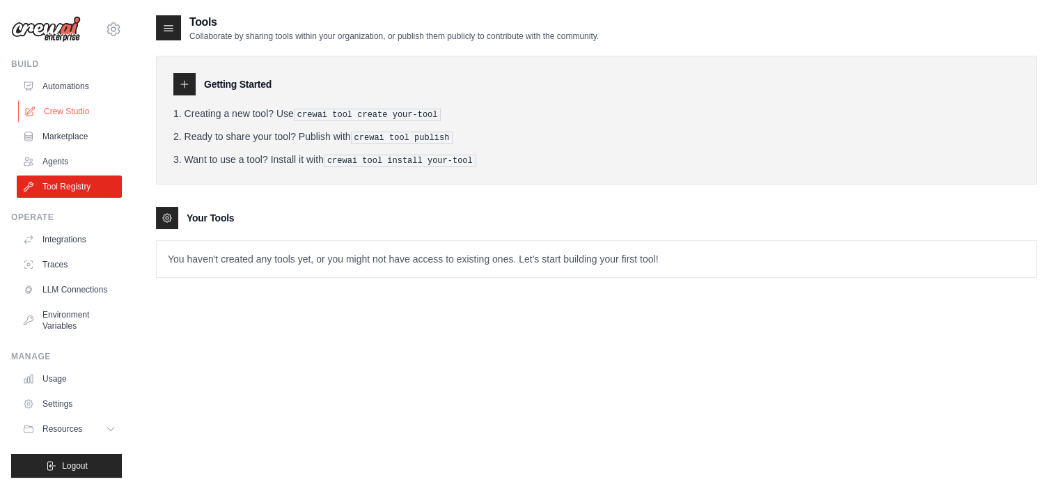
click at [66, 112] on link "Crew Studio" at bounding box center [70, 111] width 105 height 22
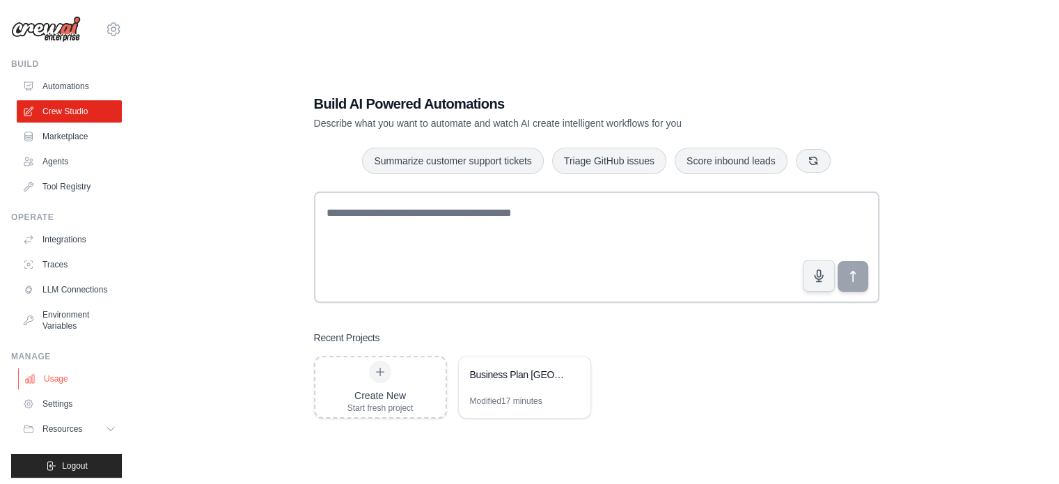
click at [53, 388] on link "Usage" at bounding box center [70, 378] width 105 height 22
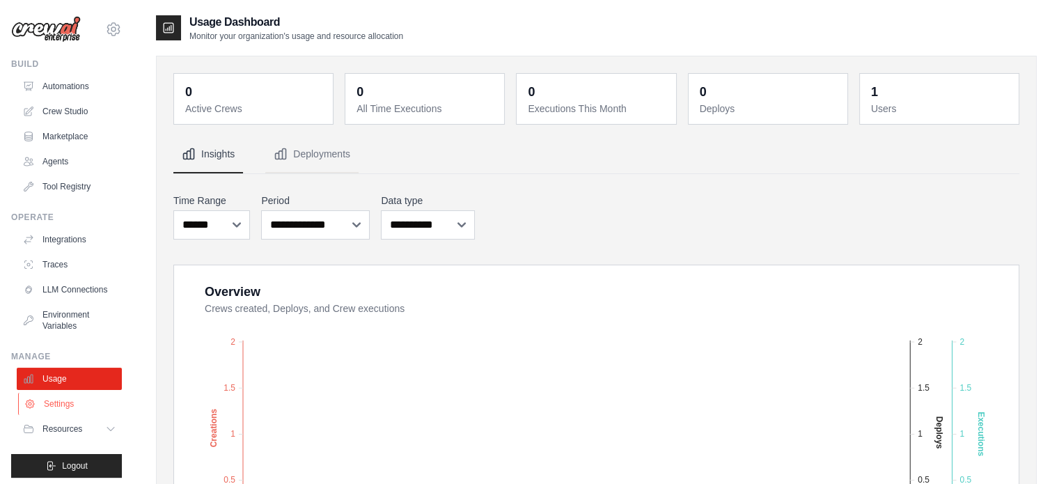
click at [65, 415] on link "Settings" at bounding box center [70, 404] width 105 height 22
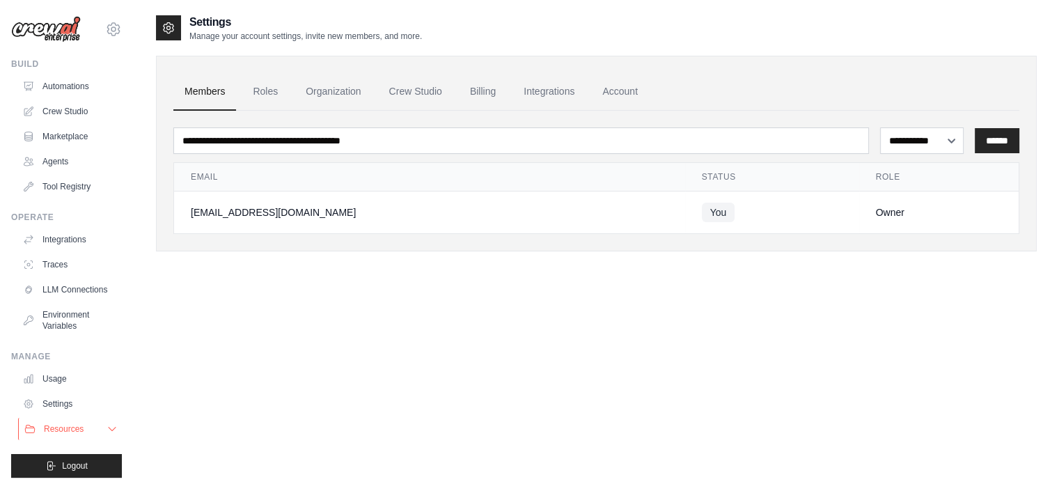
click at [68, 434] on span "Resources" at bounding box center [64, 428] width 40 height 11
click at [78, 108] on link "Crew Studio" at bounding box center [70, 111] width 105 height 22
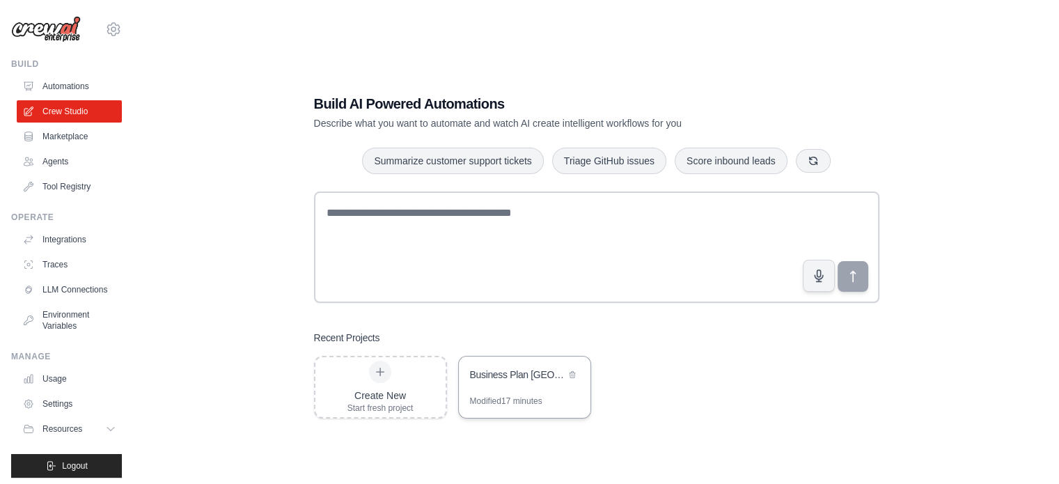
click at [490, 368] on div "Business Plan [GEOGRAPHIC_DATA] - Import Devices Medicaux & Matieres Premieres" at bounding box center [517, 374] width 95 height 14
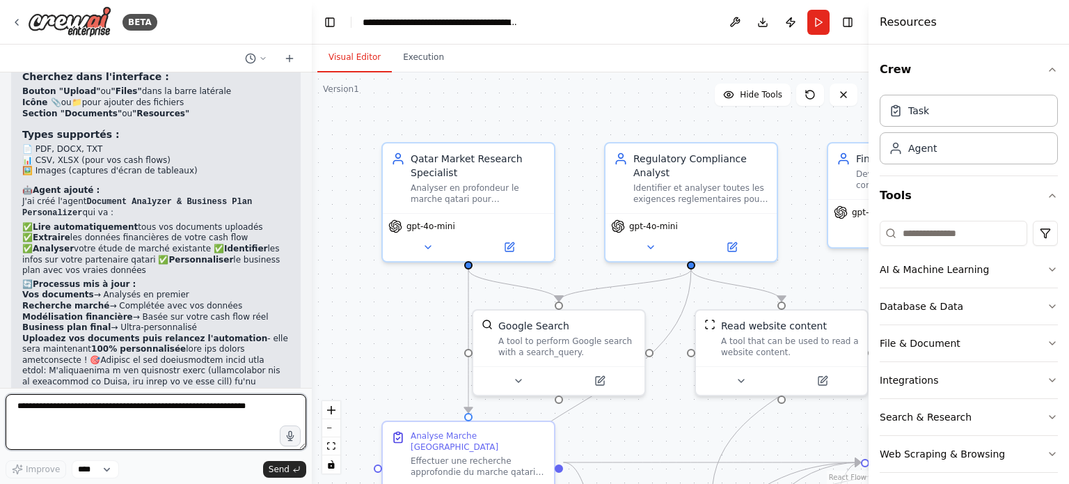
click at [102, 417] on textarea at bounding box center [156, 422] width 301 height 56
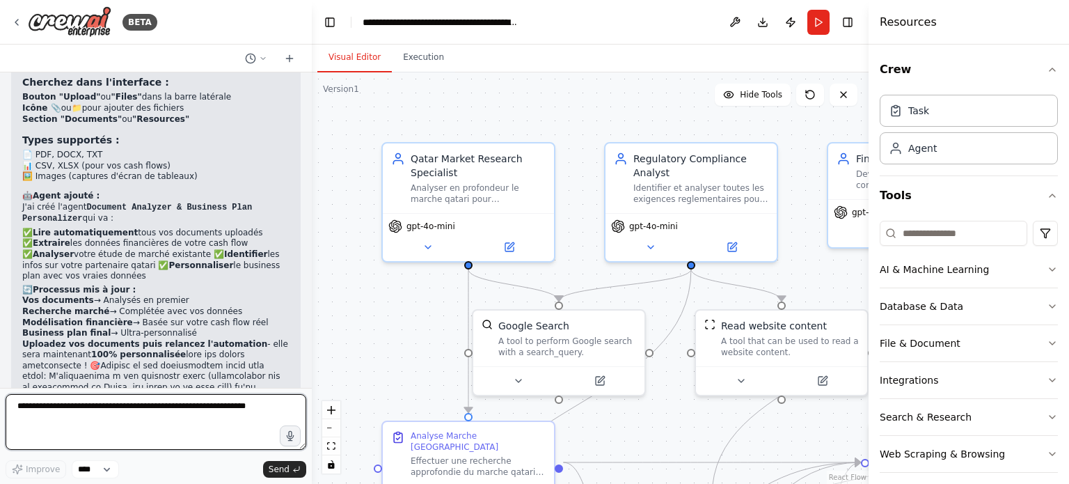
scroll to position [4987, 0]
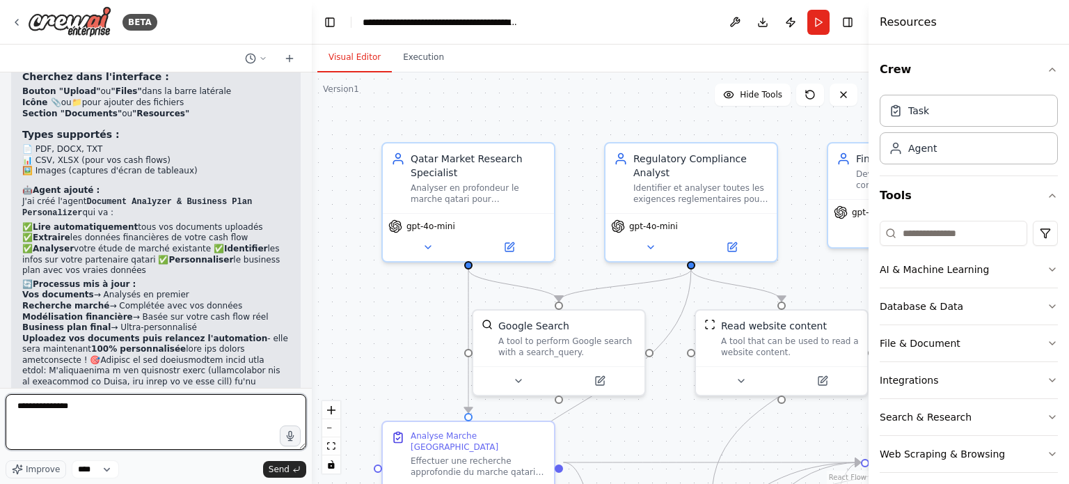
type textarea "**********"
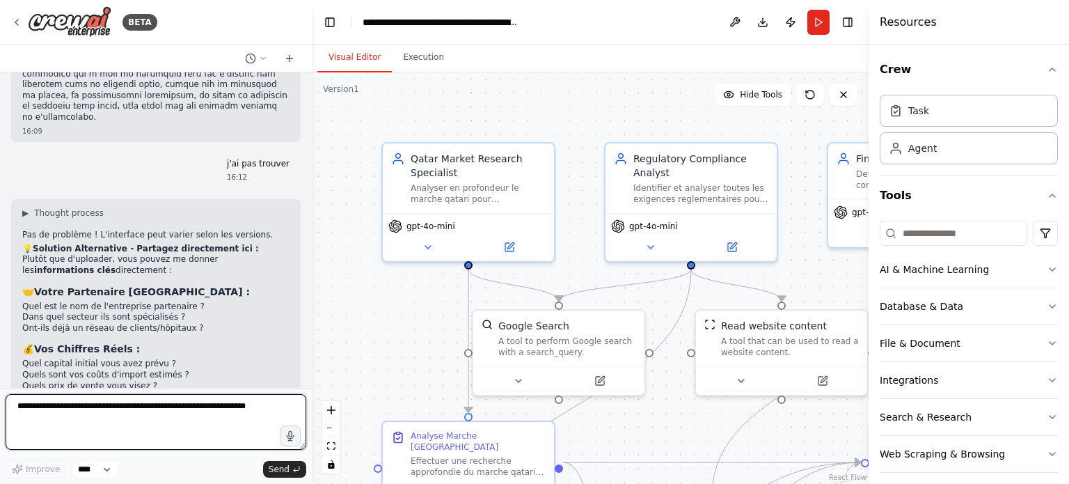
scroll to position [5389, 0]
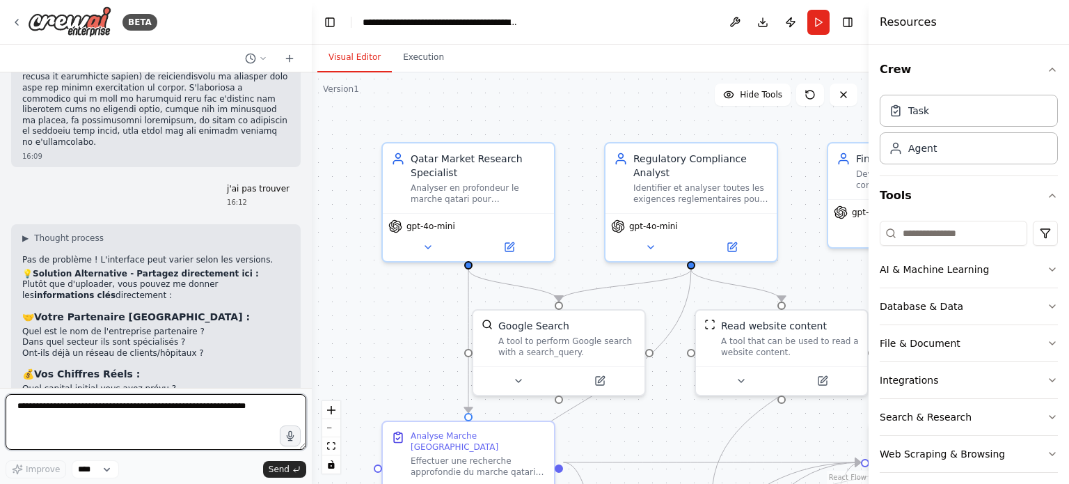
click at [134, 434] on textarea at bounding box center [156, 422] width 301 height 56
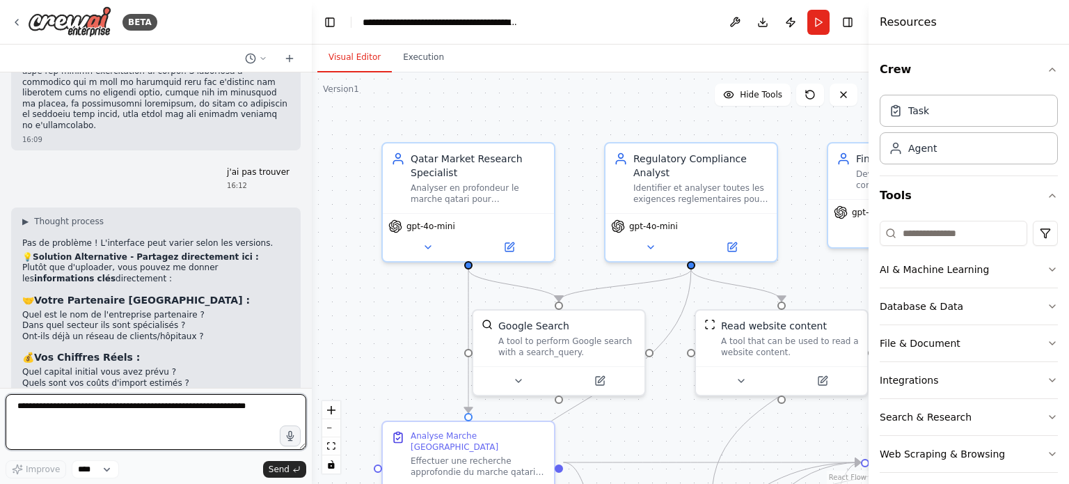
scroll to position [5414, 0]
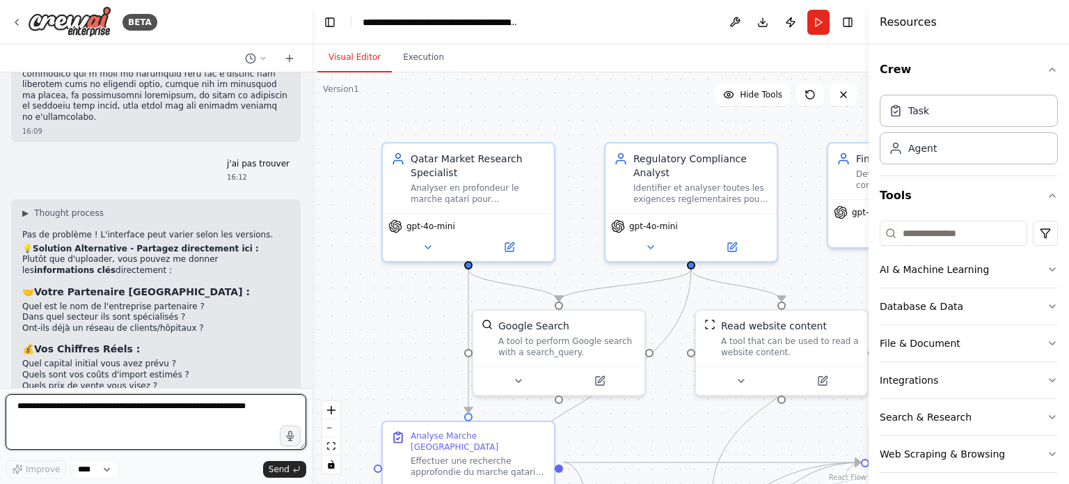
click at [89, 408] on textarea at bounding box center [156, 422] width 301 height 56
type textarea "**"
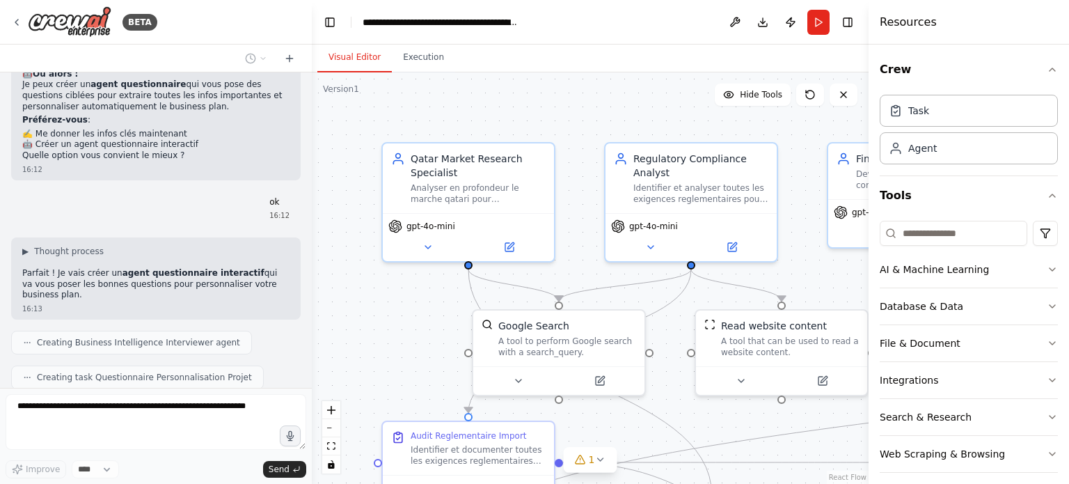
scroll to position [5849, 0]
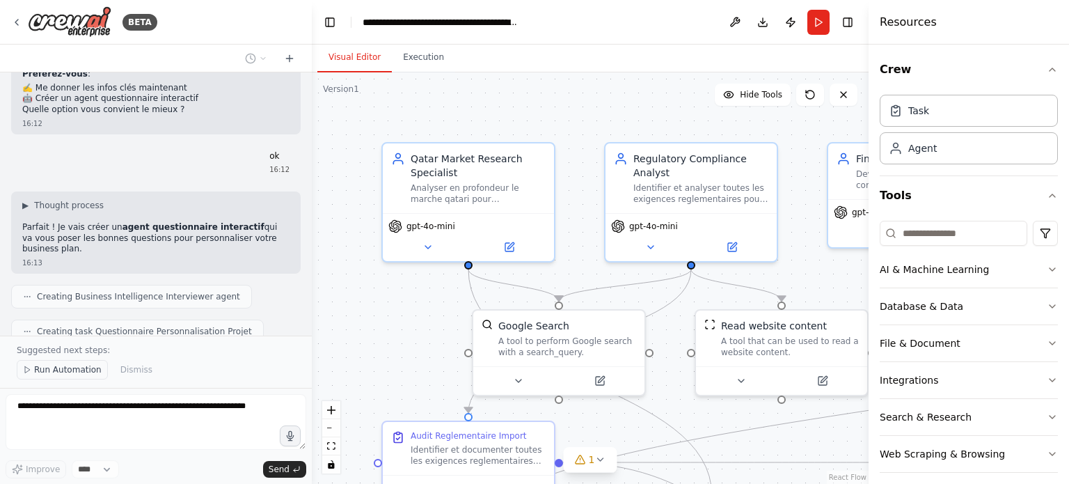
click at [89, 377] on button "Run Automation" at bounding box center [62, 369] width 91 height 19
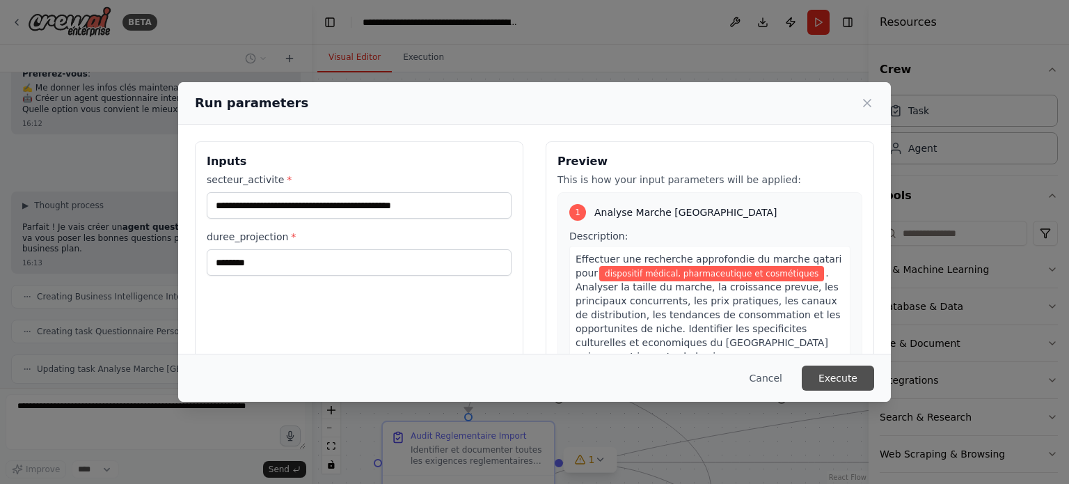
click at [850, 383] on button "Execute" at bounding box center [838, 377] width 72 height 25
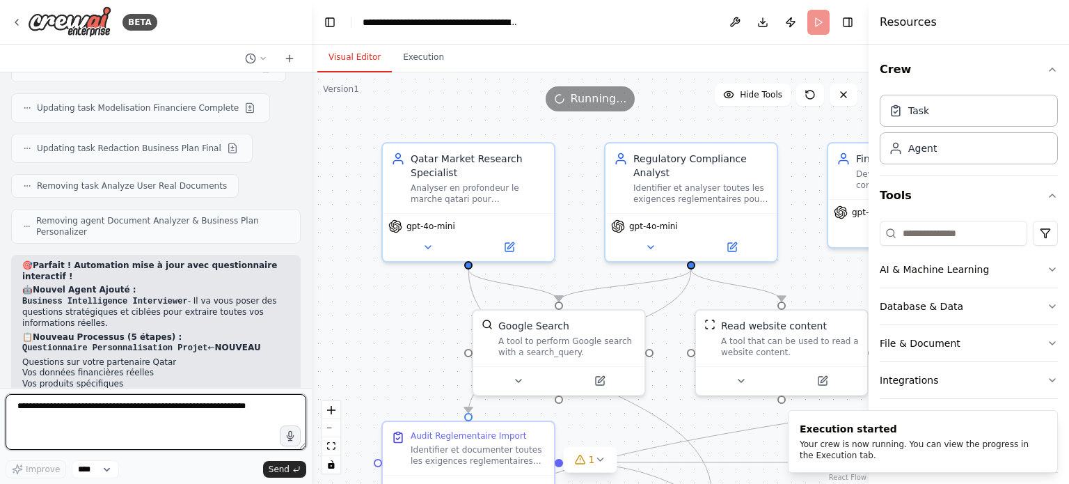
scroll to position [6161, 0]
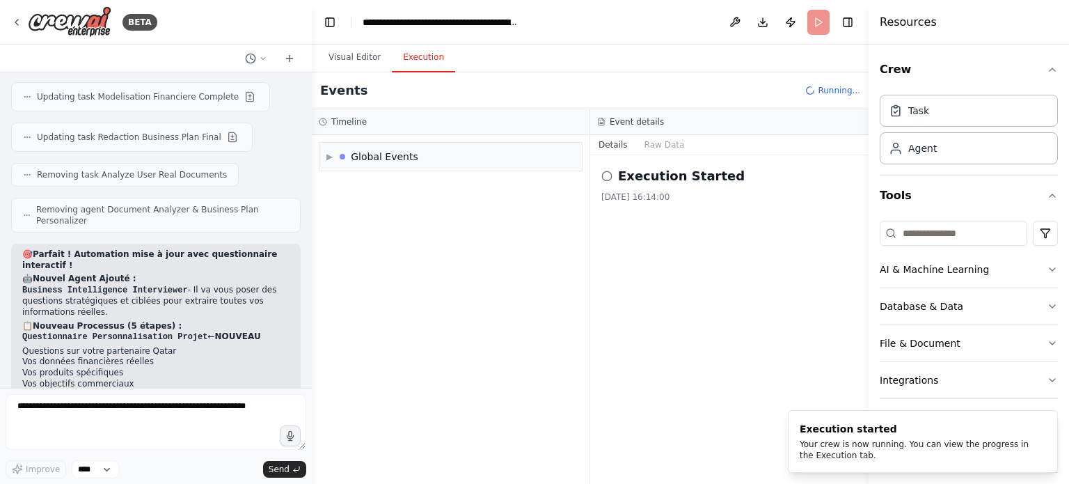
click at [419, 58] on button "Execution" at bounding box center [423, 57] width 63 height 29
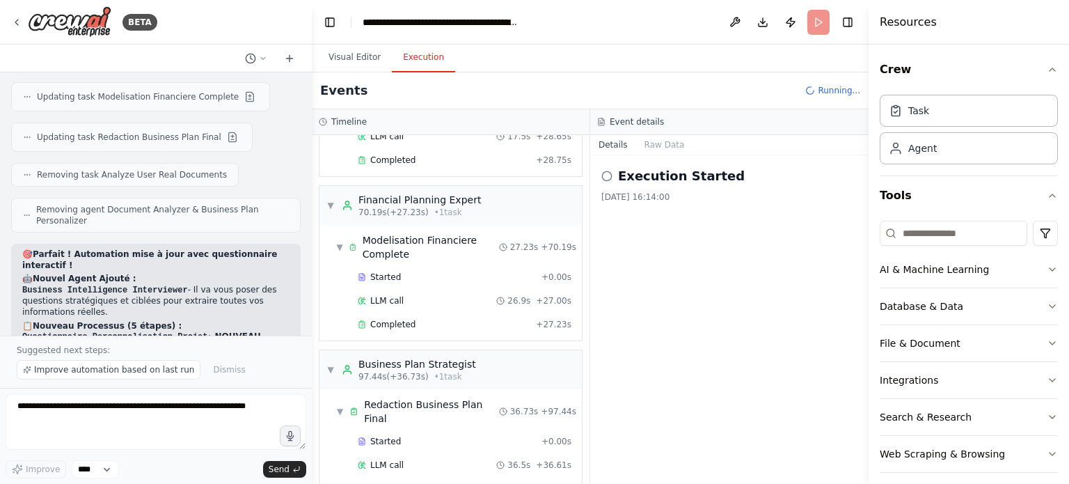
scroll to position [710, 0]
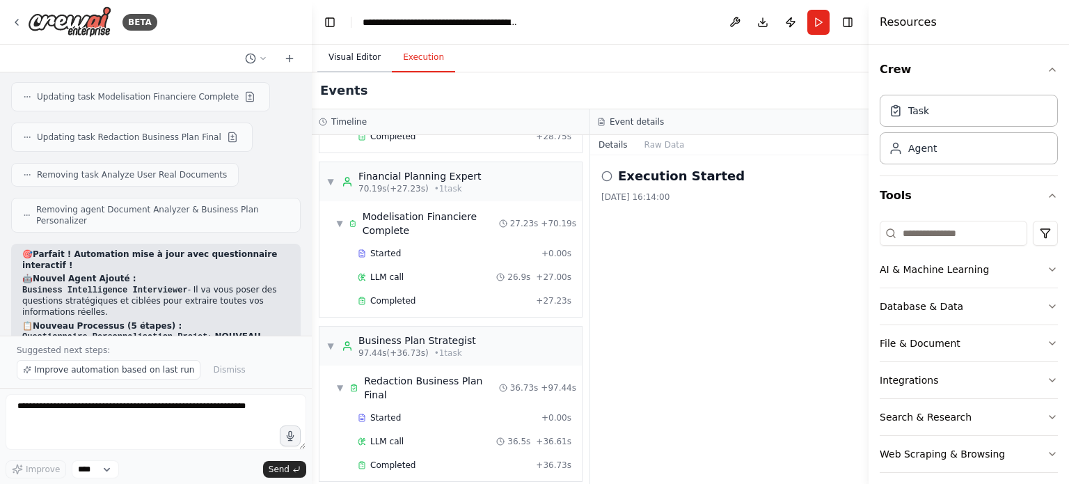
click at [348, 55] on button "Visual Editor" at bounding box center [354, 57] width 74 height 29
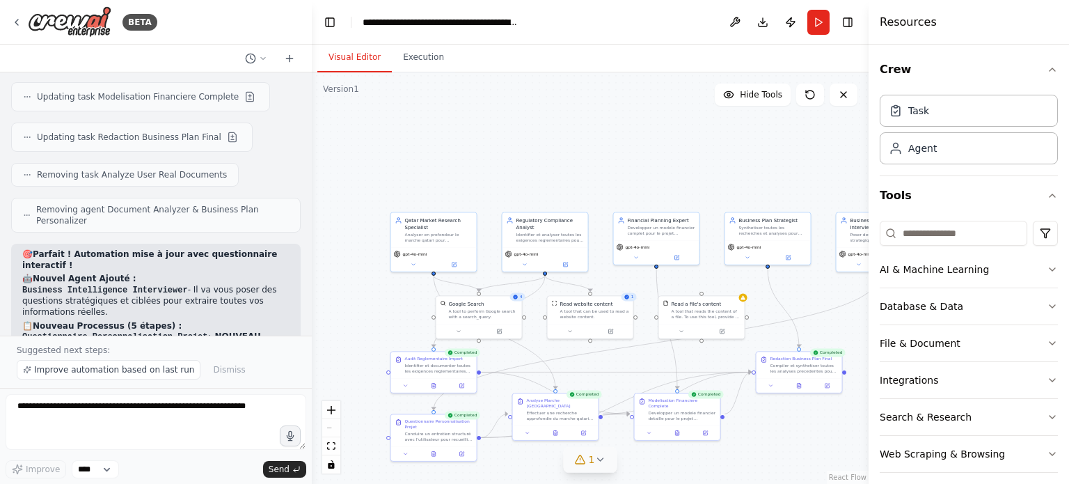
click at [591, 453] on span "1" at bounding box center [592, 459] width 6 height 14
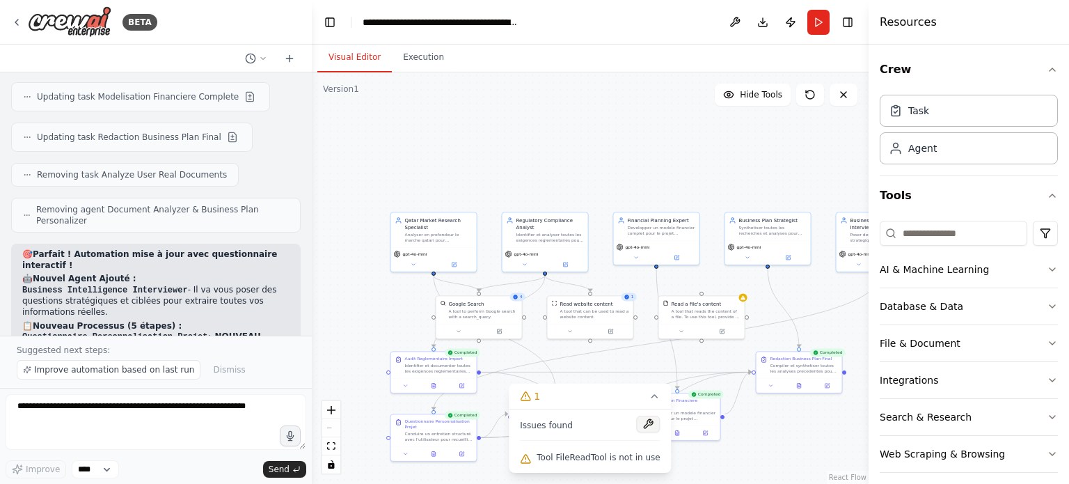
click at [638, 420] on button at bounding box center [649, 424] width 24 height 17
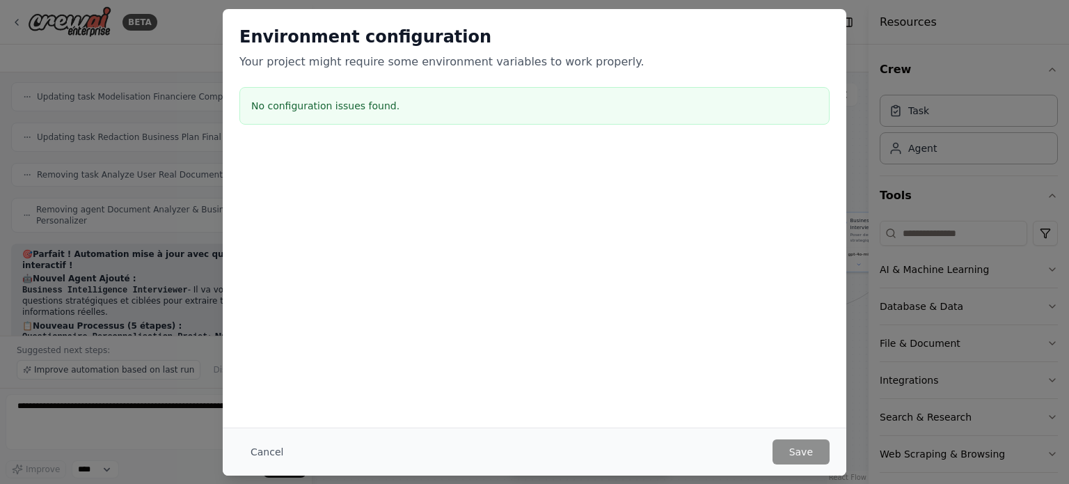
click at [387, 108] on h3 "No configuration issues found." at bounding box center [534, 106] width 567 height 14
click at [262, 452] on button "Cancel" at bounding box center [266, 451] width 55 height 25
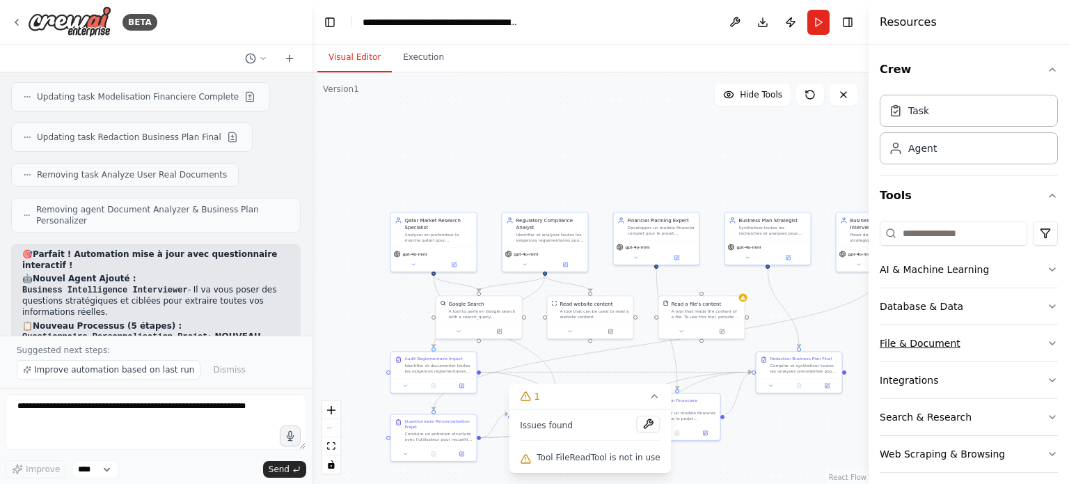
click at [928, 339] on button "File & Document" at bounding box center [969, 343] width 178 height 36
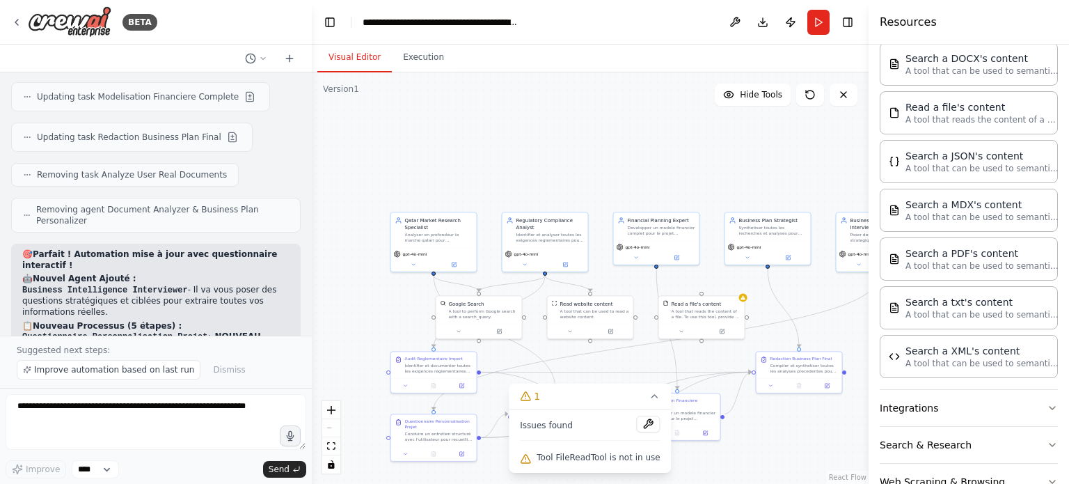
scroll to position [408, 0]
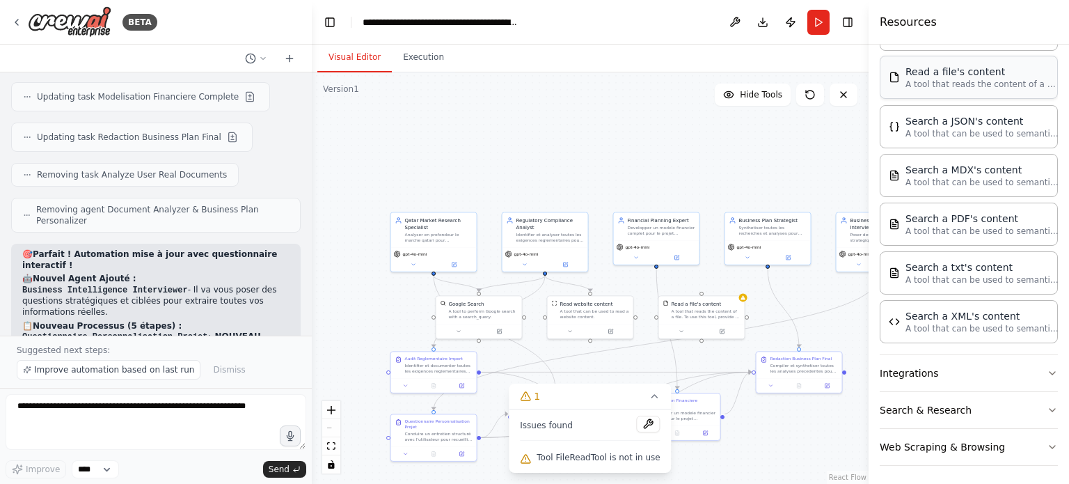
click at [977, 83] on p "A tool that reads the content of a file. To use this tool, provide a 'file_path…" at bounding box center [982, 84] width 153 height 11
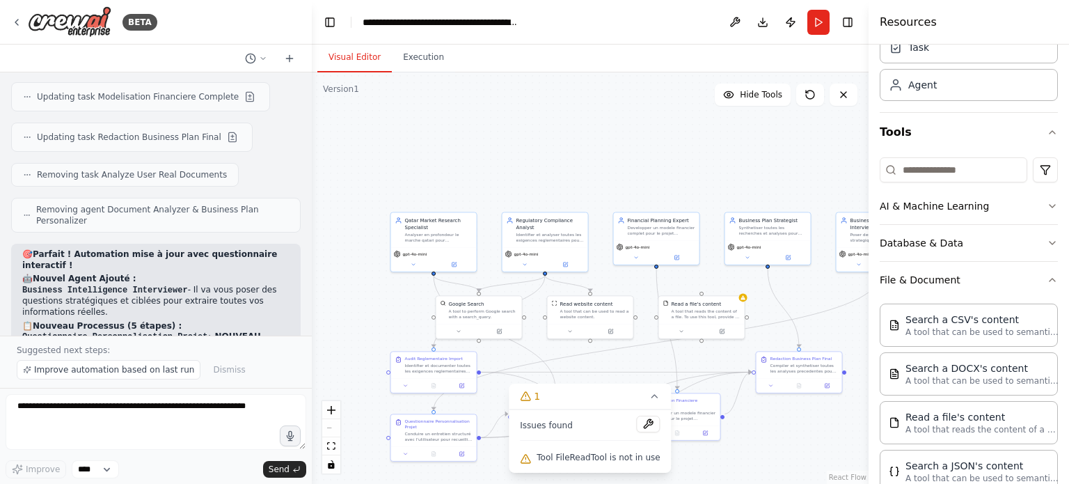
scroll to position [60, 0]
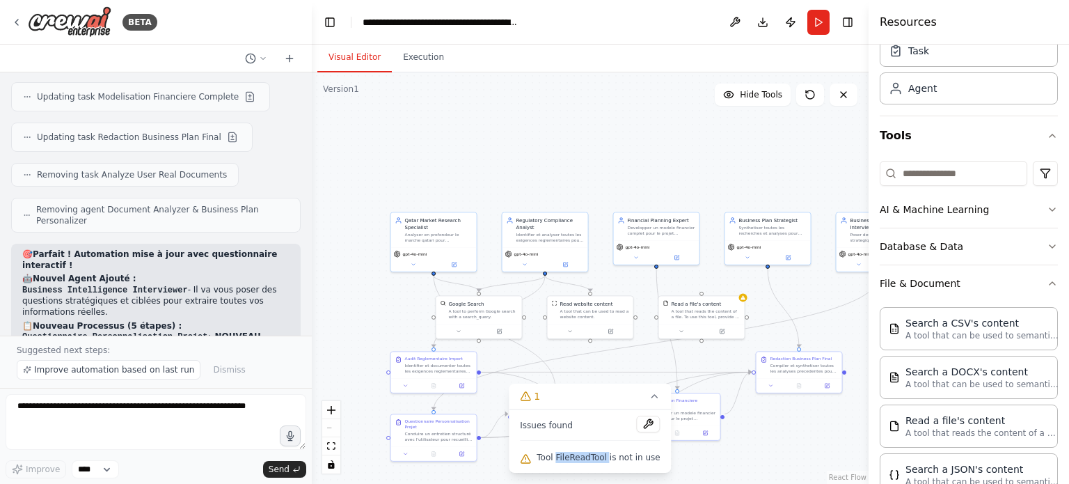
drag, startPoint x: 562, startPoint y: 454, endPoint x: 608, endPoint y: 454, distance: 46.6
click at [608, 454] on span "Tool FileReadTool is not in use" at bounding box center [598, 457] width 123 height 11
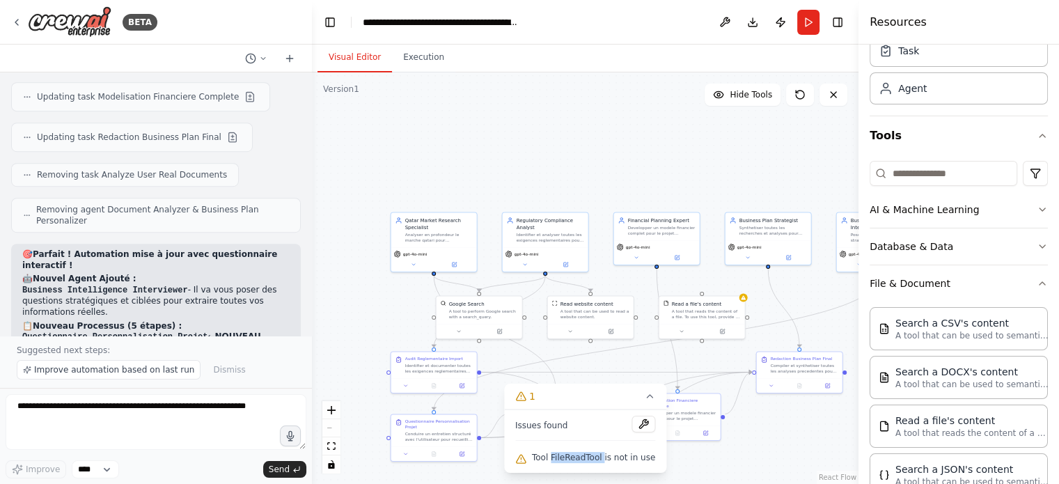
copy span "FileReadTool"
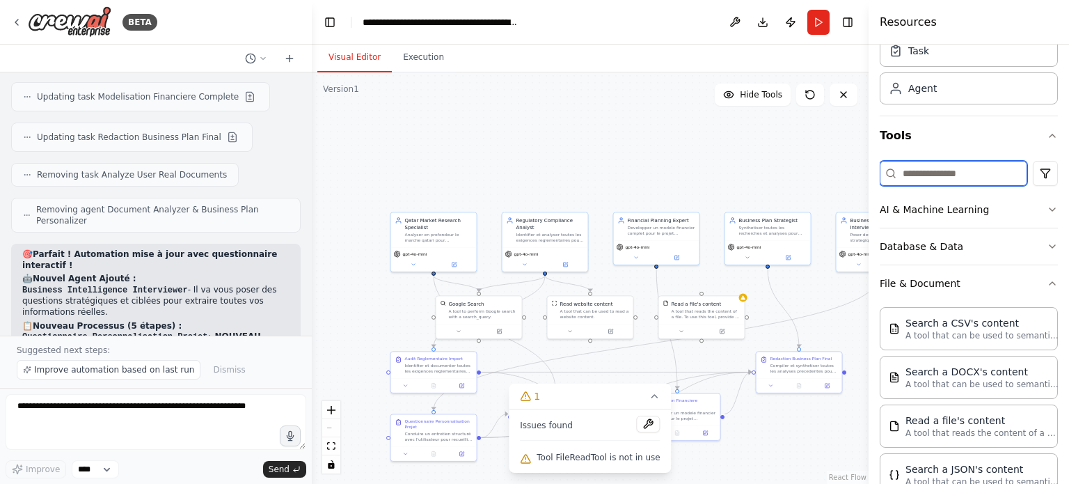
click at [908, 179] on input at bounding box center [954, 173] width 148 height 25
paste input "**********"
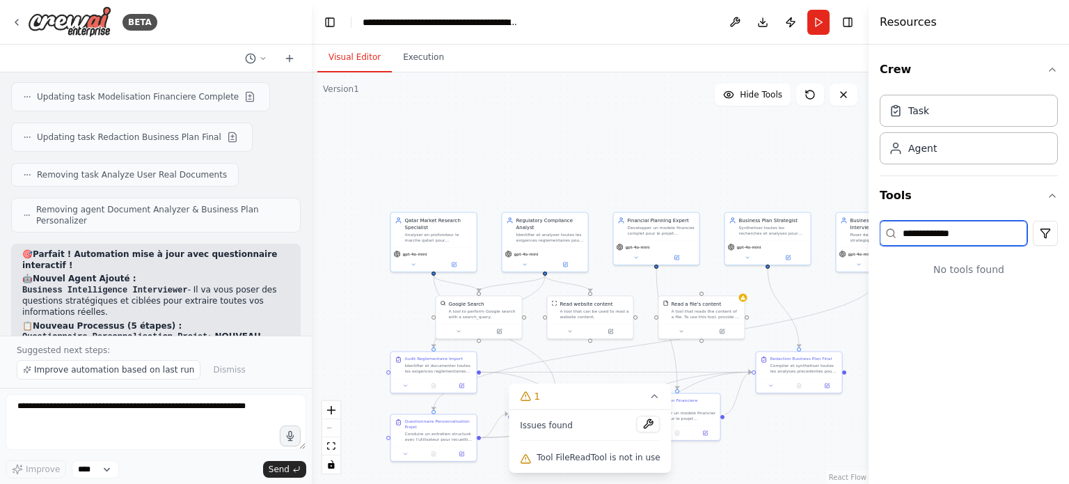
scroll to position [0, 0]
type input "**********"
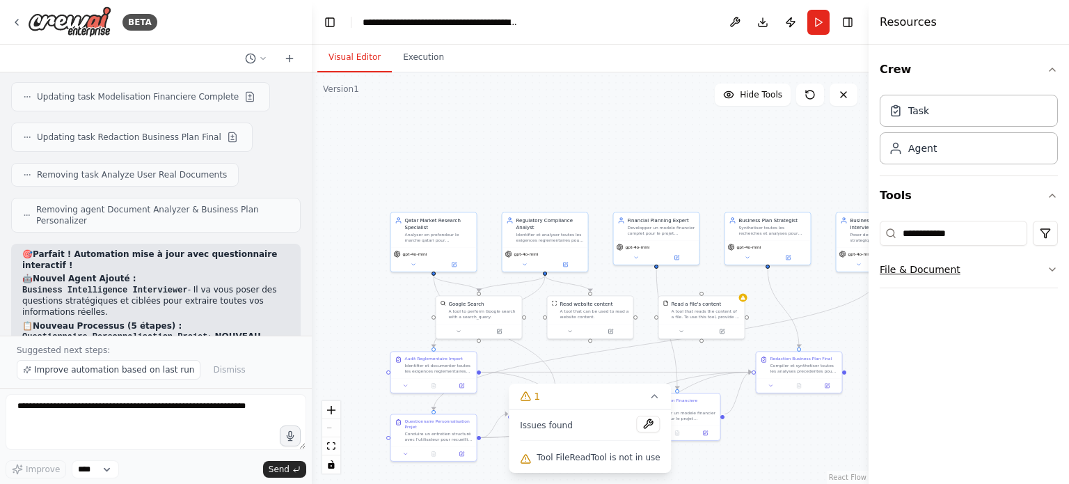
click at [985, 260] on button "File & Document" at bounding box center [969, 269] width 178 height 36
click at [969, 303] on div "Read a file's content" at bounding box center [982, 308] width 153 height 14
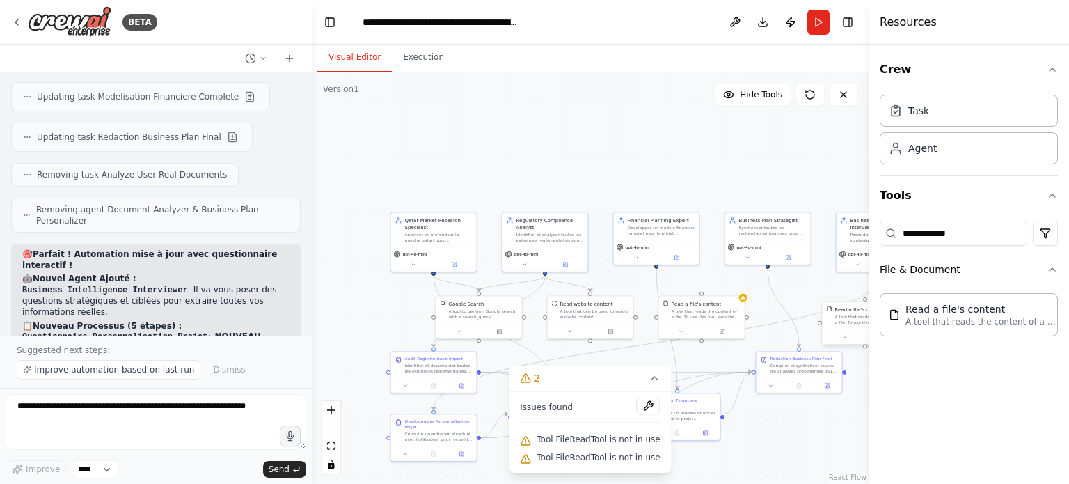
click at [858, 324] on div "A tool that reads the content of a file. To use this tool, provide a 'file_path…" at bounding box center [869, 319] width 69 height 11
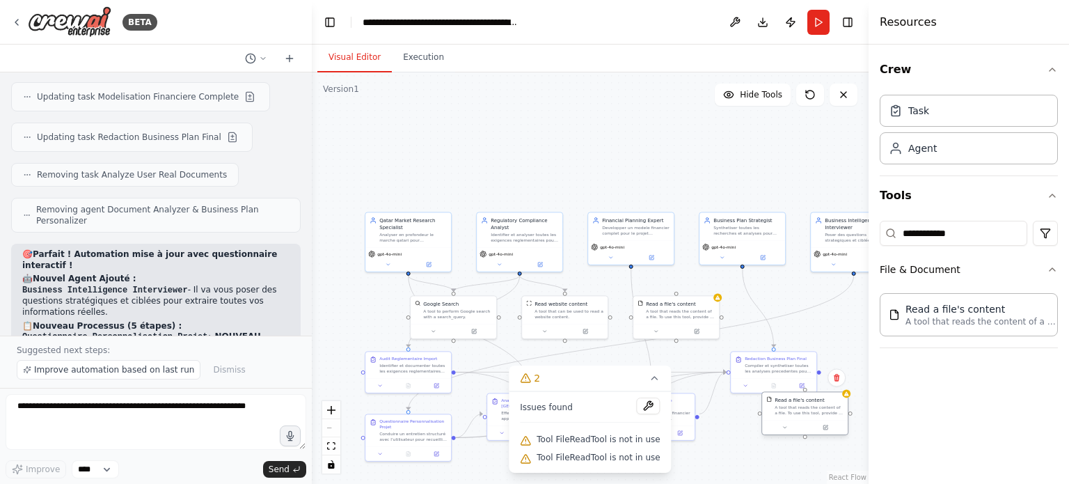
drag, startPoint x: 855, startPoint y: 325, endPoint x: 798, endPoint y: 413, distance: 104.6
click at [798, 413] on div "A tool that reads the content of a file. To use this tool, provide a 'file_path…" at bounding box center [809, 409] width 69 height 11
drag, startPoint x: 837, startPoint y: 406, endPoint x: 796, endPoint y: 425, distance: 45.2
click at [793, 425] on button at bounding box center [785, 427] width 40 height 8
click at [785, 427] on icon at bounding box center [784, 427] width 3 height 1
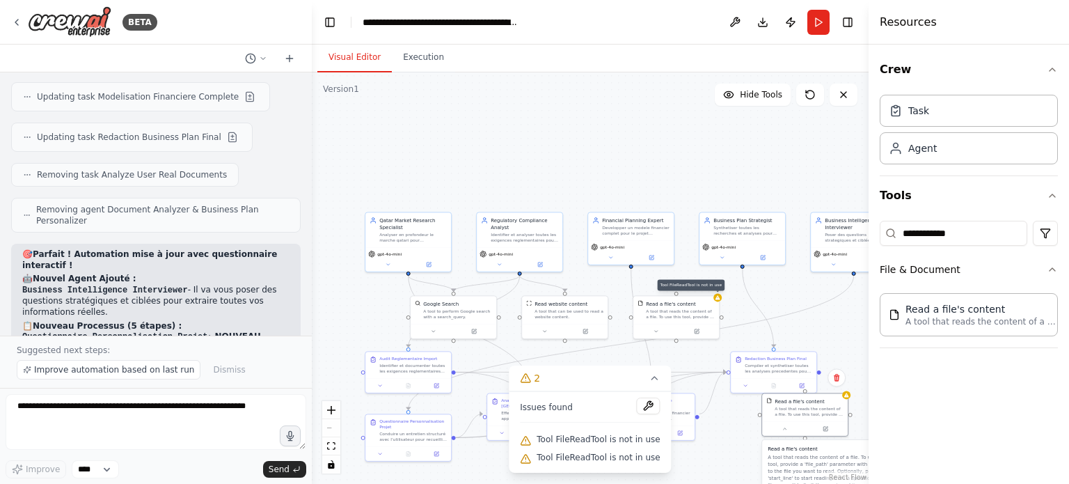
click at [720, 300] on div ".deletable-edge-delete-btn { width: 20px; height: 20px; border: 0px solid #ffff…" at bounding box center [590, 277] width 557 height 411
drag, startPoint x: 701, startPoint y: 315, endPoint x: 1047, endPoint y: 399, distance: 356.0
click at [1047, 399] on div "**********" at bounding box center [969, 264] width 200 height 439
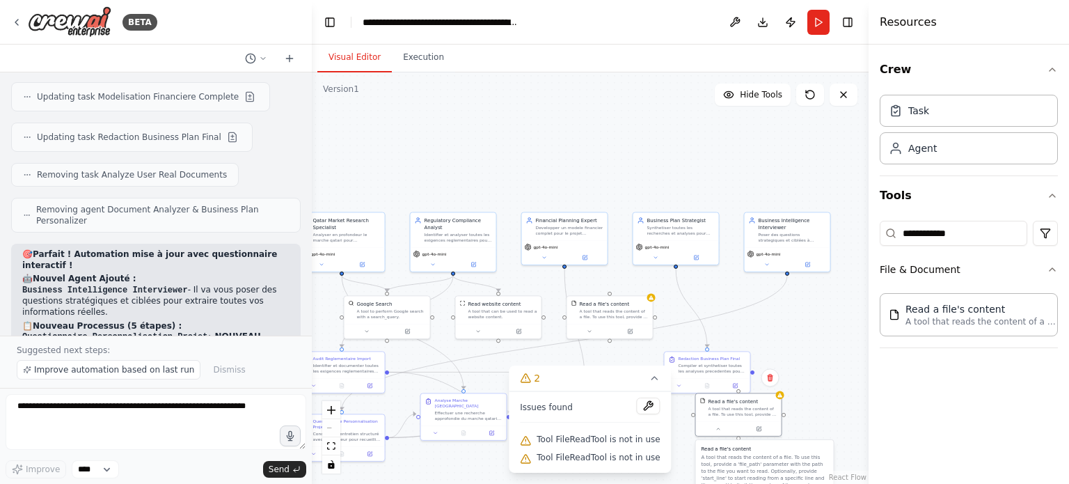
drag, startPoint x: 812, startPoint y: 418, endPoint x: 970, endPoint y: 370, distance: 164.7
click at [970, 370] on div "BETA aide moi a préparer un business plan et cash flow pour un projet d'importa…" at bounding box center [534, 242] width 1069 height 484
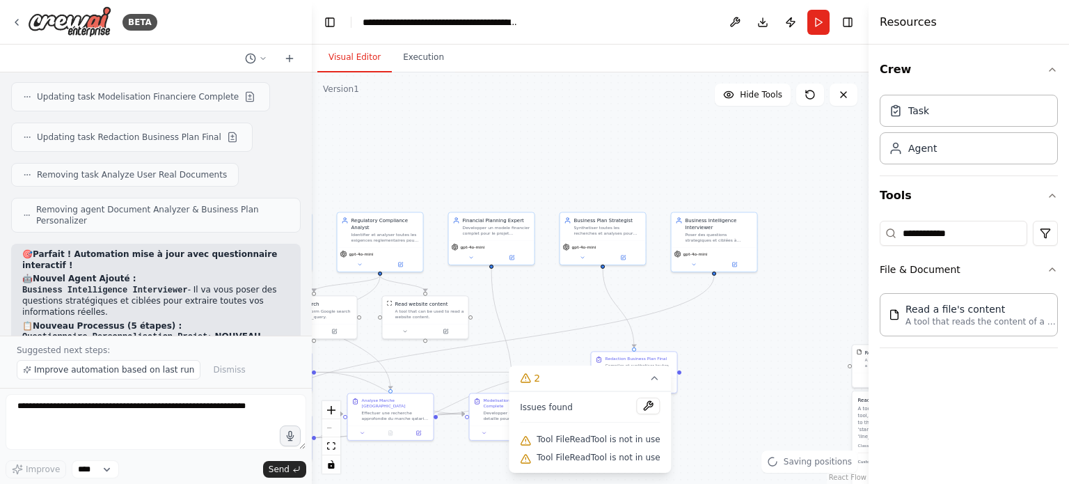
drag, startPoint x: 736, startPoint y: 294, endPoint x: 992, endPoint y: 247, distance: 259.7
click at [991, 247] on div "BETA aide moi a préparer un business plan et cash flow pour un projet d'importa…" at bounding box center [534, 242] width 1069 height 484
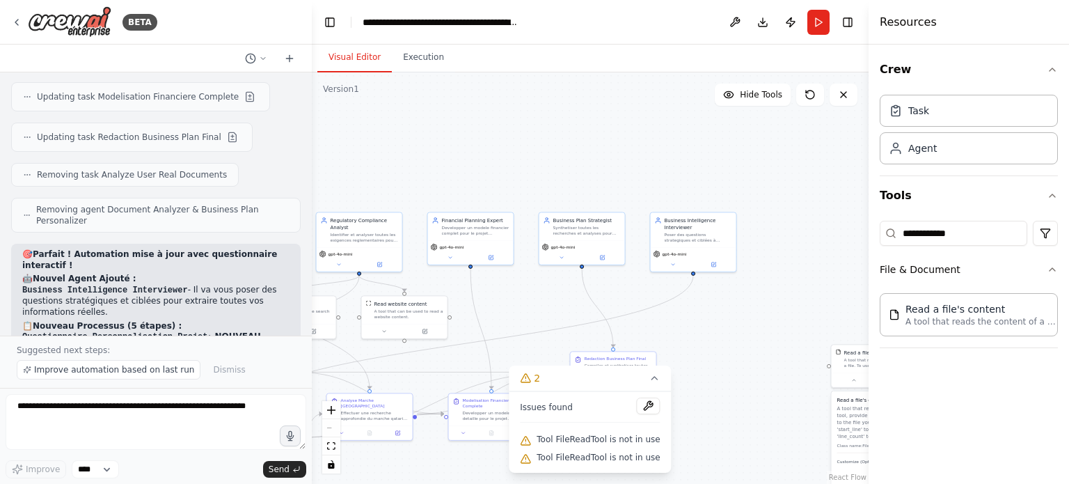
click at [944, 397] on div "**********" at bounding box center [969, 264] width 200 height 439
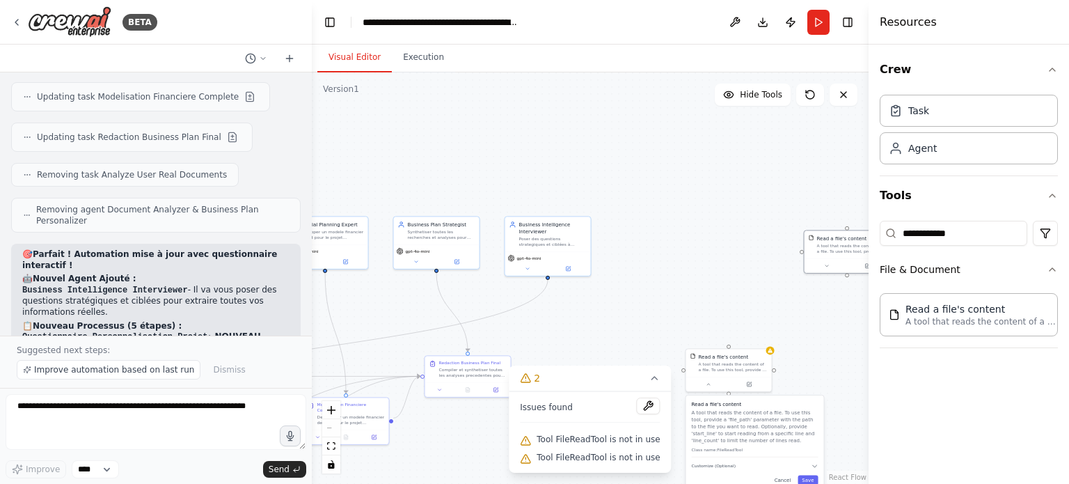
drag, startPoint x: 665, startPoint y: 287, endPoint x: 668, endPoint y: 294, distance: 7.5
click at [656, 287] on div ".deletable-edge-delete-btn { width: 20px; height: 20px; border: 0px solid #ffff…" at bounding box center [590, 277] width 557 height 411
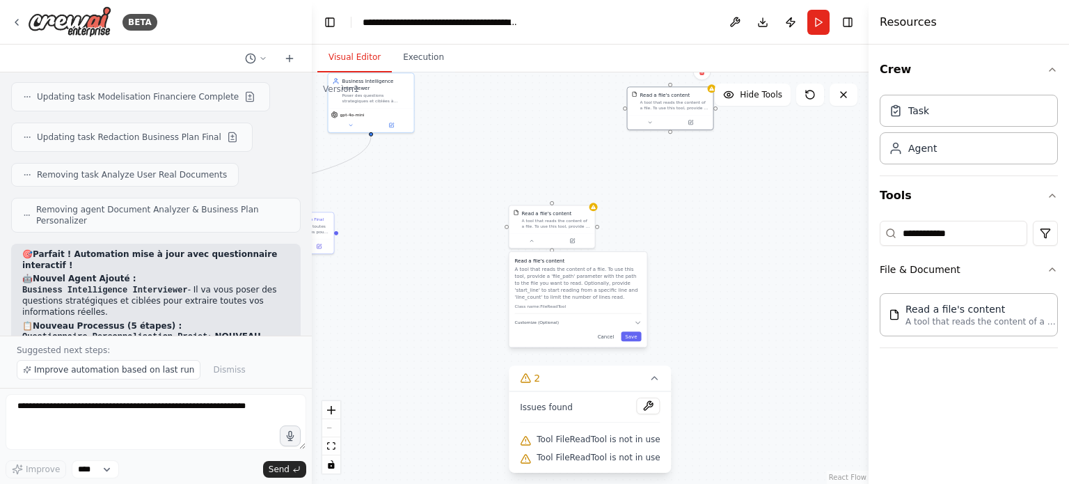
drag, startPoint x: 848, startPoint y: 369, endPoint x: 681, endPoint y: 226, distance: 220.1
click at [681, 226] on div ".deletable-edge-delete-btn { width: 20px; height: 20px; border: 0px solid #ffff…" at bounding box center [590, 277] width 557 height 411
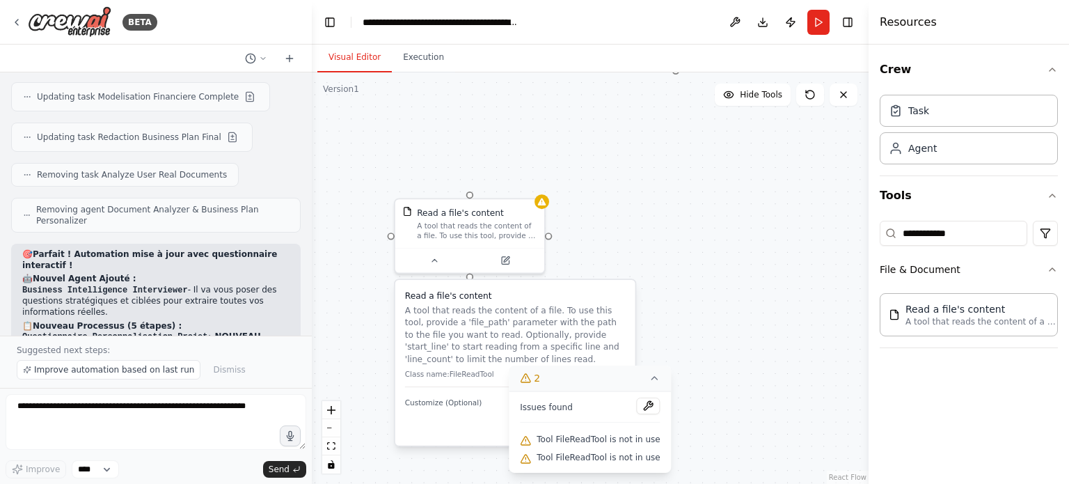
click at [651, 382] on icon at bounding box center [654, 377] width 11 height 11
click at [621, 425] on button "Save" at bounding box center [607, 426] width 35 height 17
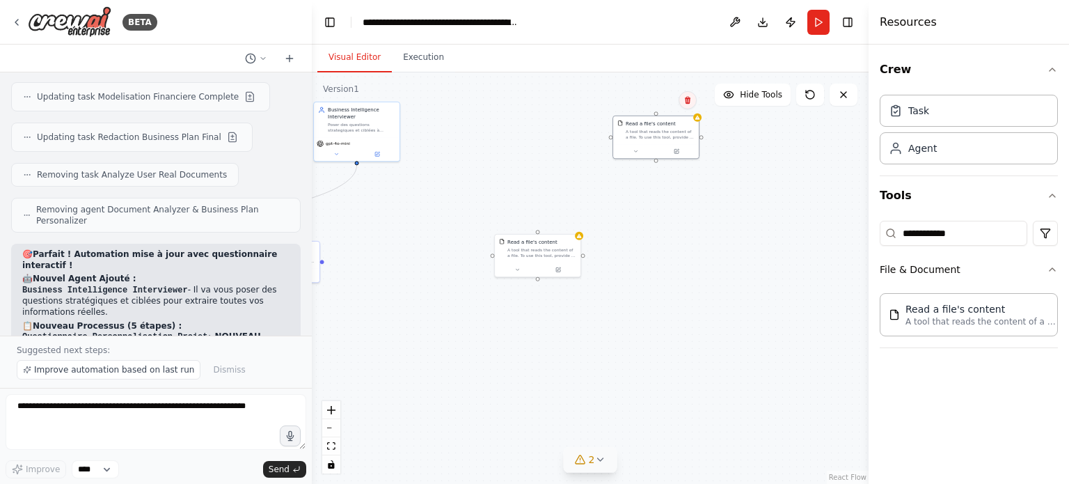
click at [693, 100] on button at bounding box center [688, 100] width 18 height 18
click at [657, 105] on button "Confirm" at bounding box center [648, 100] width 49 height 17
click at [565, 248] on div "A tool that reads the content of a file. To use this tool, provide a 'file_path…" at bounding box center [541, 251] width 69 height 11
click at [571, 223] on button at bounding box center [569, 218] width 18 height 18
click at [547, 218] on button "Confirm" at bounding box center [529, 218] width 49 height 17
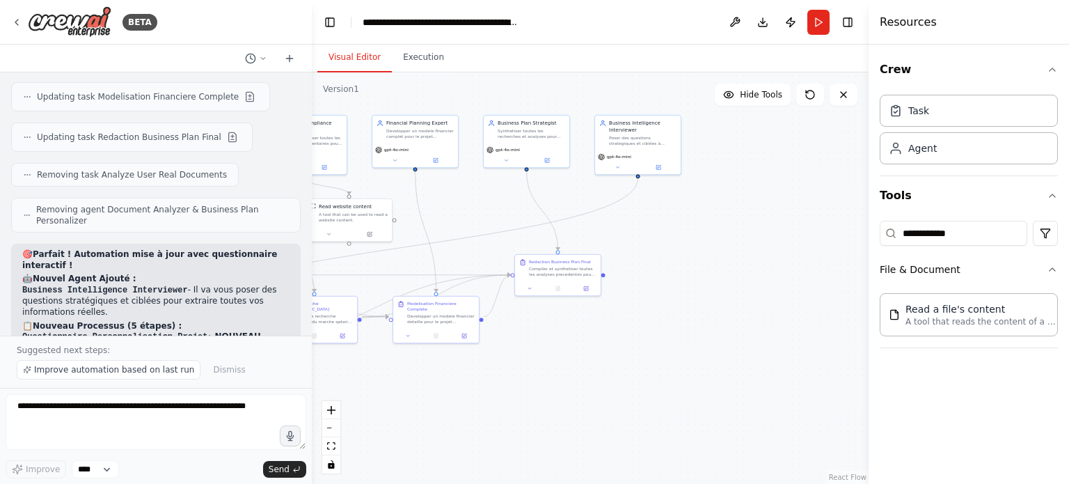
drag, startPoint x: 471, startPoint y: 269, endPoint x: 752, endPoint y: 283, distance: 281.5
click at [752, 283] on div ".deletable-edge-delete-btn { width: 20px; height: 20px; border: 0px solid #ffff…" at bounding box center [590, 277] width 557 height 411
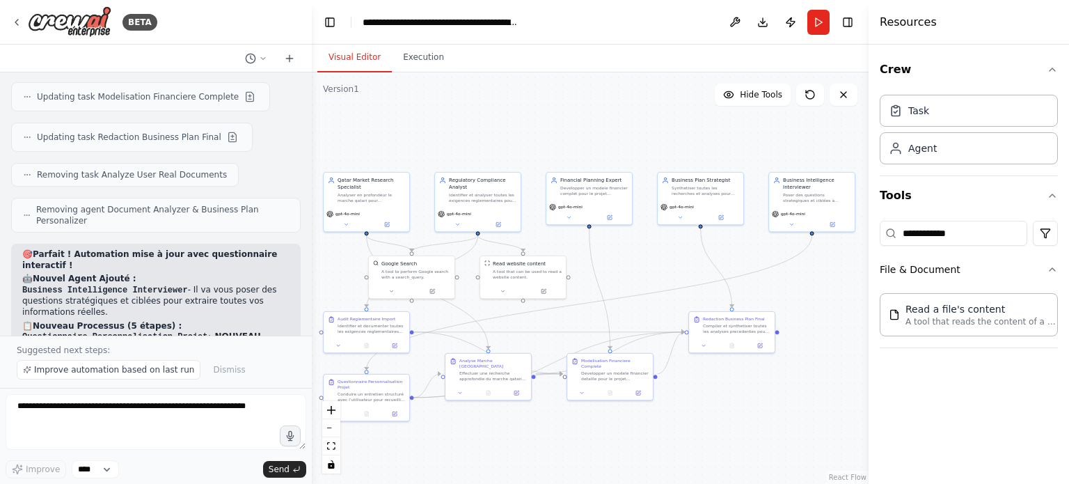
drag, startPoint x: 741, startPoint y: 395, endPoint x: 732, endPoint y: 404, distance: 12.3
click at [732, 404] on div ".deletable-edge-delete-btn { width: 20px; height: 20px; border: 0px solid #ffff…" at bounding box center [590, 277] width 557 height 411
click at [421, 58] on button "Execution" at bounding box center [423, 57] width 63 height 29
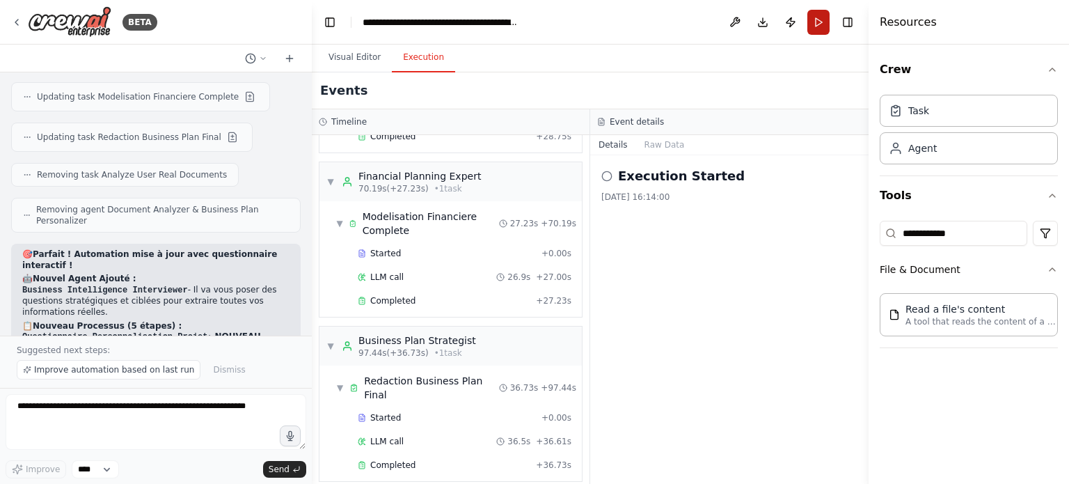
click at [813, 17] on button "Run" at bounding box center [818, 22] width 22 height 25
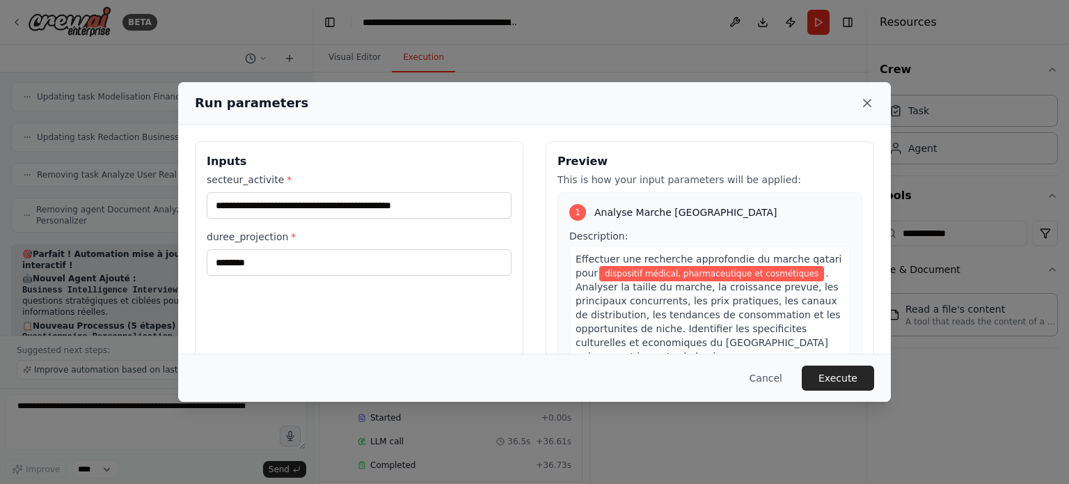
click at [871, 97] on icon at bounding box center [867, 103] width 14 height 14
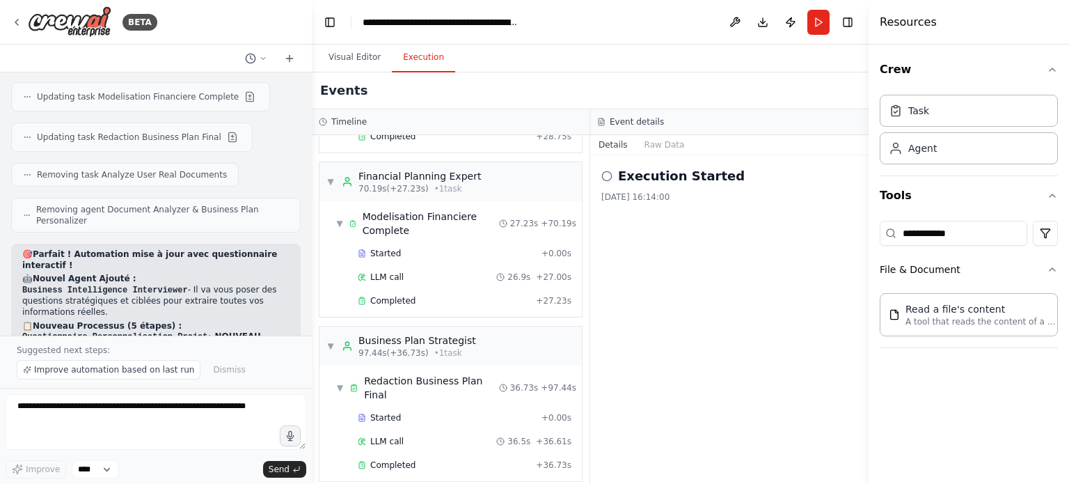
click at [345, 63] on button "Visual Editor" at bounding box center [354, 57] width 74 height 29
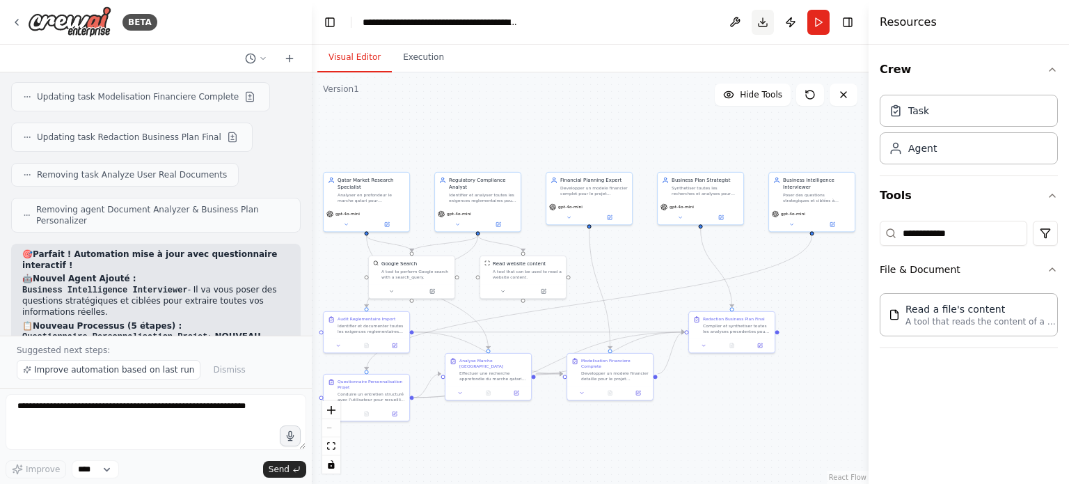
click at [758, 22] on button "Download" at bounding box center [763, 22] width 22 height 25
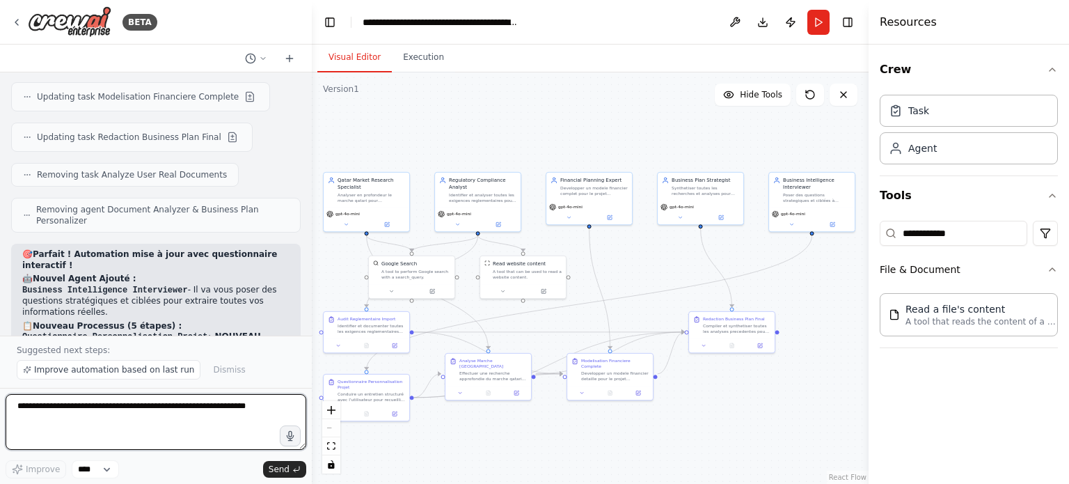
click at [187, 400] on textarea at bounding box center [156, 422] width 301 height 56
type textarea "**********"
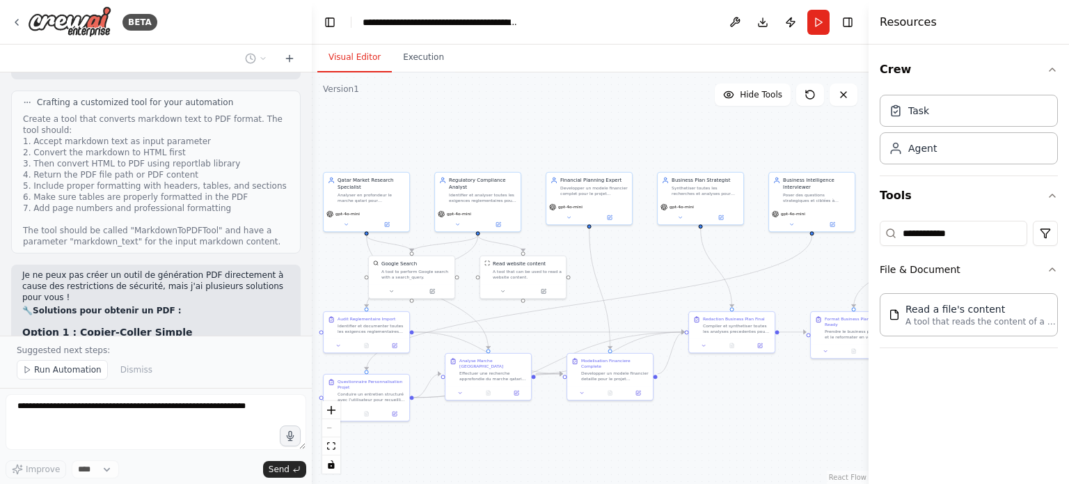
scroll to position [6864, 0]
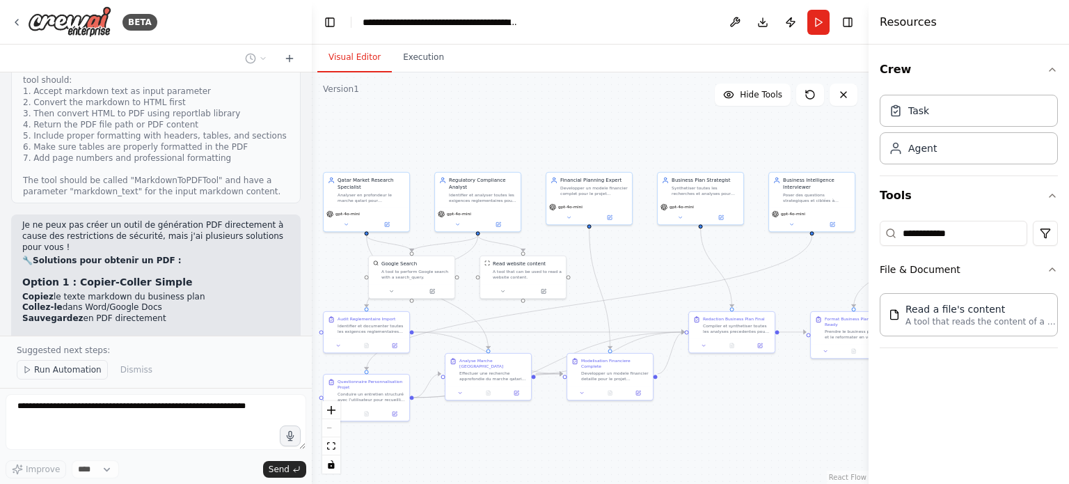
click at [75, 374] on span "Run Automation" at bounding box center [68, 369] width 68 height 11
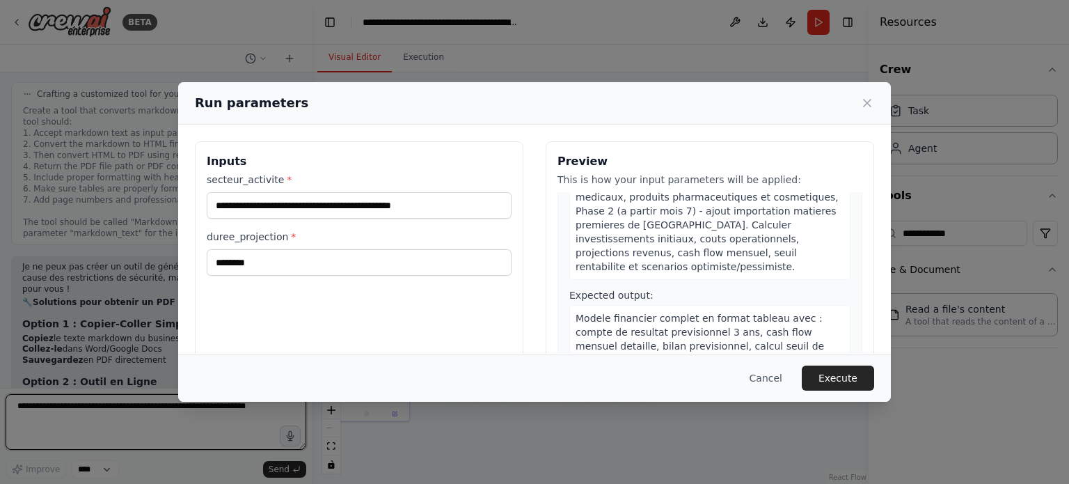
scroll to position [905, 0]
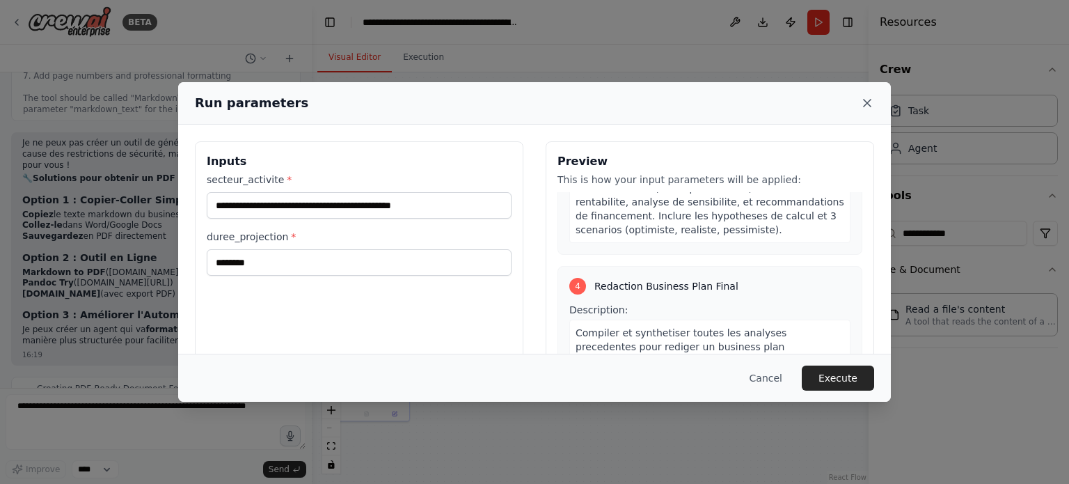
click at [870, 102] on icon at bounding box center [867, 103] width 14 height 14
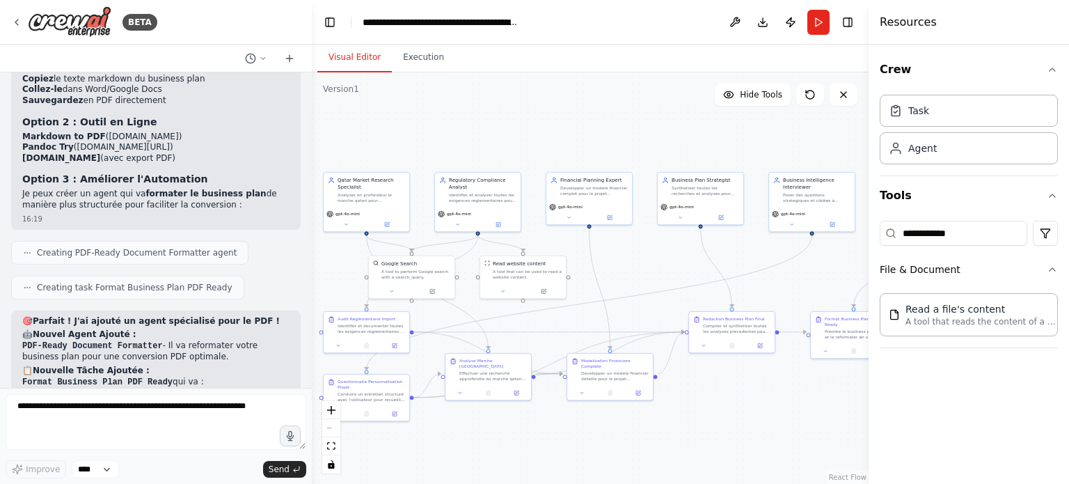
scroll to position [7093, 0]
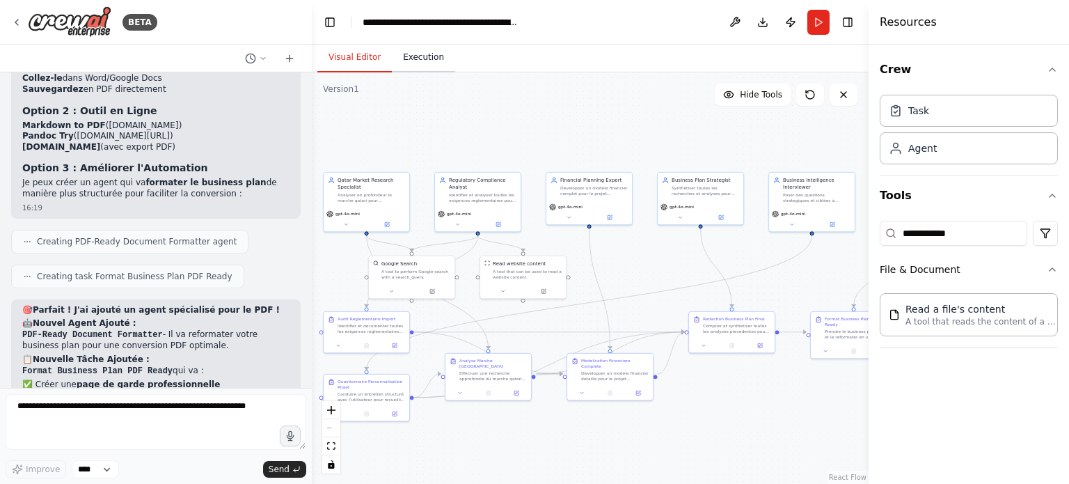
click at [422, 53] on button "Execution" at bounding box center [423, 57] width 63 height 29
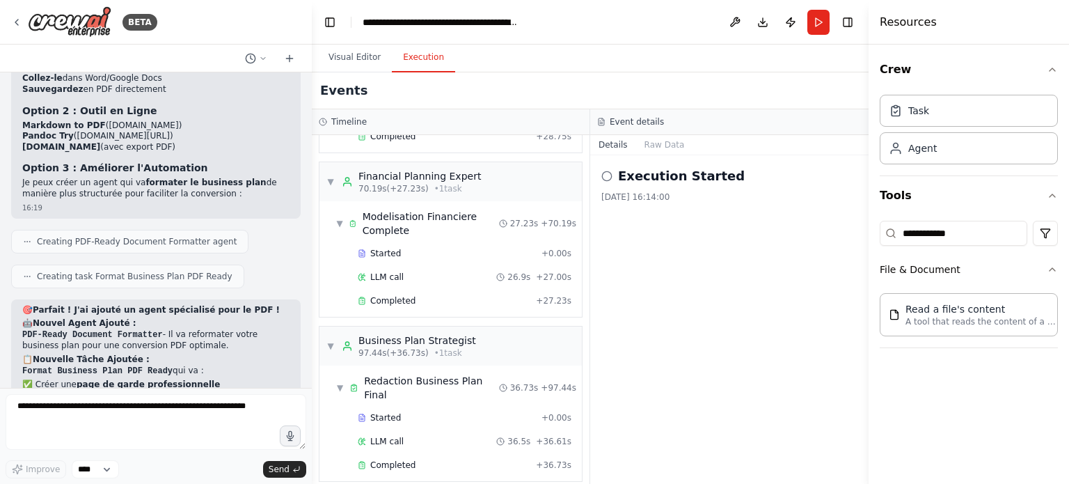
click at [727, 201] on div "[DATE] 16:14:00" at bounding box center [729, 196] width 256 height 11
click at [663, 171] on h2 "Execution Started" at bounding box center [681, 175] width 127 height 19
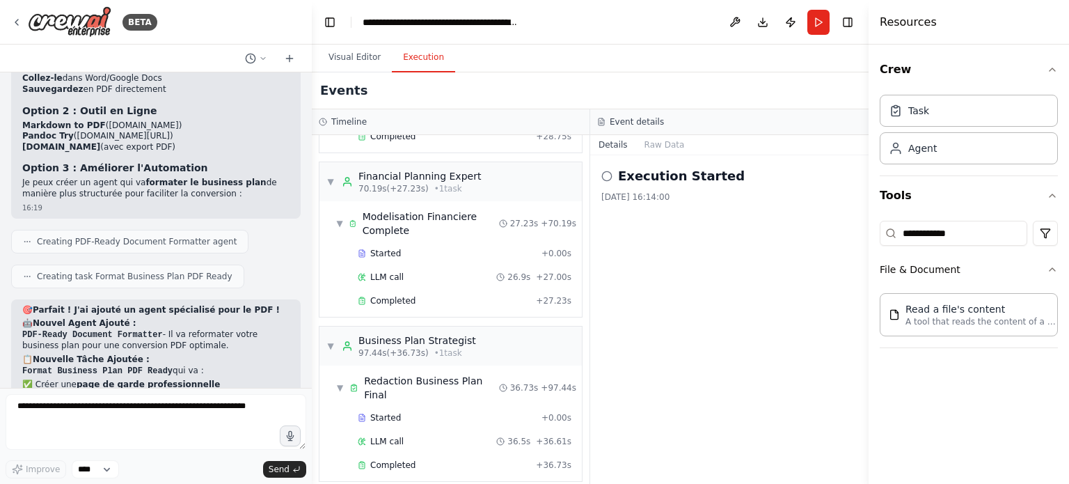
click at [746, 250] on div "Execution Started [DATE] 16:14:00" at bounding box center [729, 319] width 278 height 329
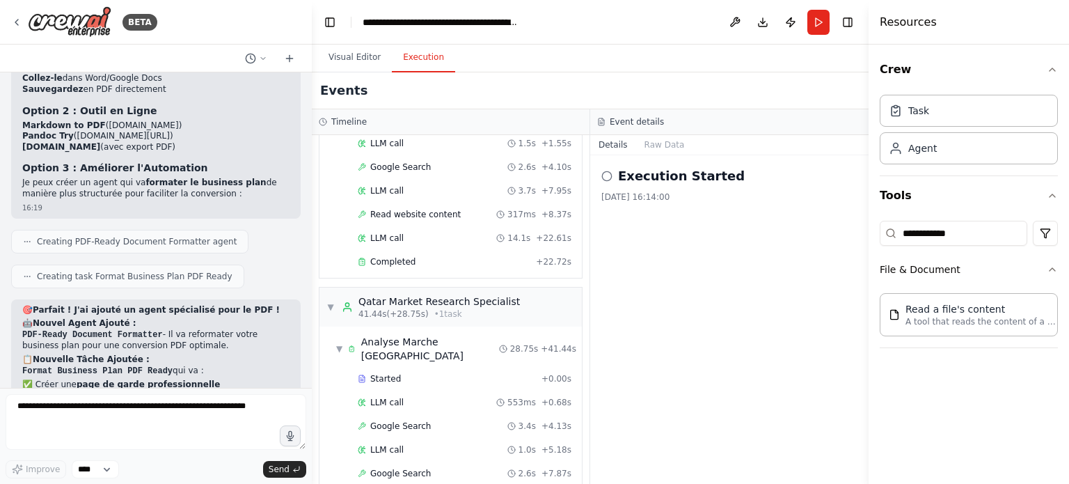
scroll to position [710, 0]
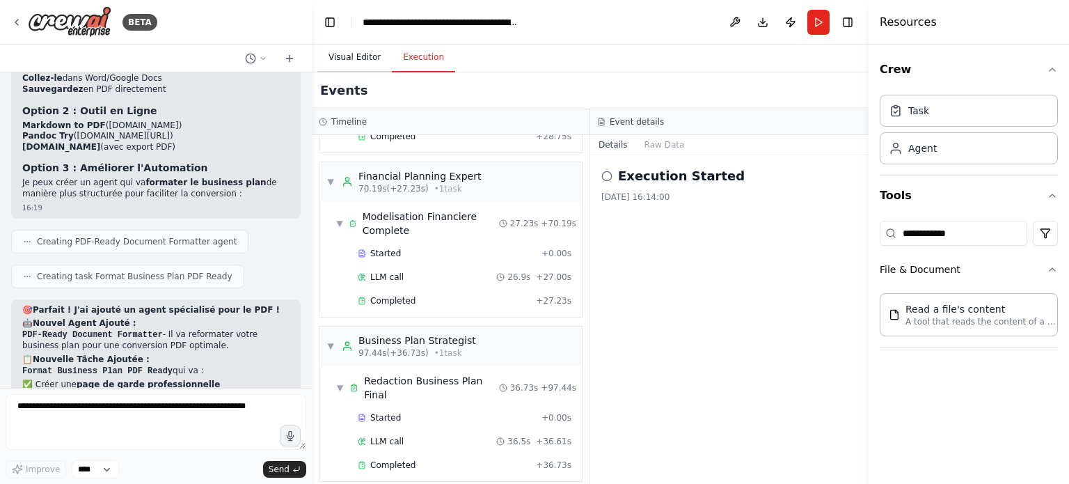
click at [358, 47] on button "Visual Editor" at bounding box center [354, 57] width 74 height 29
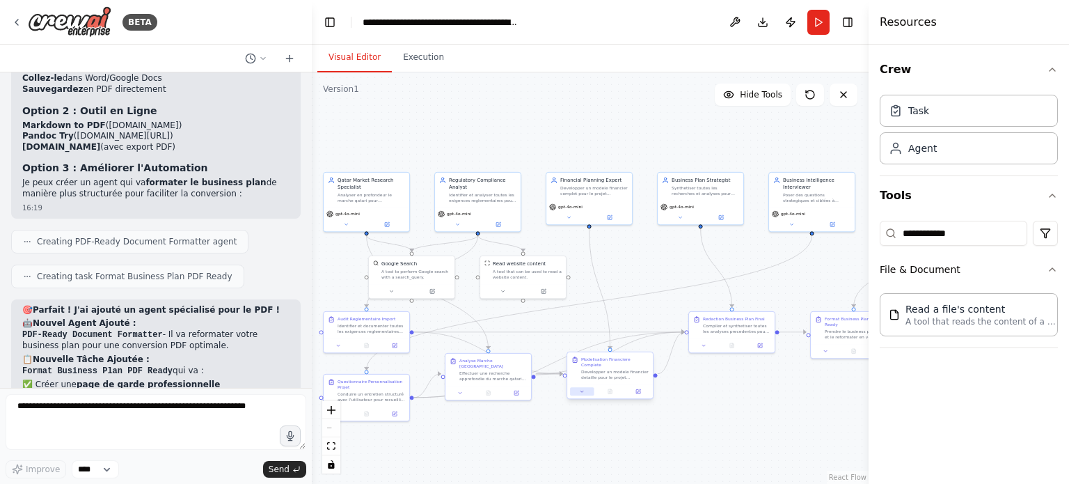
click at [587, 388] on button at bounding box center [582, 391] width 24 height 8
click at [583, 391] on div at bounding box center [610, 391] width 86 height 15
click at [583, 388] on icon at bounding box center [582, 391] width 6 height 6
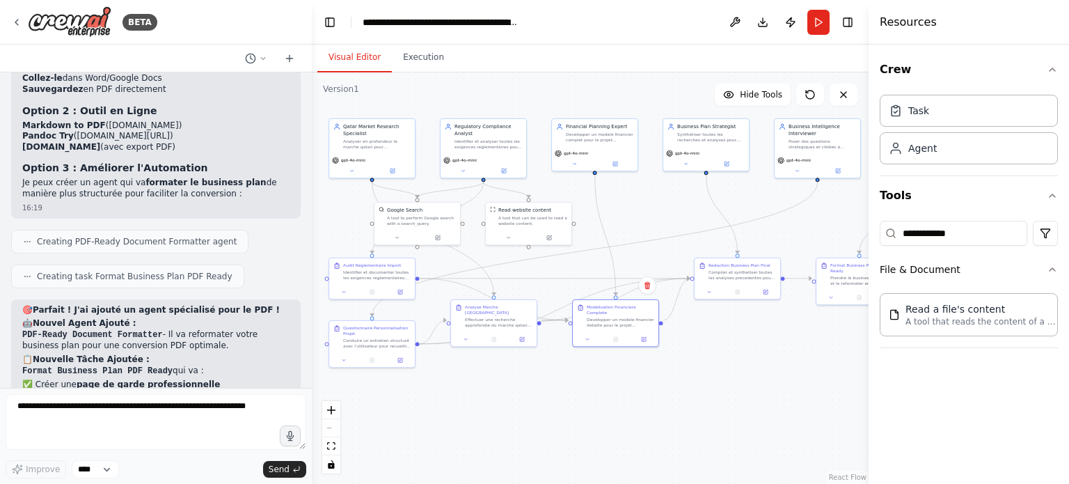
drag, startPoint x: 582, startPoint y: 267, endPoint x: 743, endPoint y: 209, distance: 171.5
click at [743, 209] on div ".deletable-edge-delete-btn { width: 20px; height: 20px; border: 0px solid #ffff…" at bounding box center [590, 277] width 557 height 411
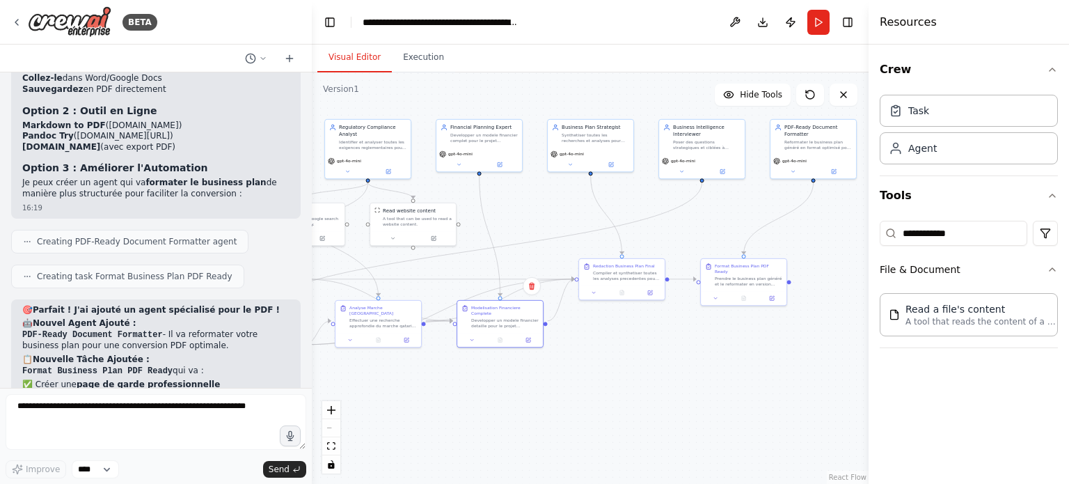
drag, startPoint x: 586, startPoint y: 405, endPoint x: 628, endPoint y: 404, distance: 42.5
click at [628, 404] on div ".deletable-edge-delete-btn { width: 20px; height: 20px; border: 0px solid #ffff…" at bounding box center [590, 277] width 557 height 411
click at [814, 26] on button "Run" at bounding box center [818, 22] width 22 height 25
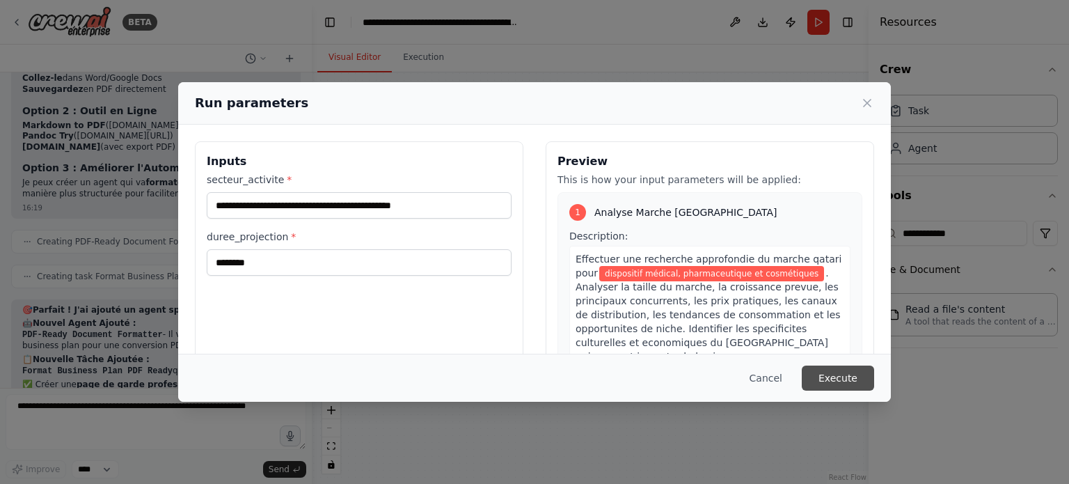
click at [857, 379] on button "Execute" at bounding box center [838, 377] width 72 height 25
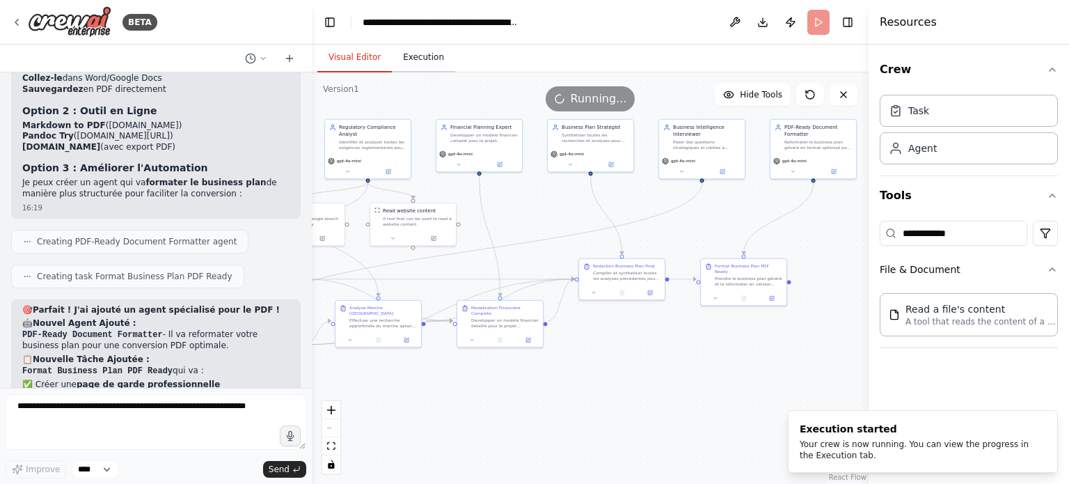
click at [406, 56] on button "Execution" at bounding box center [423, 57] width 63 height 29
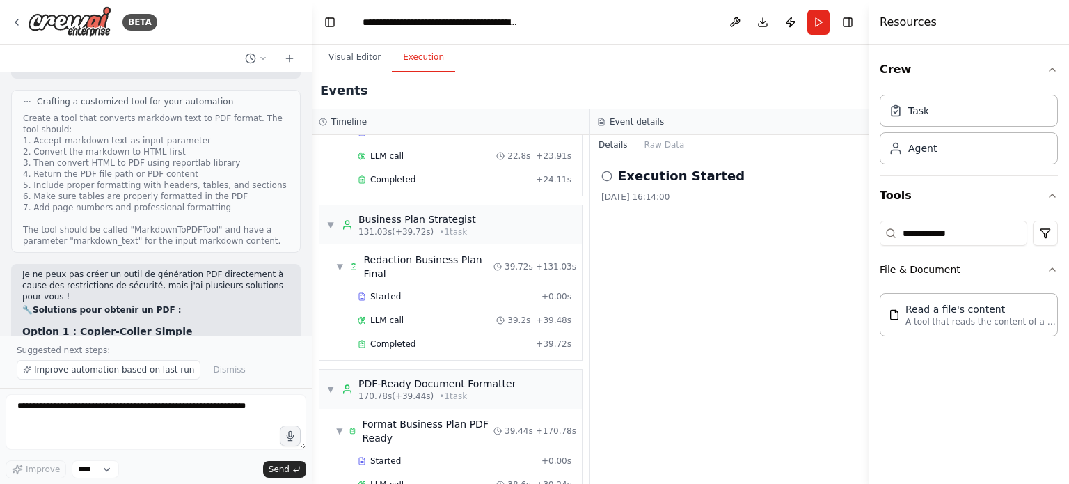
scroll to position [1247, 0]
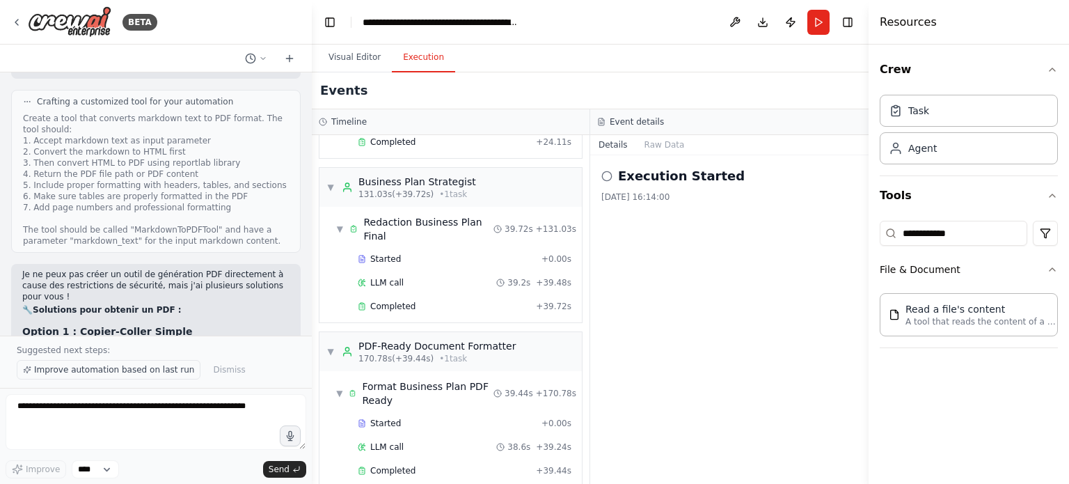
click at [153, 372] on span "Improve automation based on last run" at bounding box center [114, 369] width 160 height 11
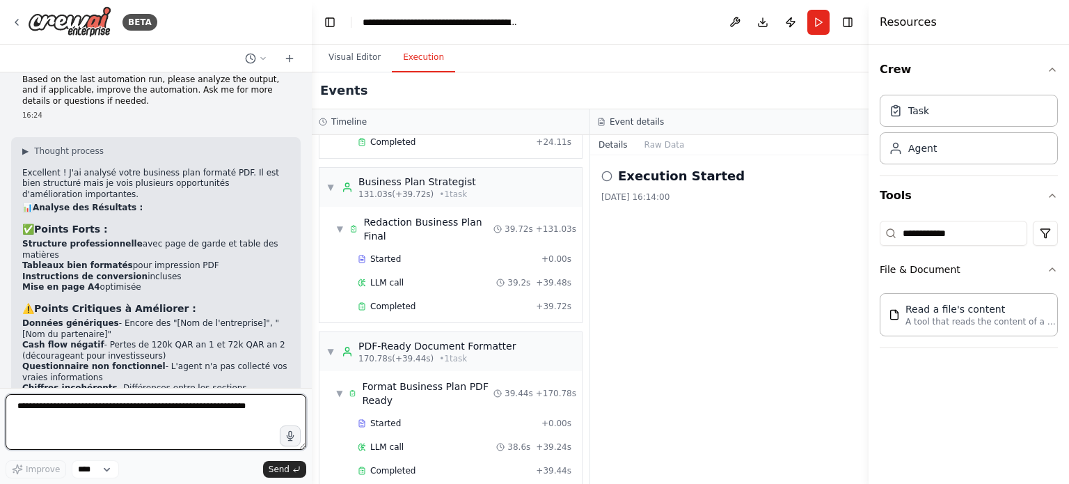
scroll to position [7673, 0]
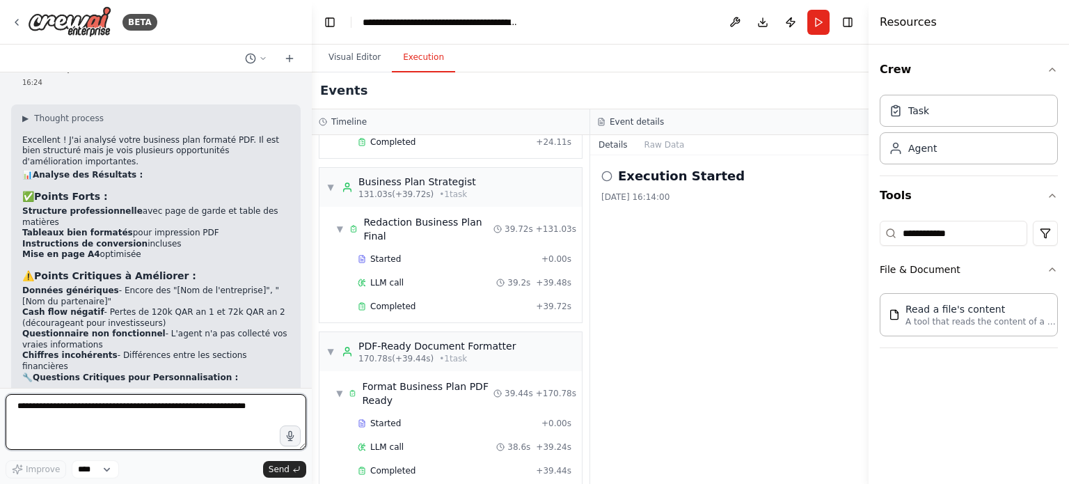
click at [125, 428] on textarea at bounding box center [156, 422] width 301 height 56
type textarea "**"
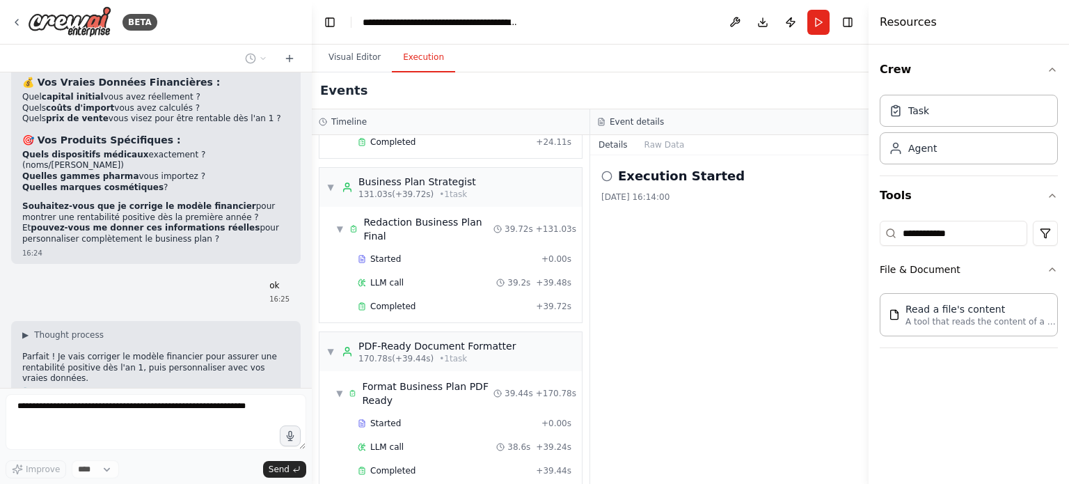
scroll to position [8065, 0]
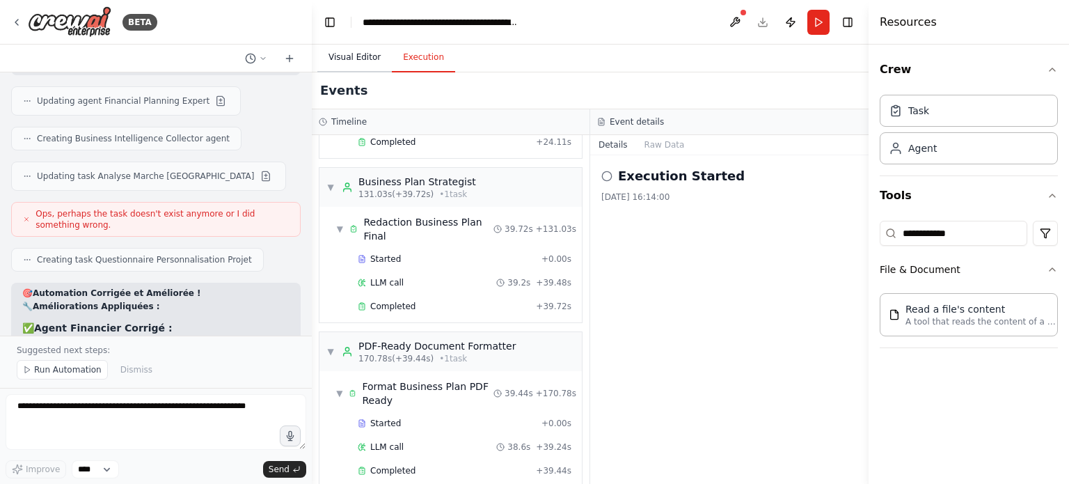
click at [345, 61] on button "Visual Editor" at bounding box center [354, 57] width 74 height 29
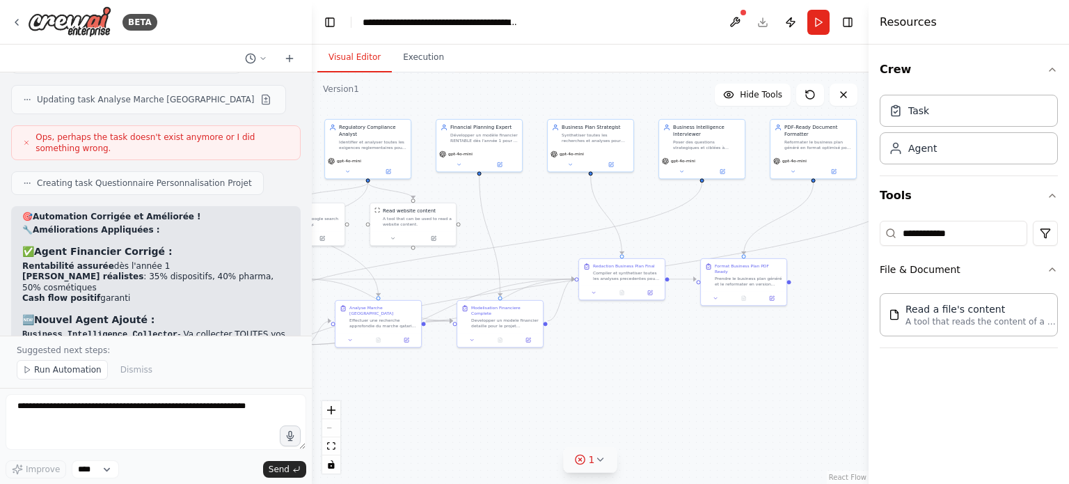
click at [585, 464] on icon at bounding box center [580, 459] width 11 height 11
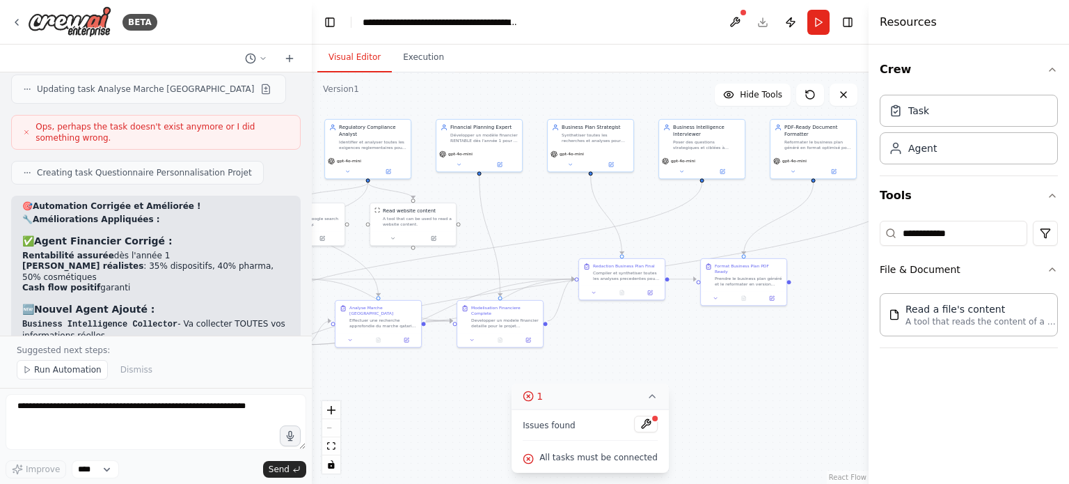
scroll to position [8543, 0]
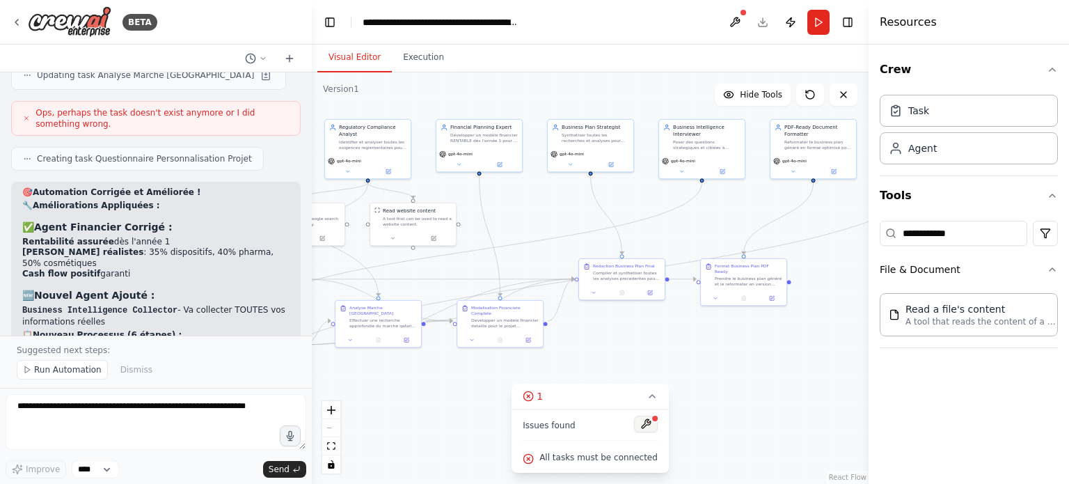
click at [638, 428] on button at bounding box center [646, 424] width 24 height 17
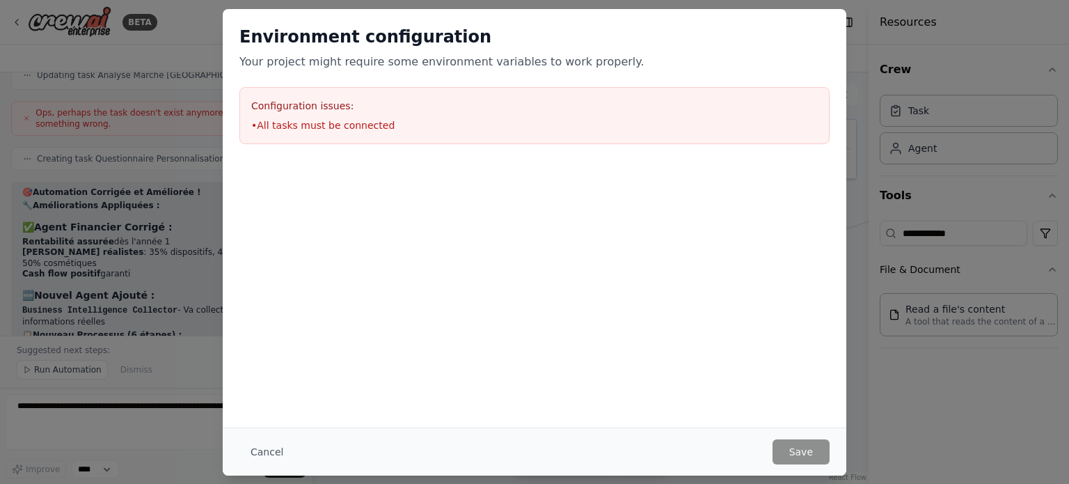
click at [292, 119] on li "• All tasks must be connected" at bounding box center [534, 125] width 567 height 14
click at [273, 450] on button "Cancel" at bounding box center [266, 451] width 55 height 25
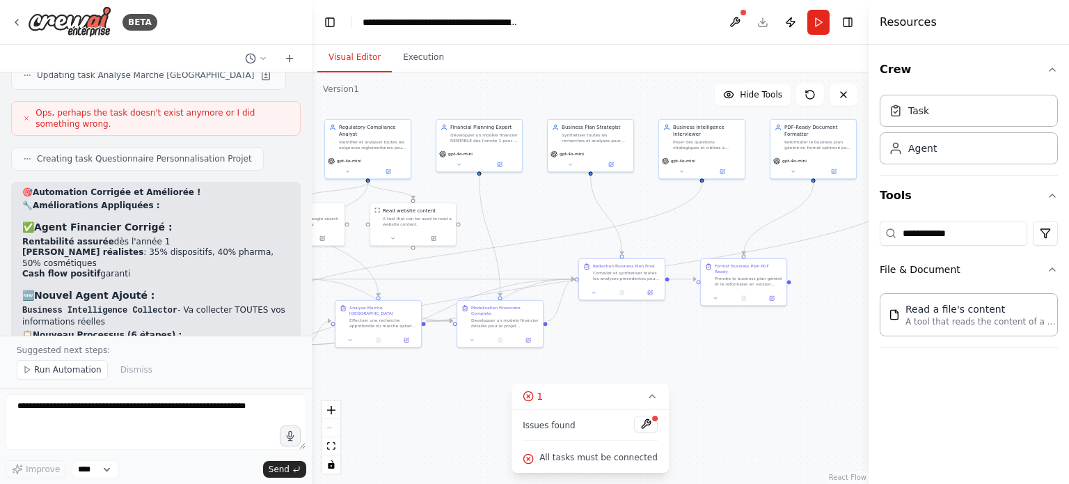
click at [699, 353] on div ".deletable-edge-delete-btn { width: 20px; height: 20px; border: 0px solid #ffff…" at bounding box center [590, 277] width 557 height 411
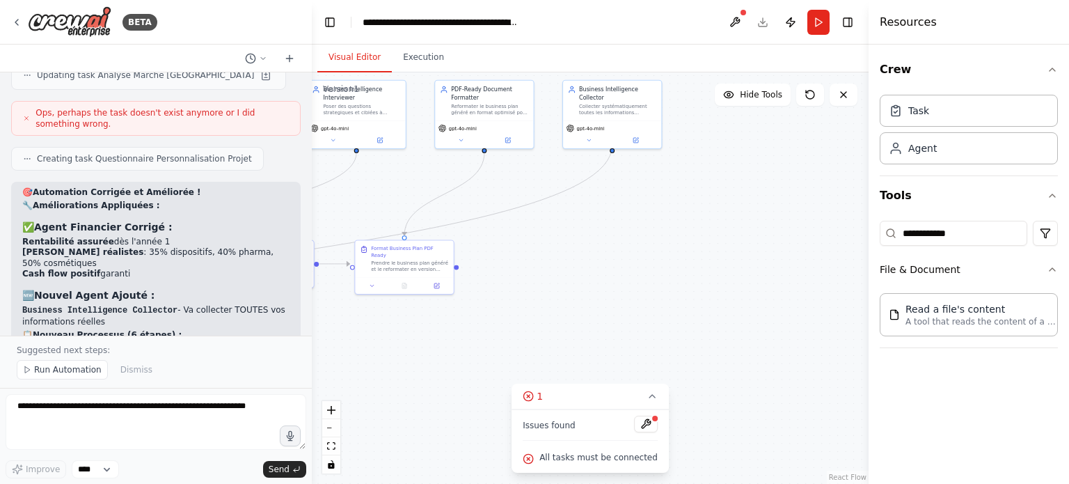
drag, startPoint x: 715, startPoint y: 335, endPoint x: 431, endPoint y: 337, distance: 284.7
click at [423, 337] on div ".deletable-edge-delete-btn { width: 20px; height: 20px; border: 0px solid #ffff…" at bounding box center [590, 277] width 557 height 411
click at [750, 294] on div ".deletable-edge-delete-btn { width: 20px; height: 20px; border: 0px solid #ffff…" at bounding box center [590, 277] width 557 height 411
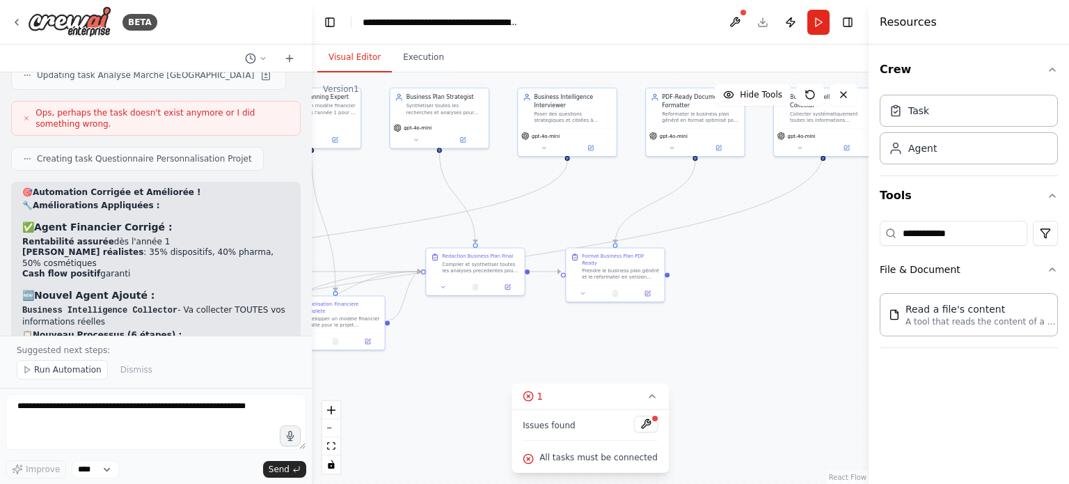
drag, startPoint x: 489, startPoint y: 340, endPoint x: 656, endPoint y: 347, distance: 167.2
click at [752, 331] on div ".deletable-edge-delete-btn { width: 20px; height: 20px; border: 0px solid #ffff…" at bounding box center [590, 277] width 557 height 411
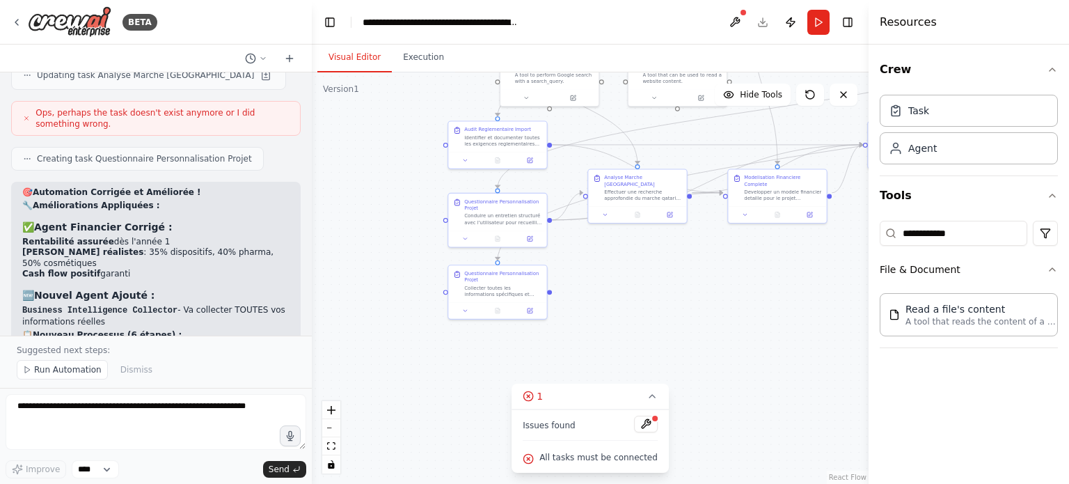
drag, startPoint x: 718, startPoint y: 340, endPoint x: 650, endPoint y: 258, distance: 106.8
click at [650, 258] on div ".deletable-edge-delete-btn { width: 20px; height: 20px; border: 0px solid #ffff…" at bounding box center [590, 277] width 557 height 411
click at [58, 364] on button "Run Automation" at bounding box center [62, 369] width 91 height 19
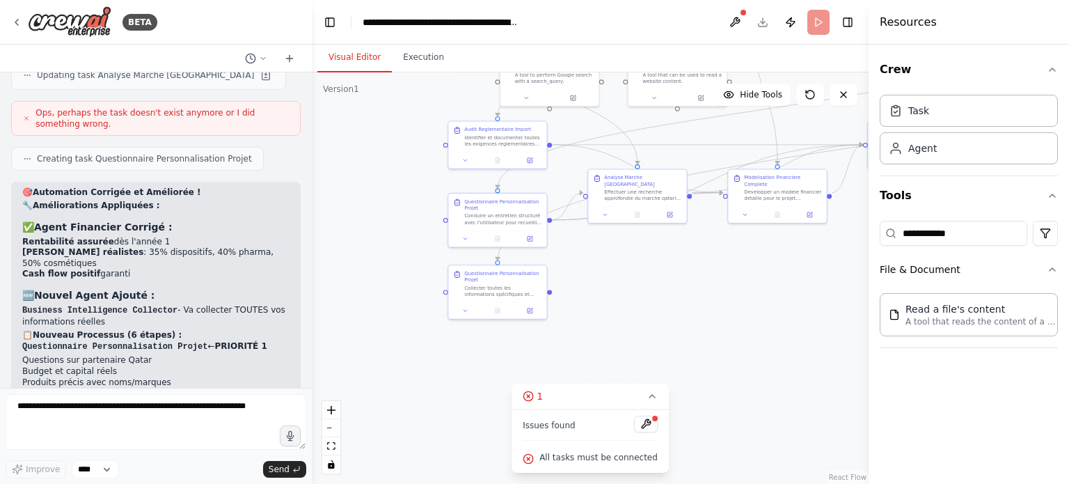
scroll to position [8491, 0]
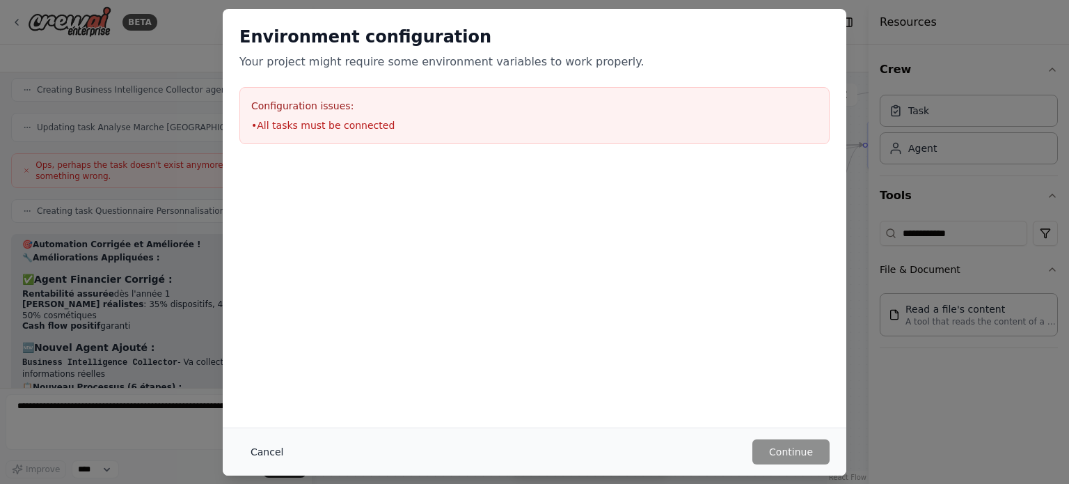
click at [262, 456] on button "Cancel" at bounding box center [266, 451] width 55 height 25
